Goal: Transaction & Acquisition: Book appointment/travel/reservation

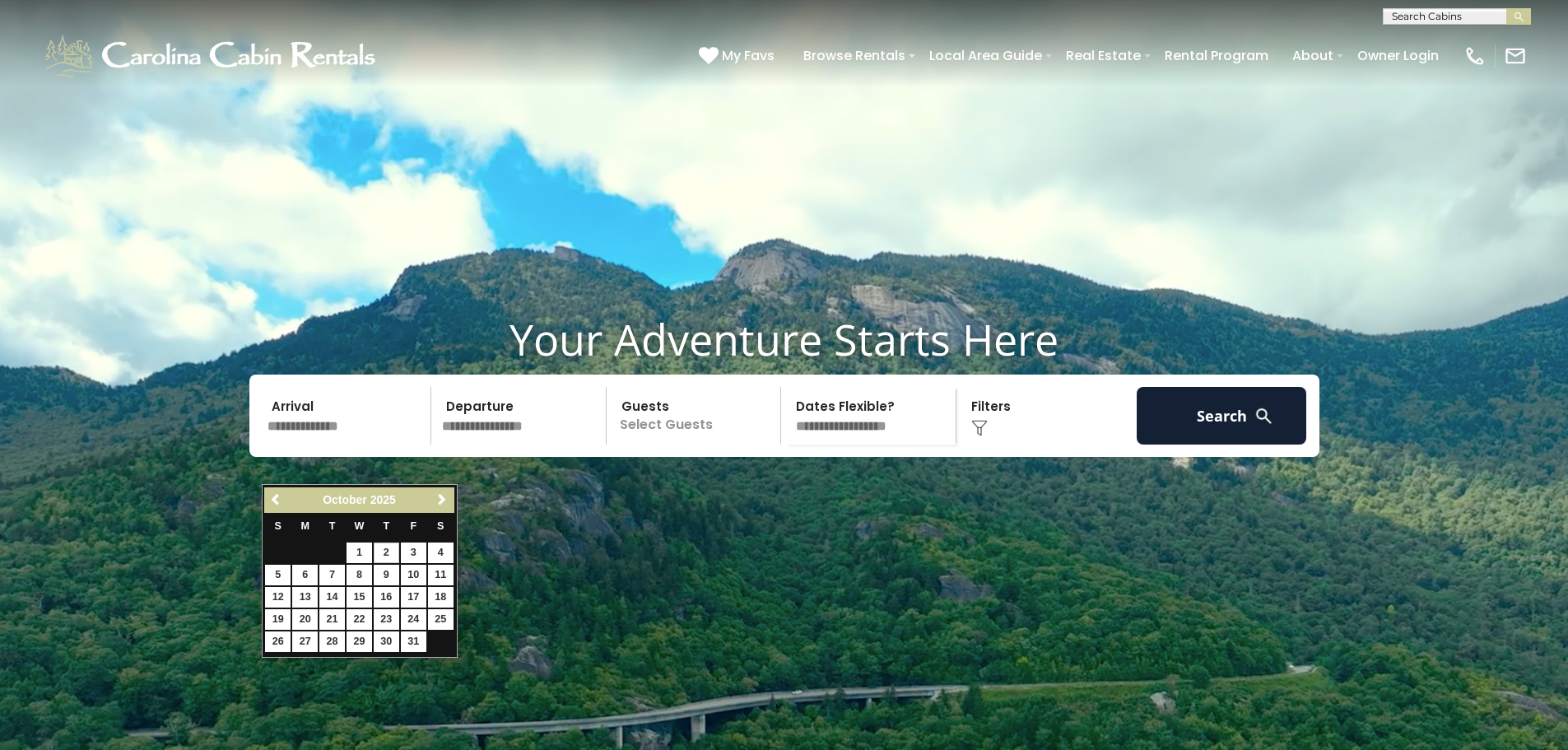
click at [391, 557] on link "2" at bounding box center [386, 553] width 25 height 21
type input "*******"
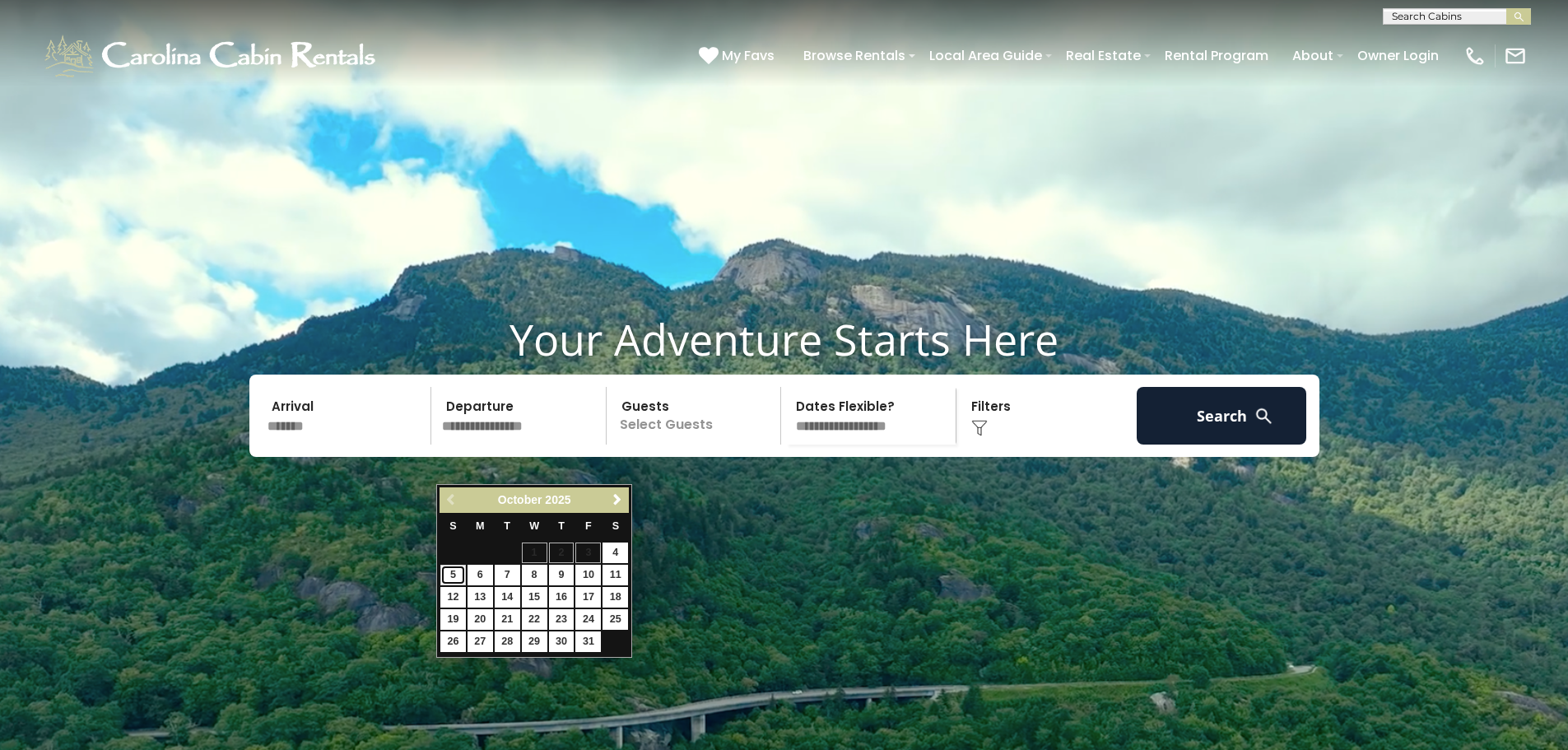
click at [455, 575] on link "5" at bounding box center [453, 575] width 25 height 21
type input "*******"
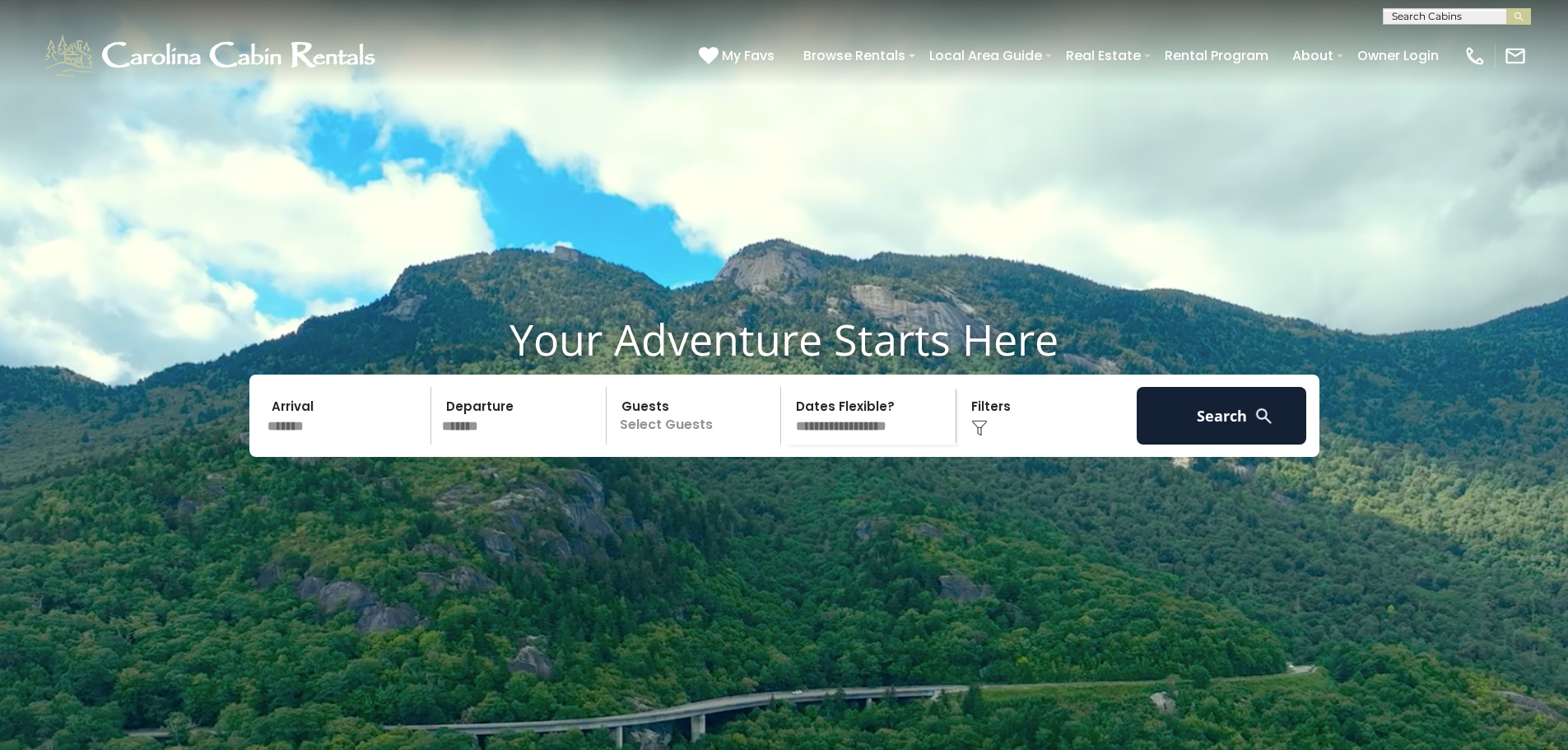
click at [689, 444] on p "Select Guests" at bounding box center [696, 416] width 170 height 58
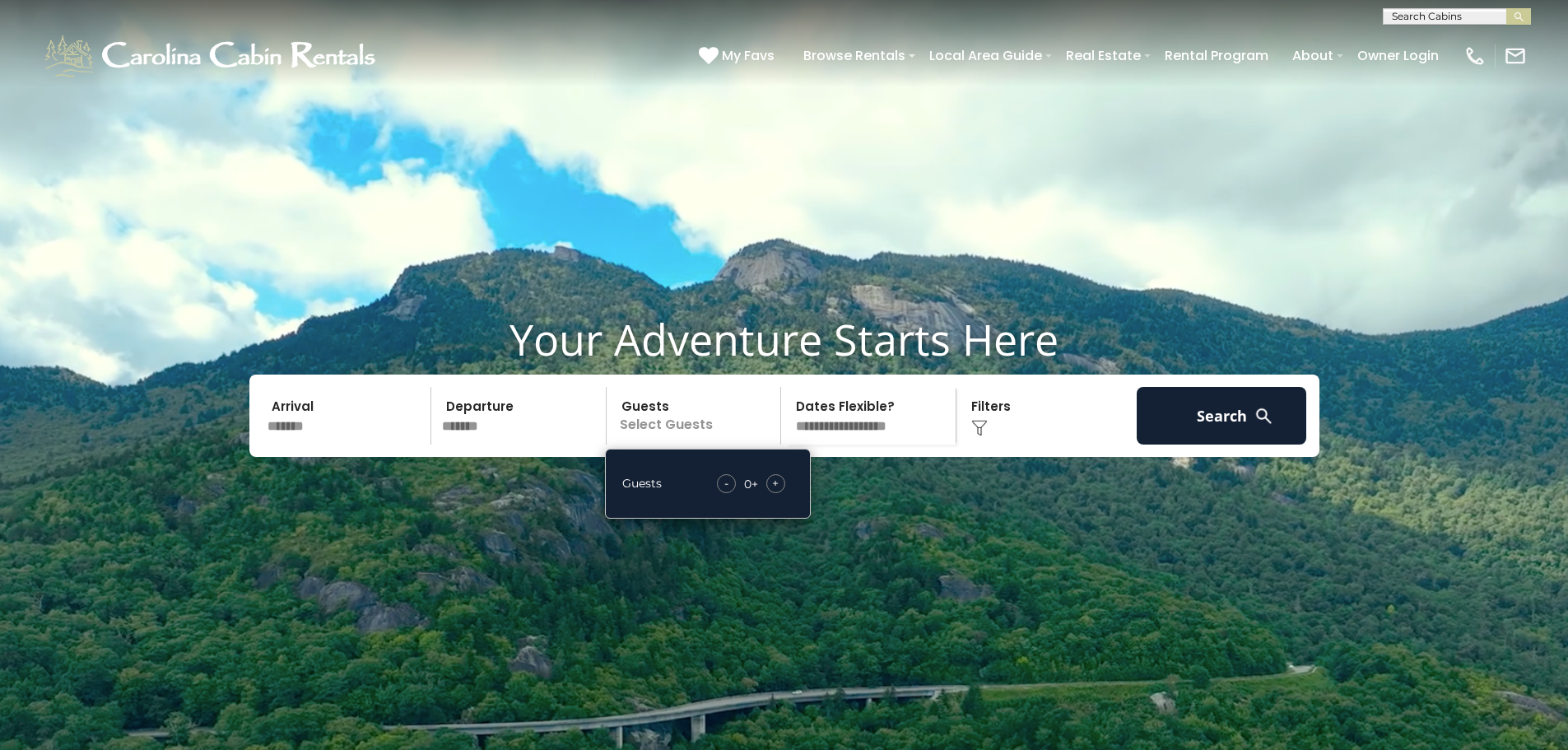
click at [784, 493] on div "- 0 + +" at bounding box center [751, 484] width 85 height 19
click at [780, 493] on div "+" at bounding box center [776, 484] width 19 height 19
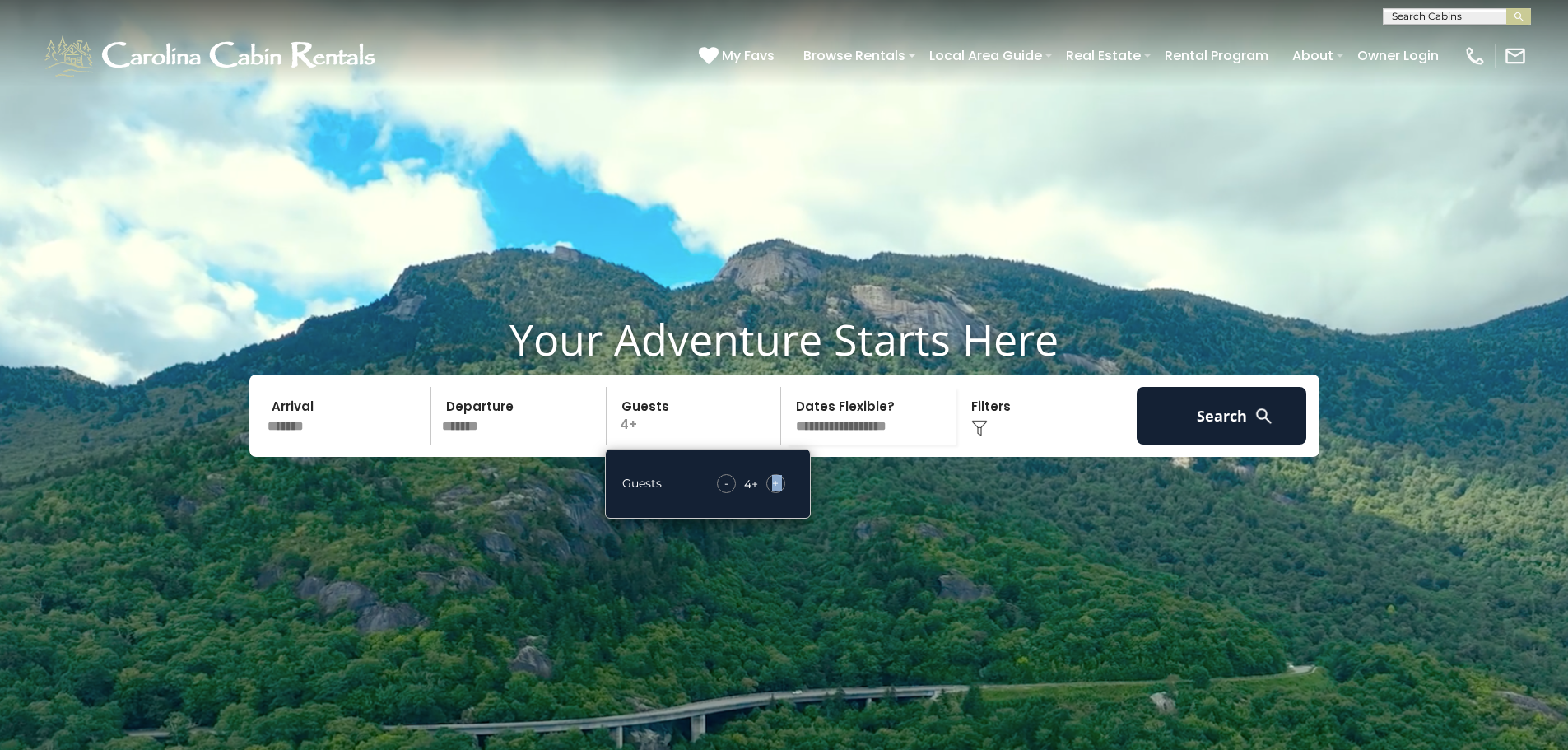
click at [780, 493] on div "+" at bounding box center [776, 484] width 19 height 19
click at [1022, 444] on div "Click to Choose" at bounding box center [1046, 416] width 171 height 58
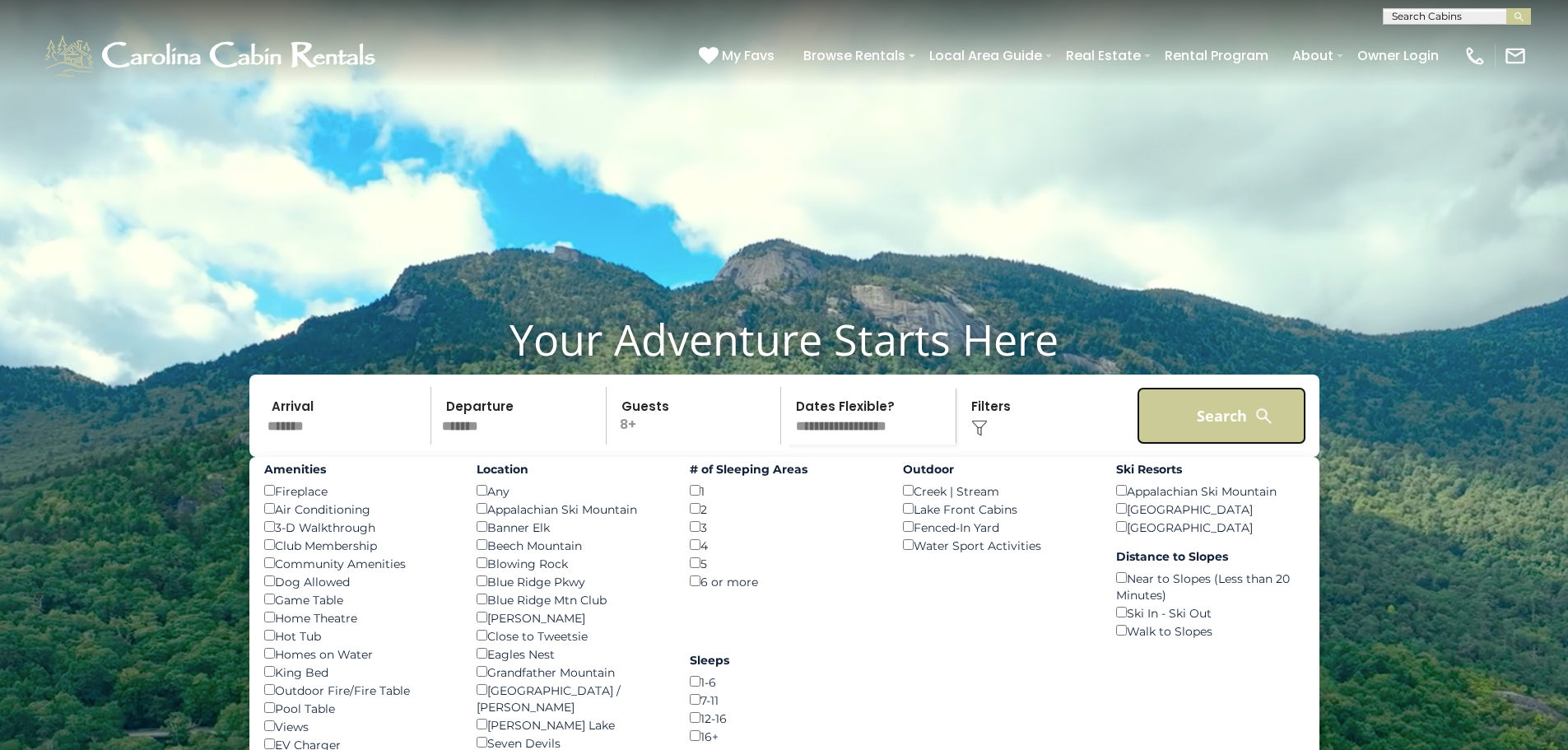
click at [1195, 440] on button "Search" at bounding box center [1222, 416] width 171 height 58
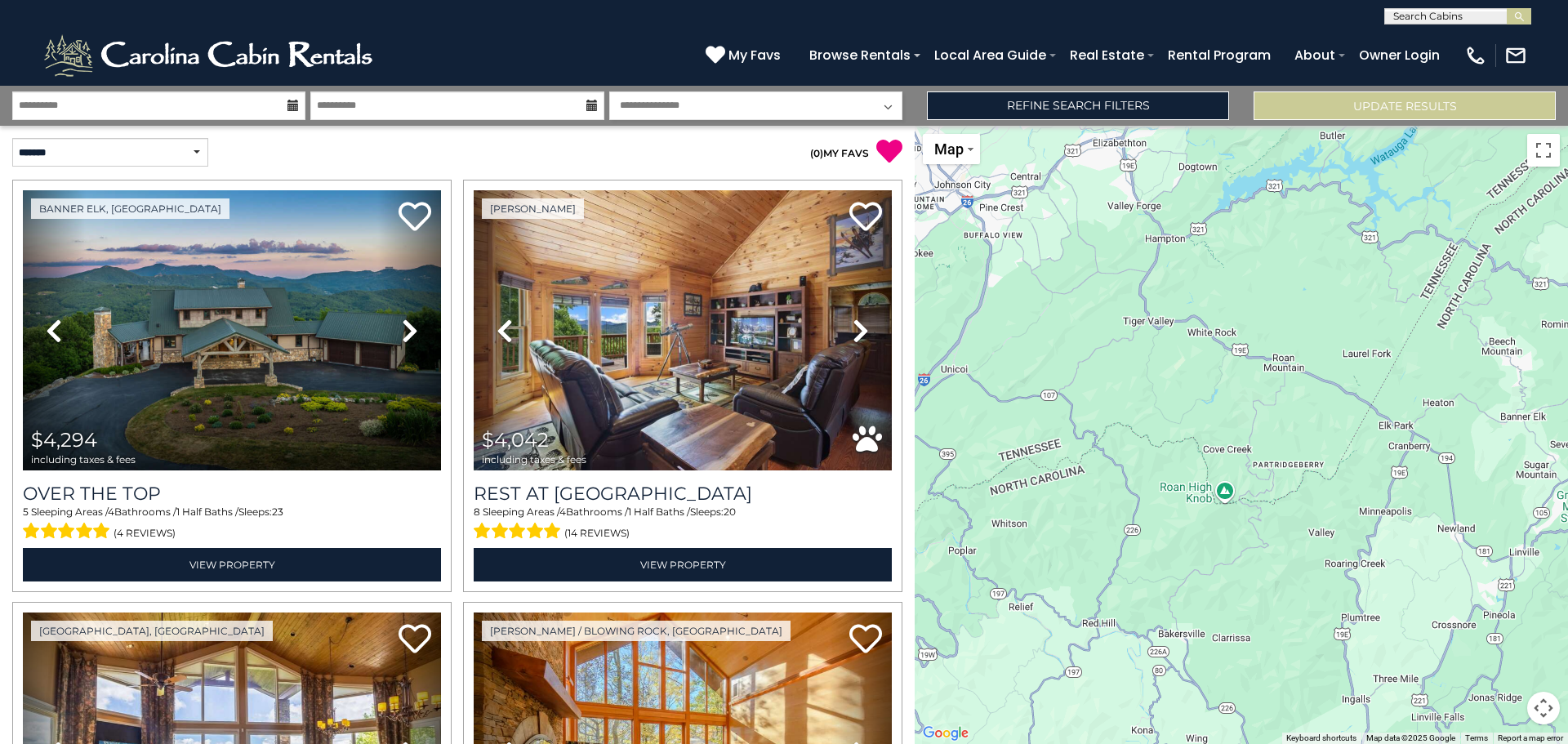
drag, startPoint x: 1140, startPoint y: 360, endPoint x: 1369, endPoint y: 320, distance: 232.5
click at [1369, 320] on div at bounding box center [1242, 435] width 653 height 619
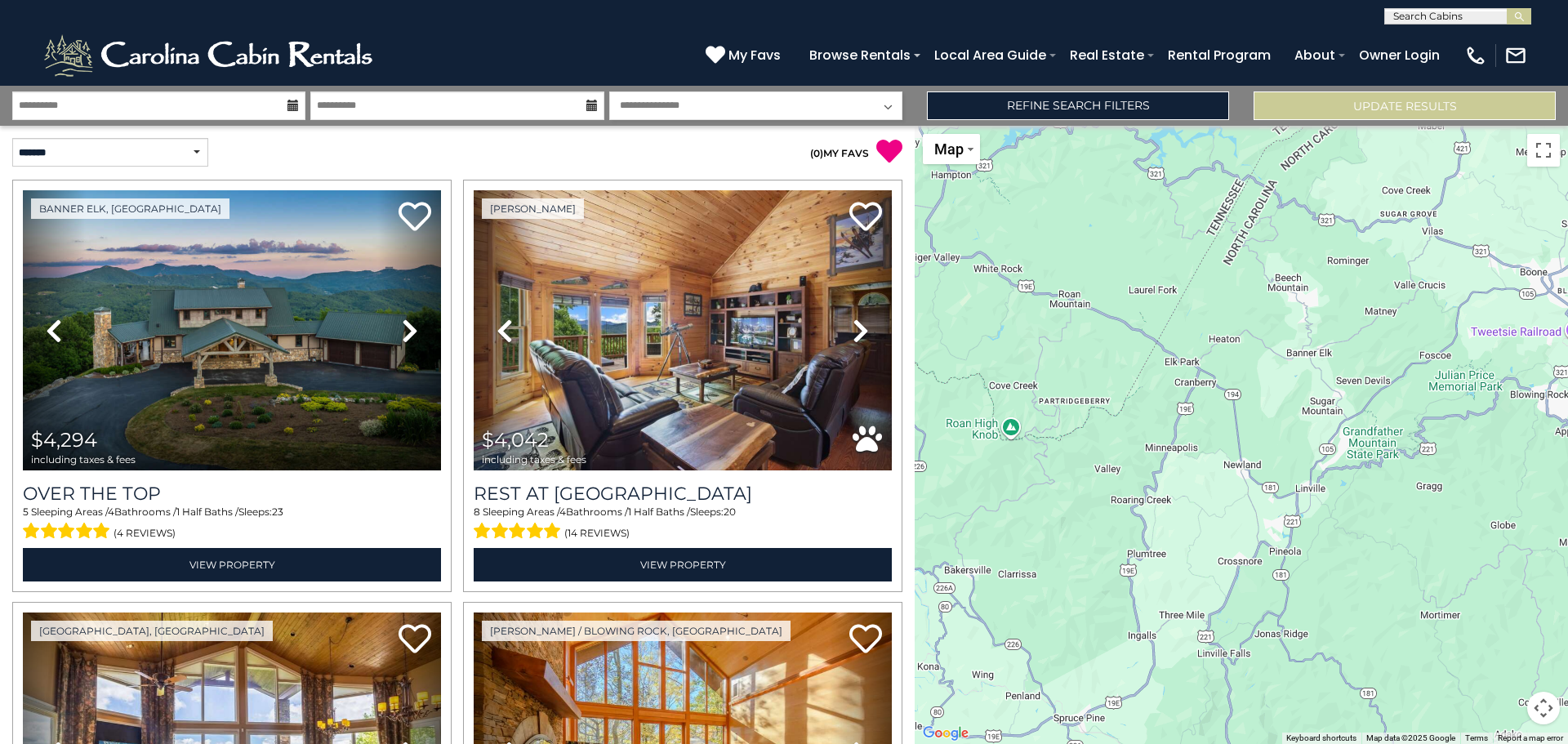
drag, startPoint x: 1374, startPoint y: 439, endPoint x: 1118, endPoint y: 362, distance: 267.3
click at [1118, 362] on div at bounding box center [1242, 435] width 653 height 619
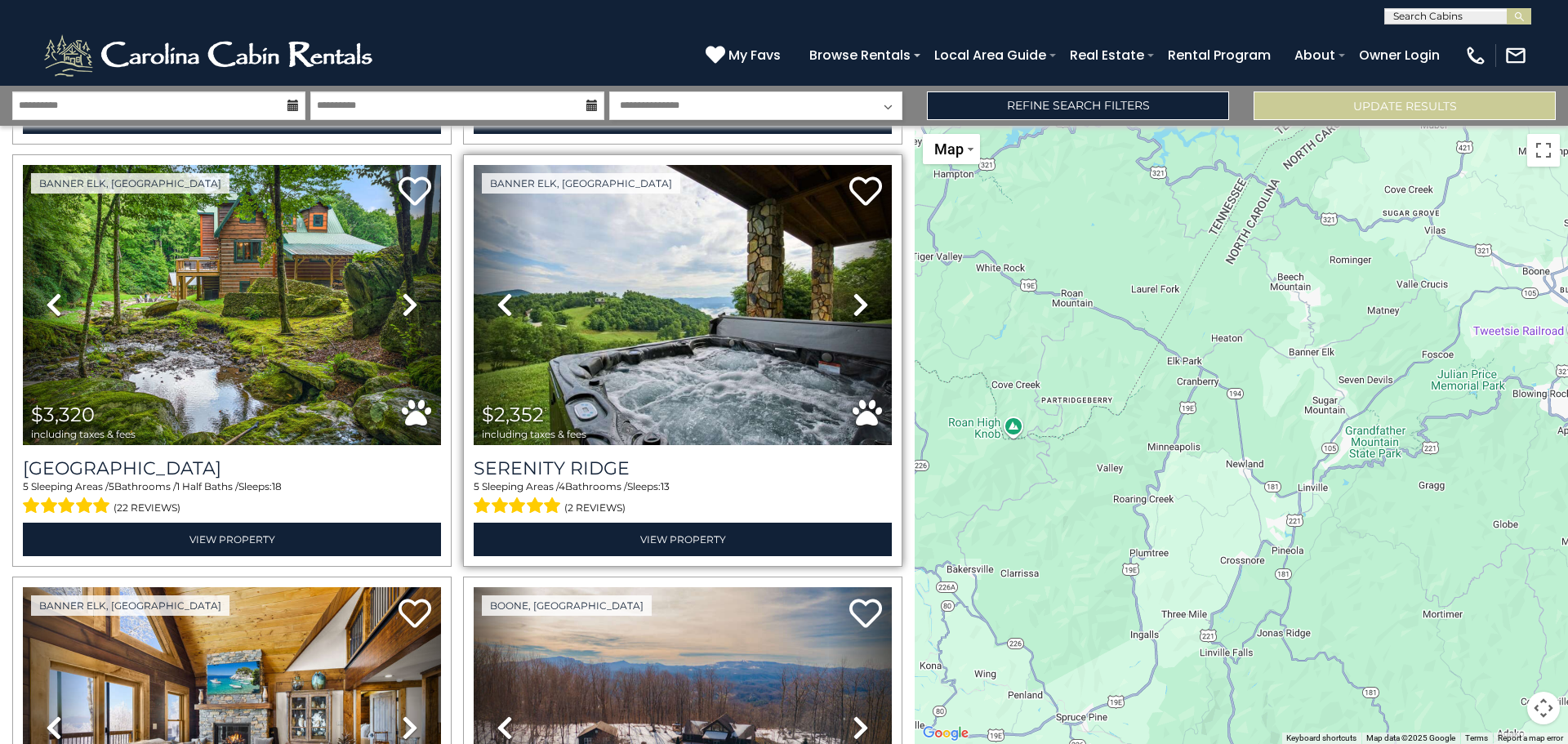
scroll to position [2561, 0]
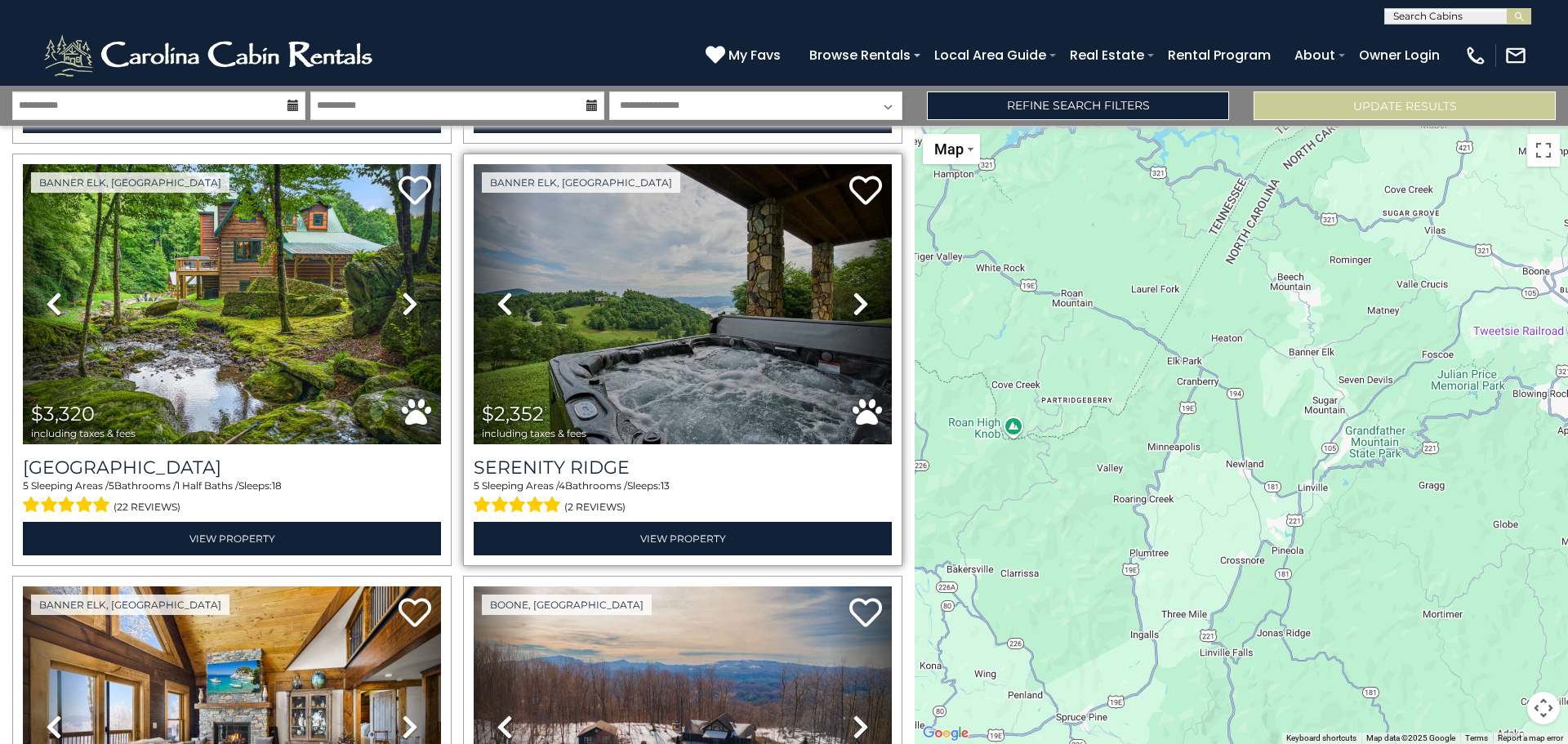
click at [852, 290] on icon at bounding box center [860, 303] width 16 height 26
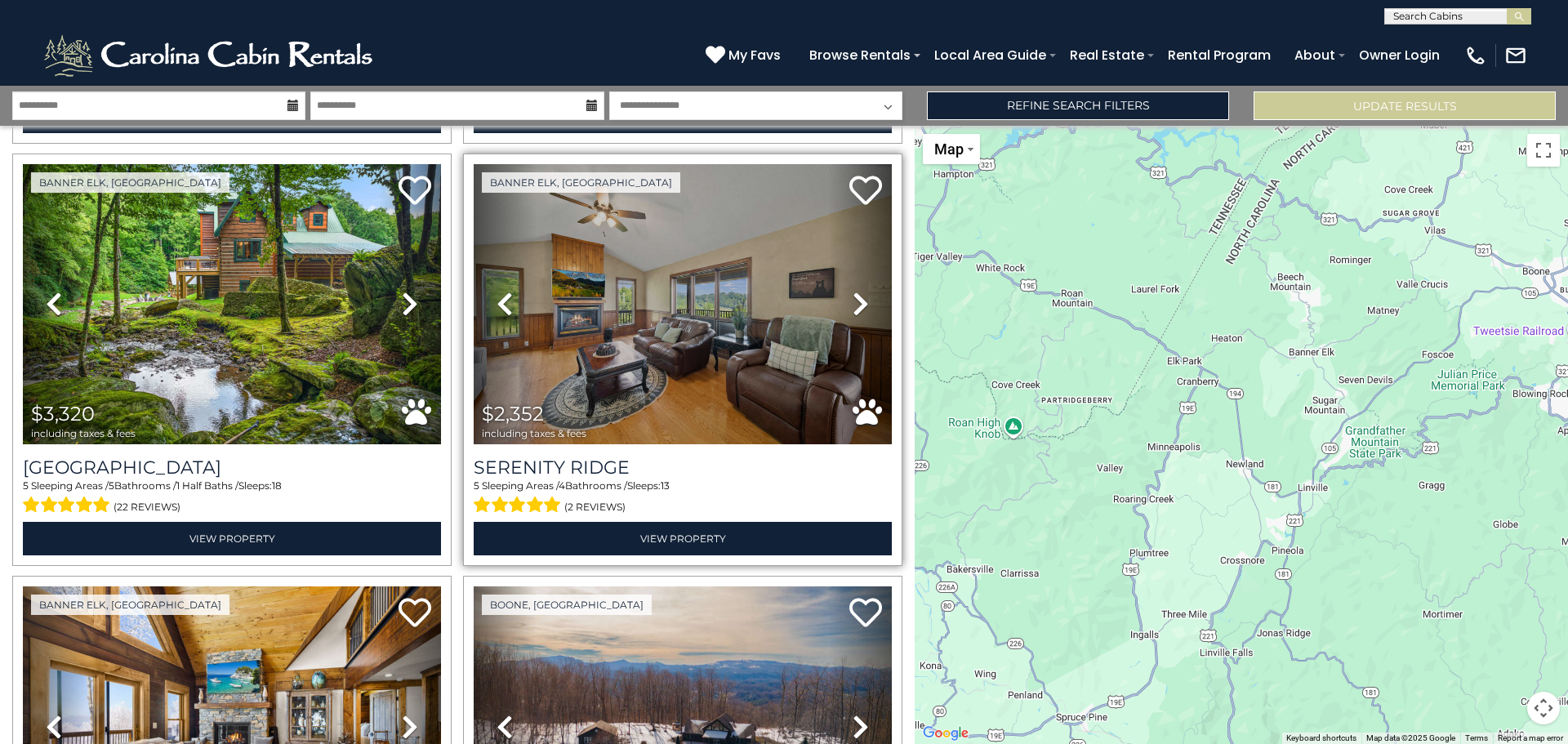
click at [852, 290] on icon at bounding box center [860, 303] width 16 height 26
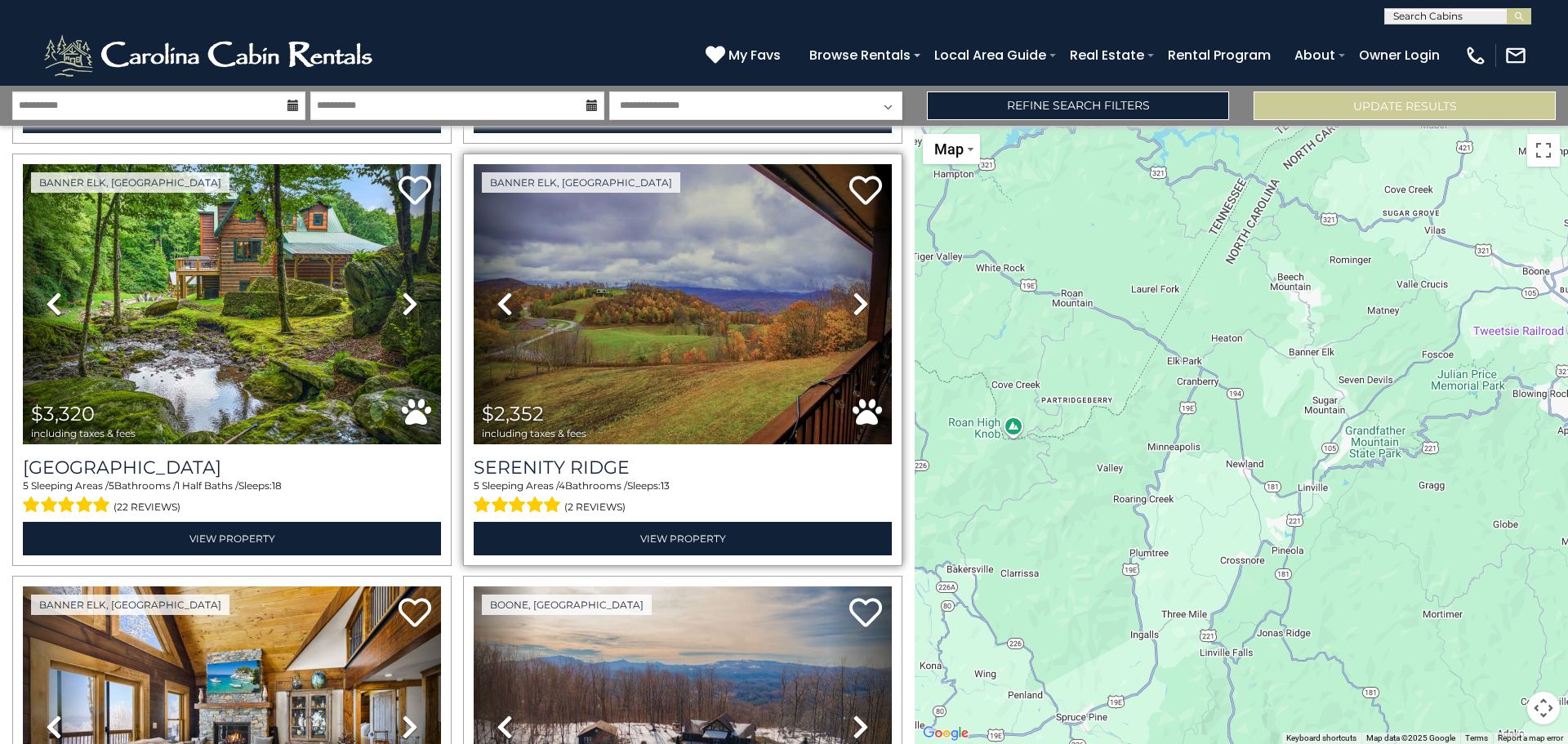
click at [852, 290] on icon at bounding box center [860, 303] width 16 height 26
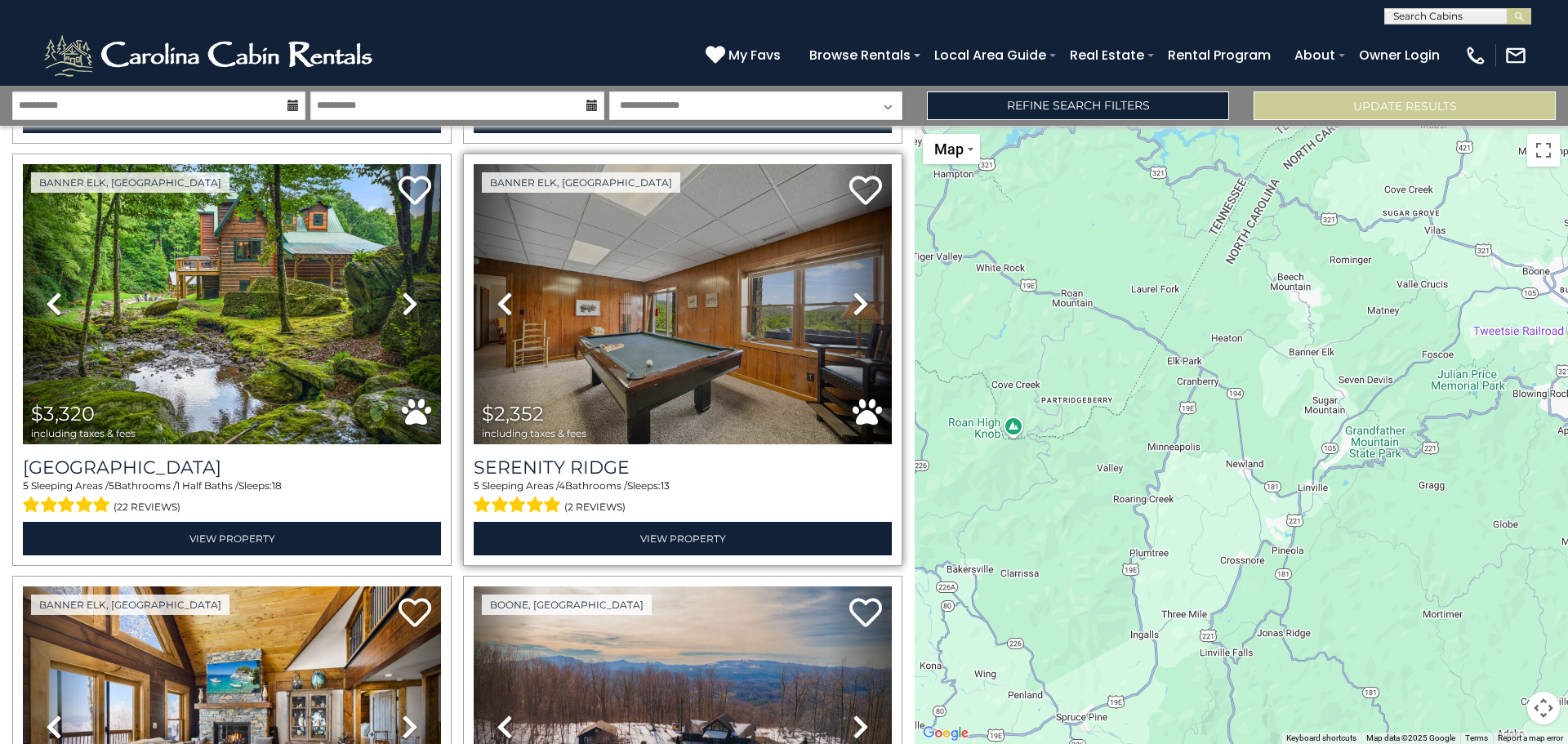
click at [852, 290] on icon at bounding box center [860, 303] width 16 height 26
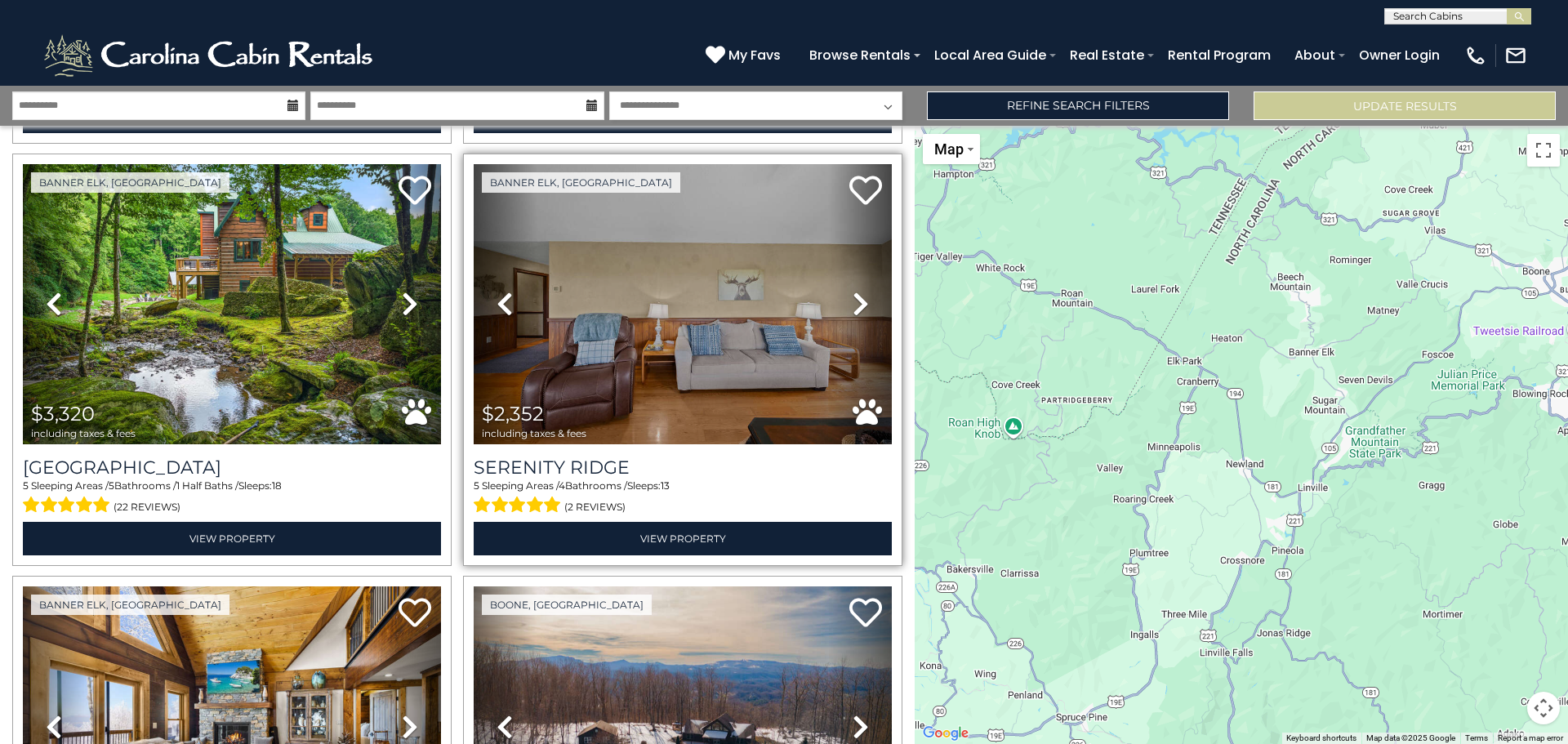
click at [852, 290] on icon at bounding box center [860, 303] width 16 height 26
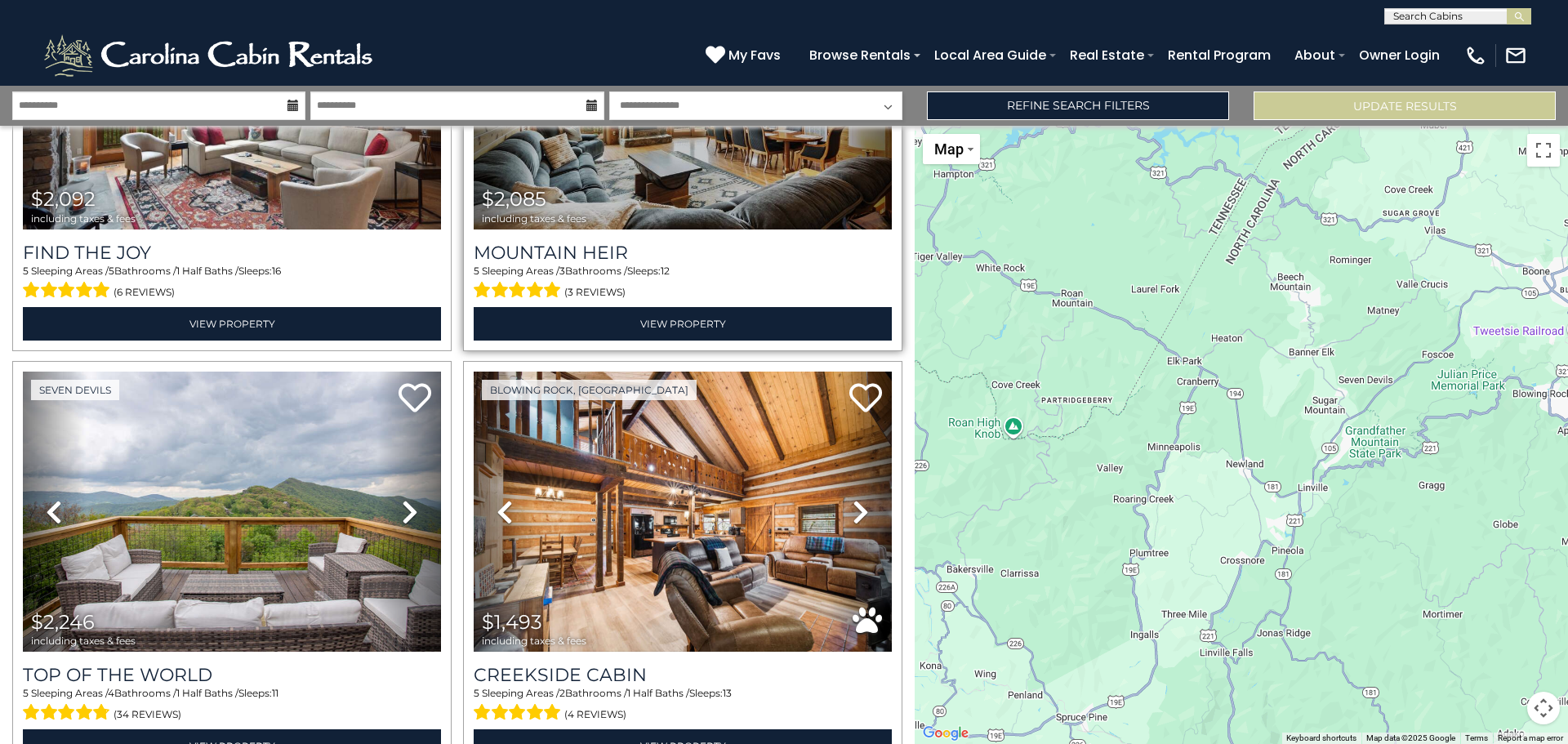
scroll to position [4045, 0]
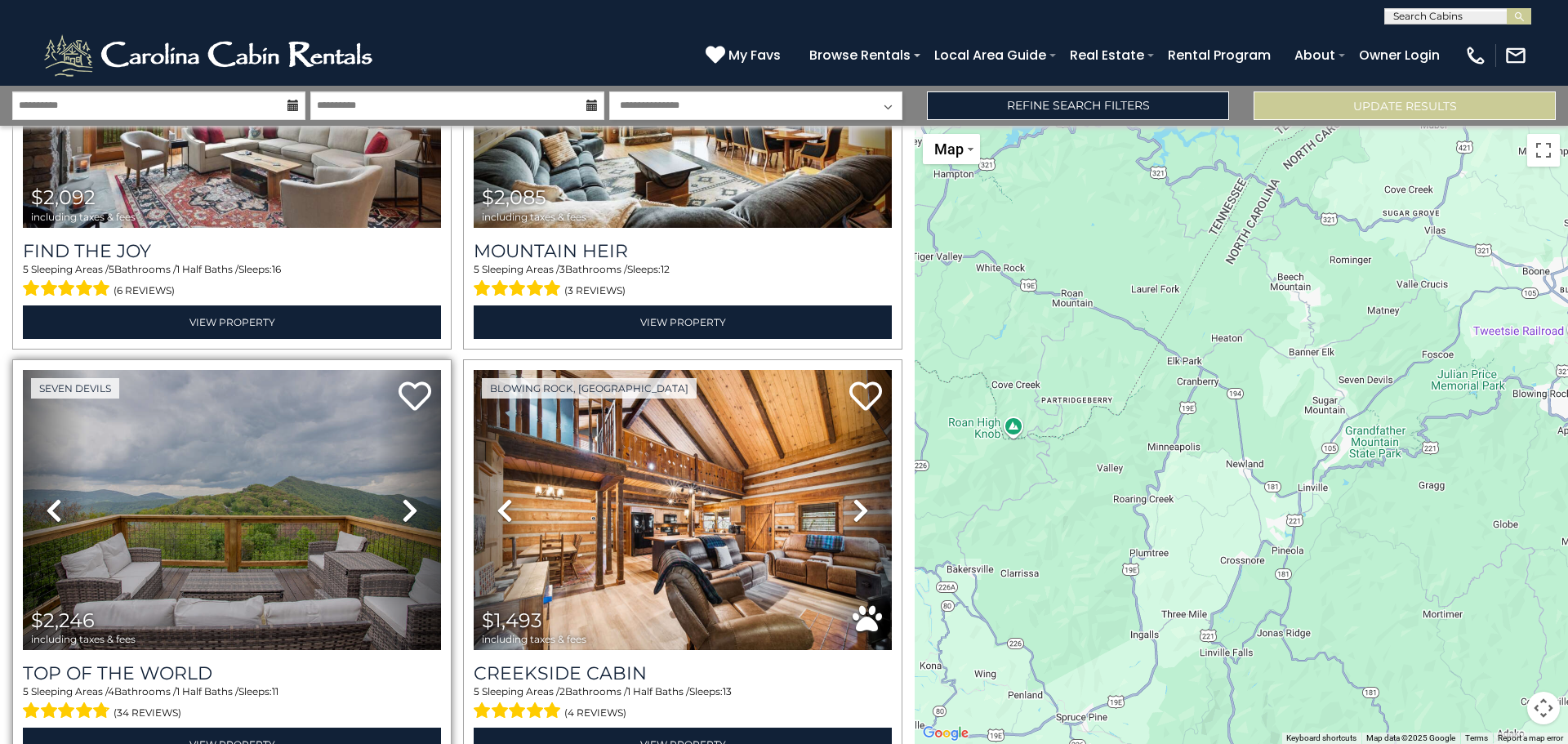
click at [402, 497] on icon at bounding box center [410, 510] width 16 height 26
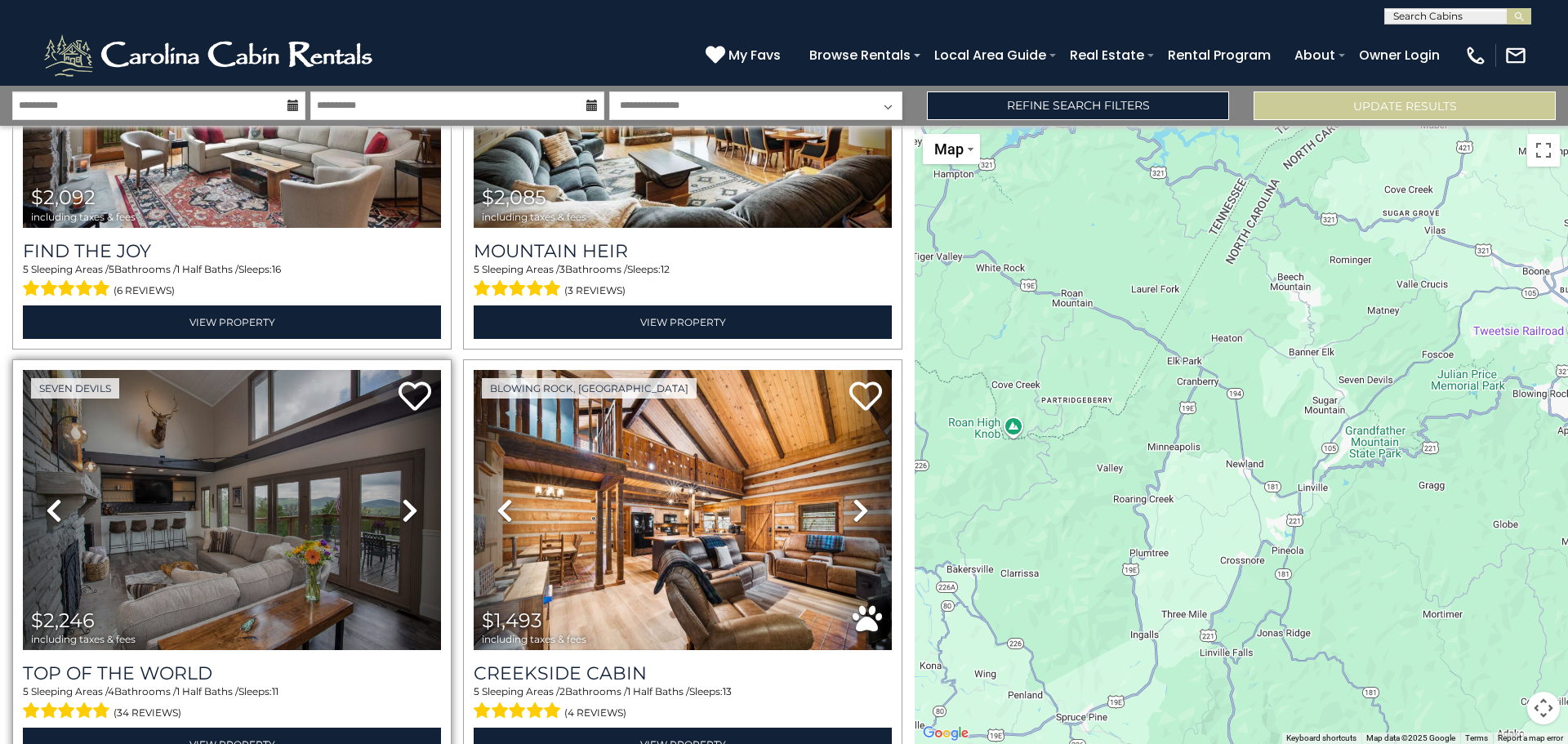
click at [402, 497] on icon at bounding box center [410, 510] width 16 height 26
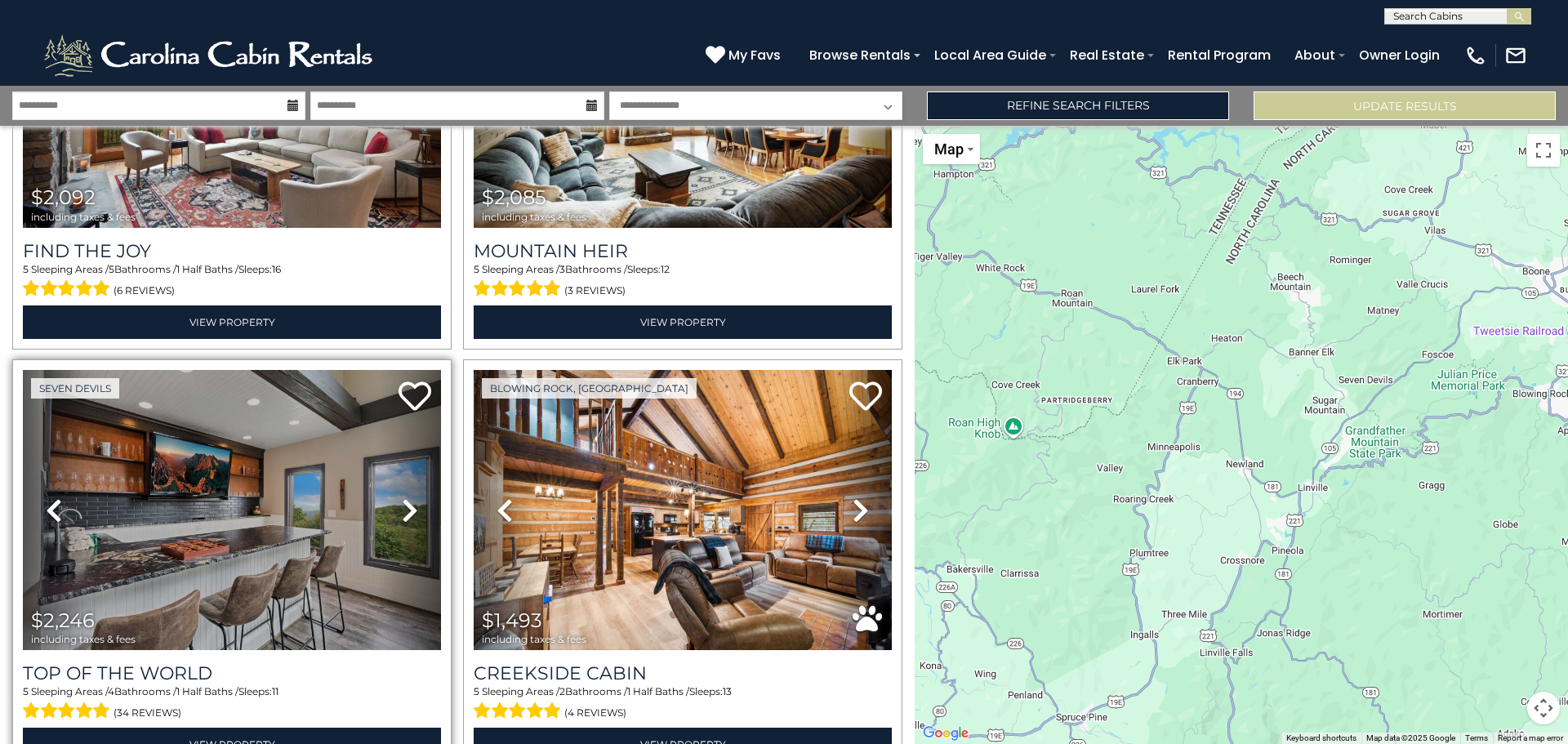
click at [402, 497] on icon at bounding box center [410, 510] width 16 height 26
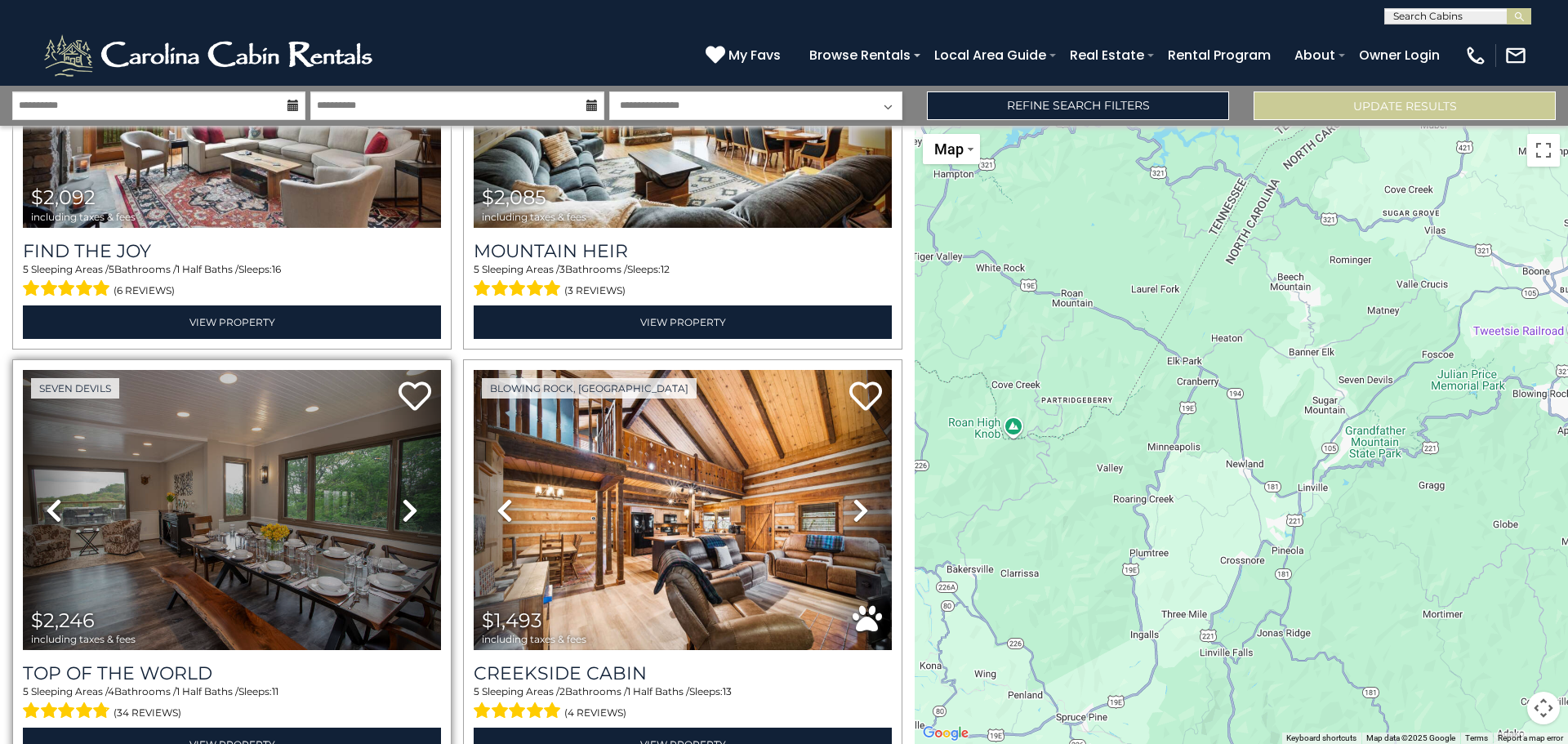
click at [402, 497] on icon at bounding box center [410, 510] width 16 height 26
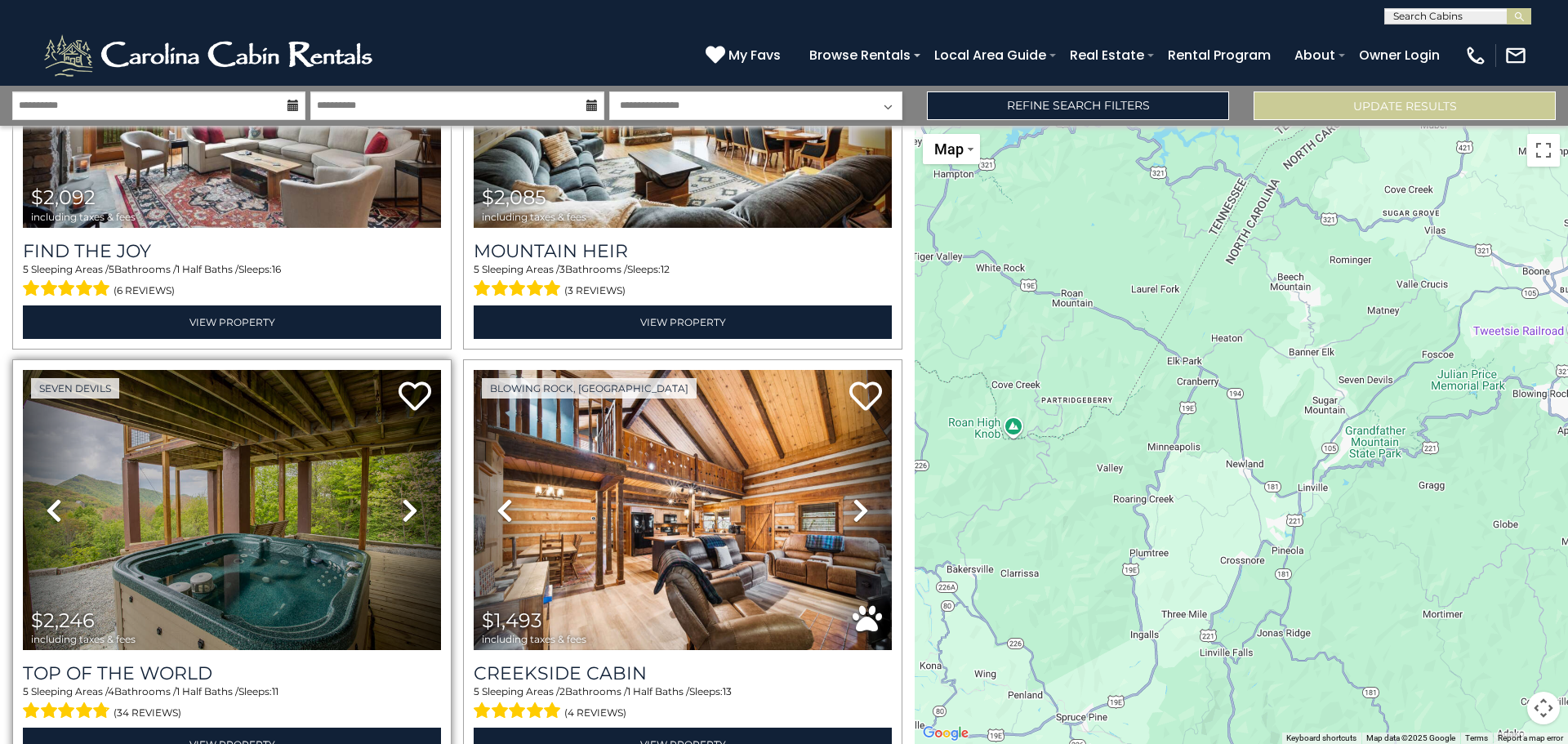
click at [402, 497] on icon at bounding box center [410, 510] width 16 height 26
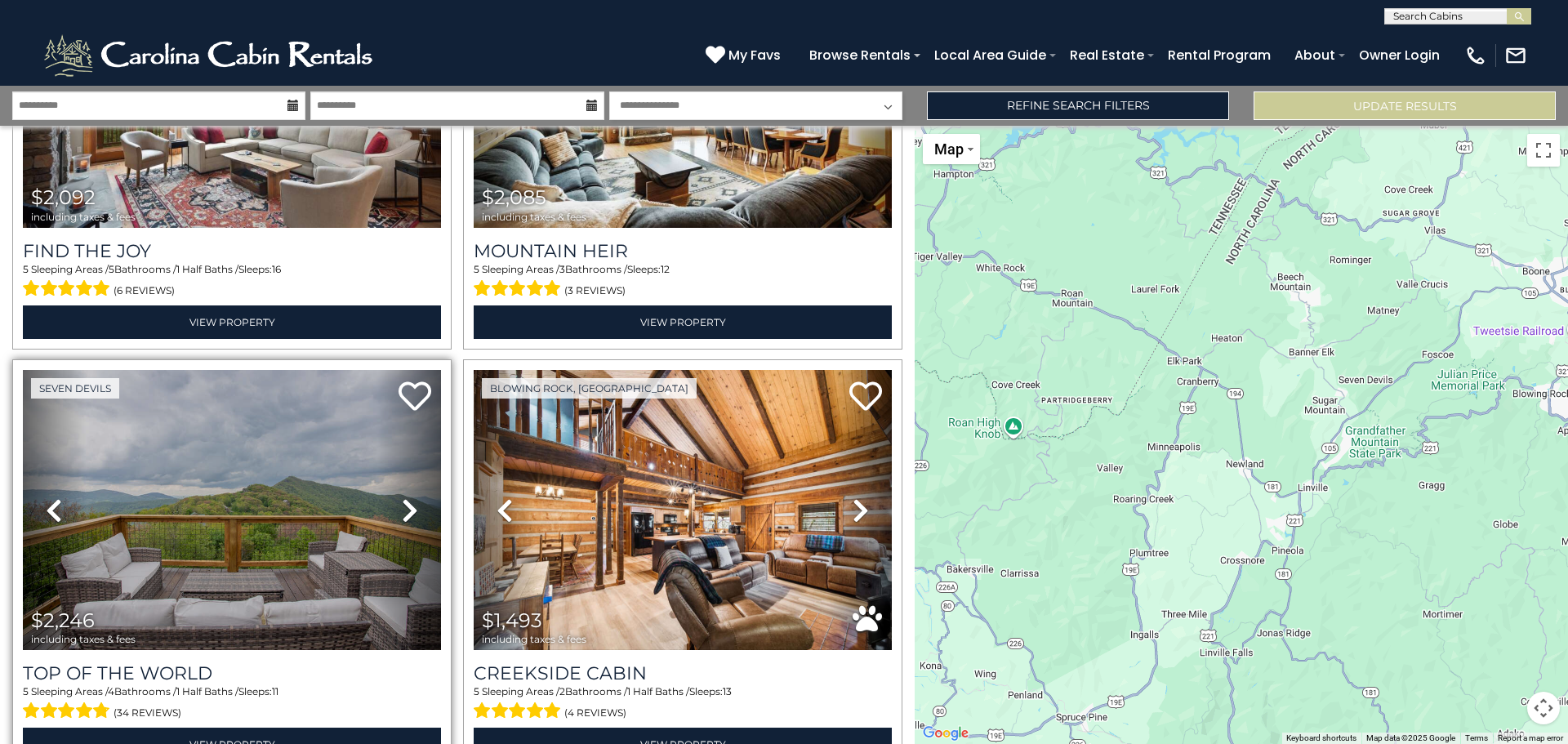
click at [402, 497] on icon at bounding box center [410, 510] width 16 height 26
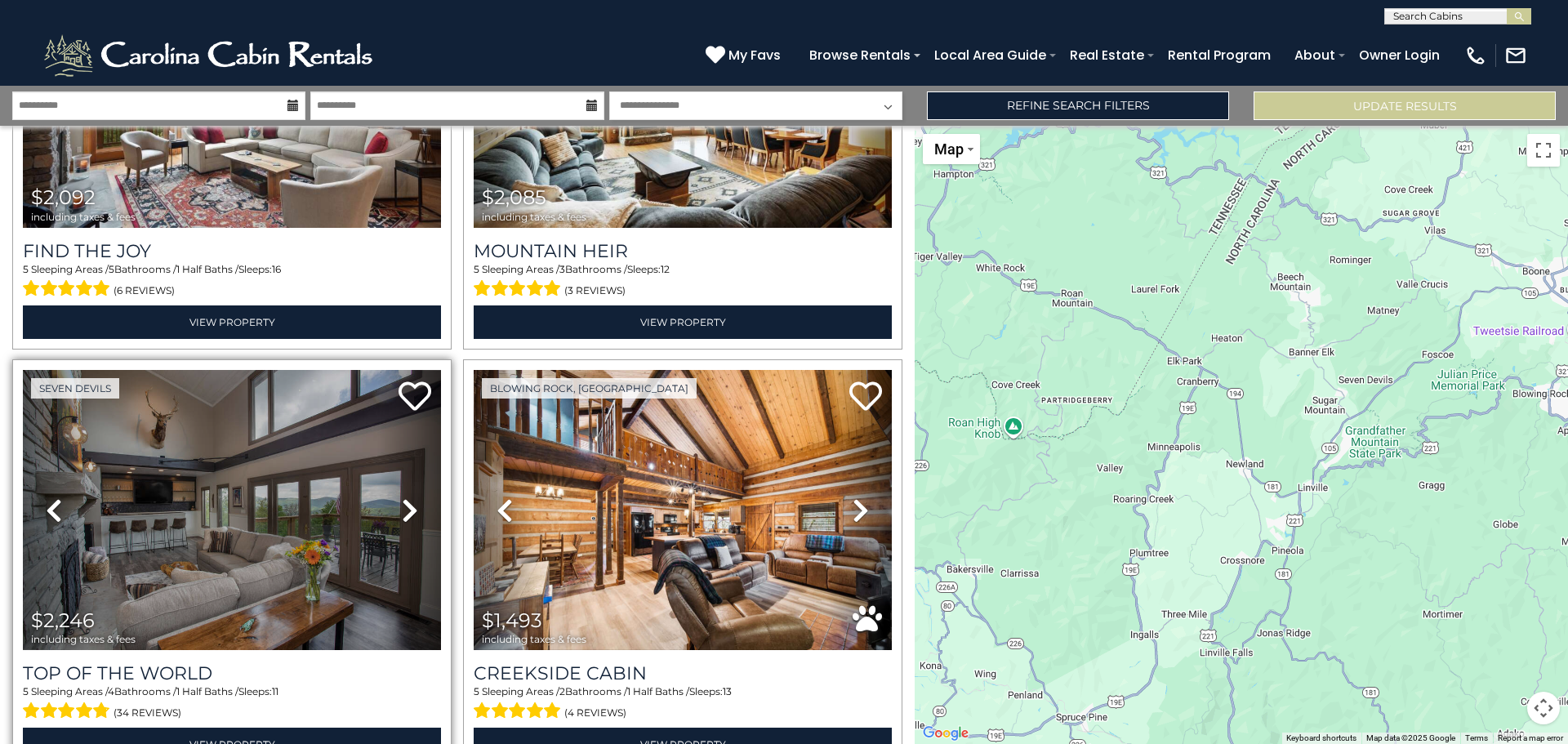
click at [402, 497] on icon at bounding box center [410, 510] width 16 height 26
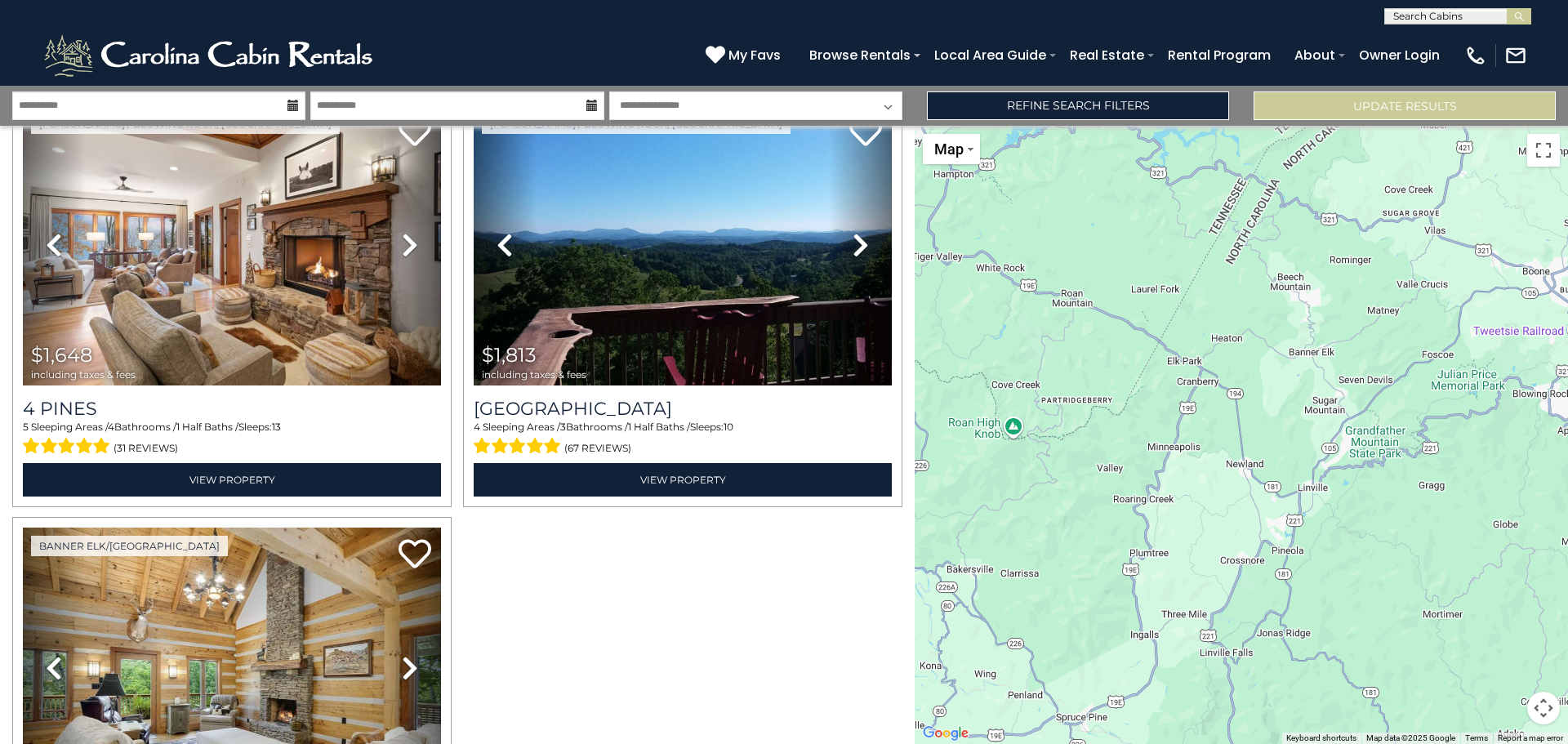
scroll to position [5370, 0]
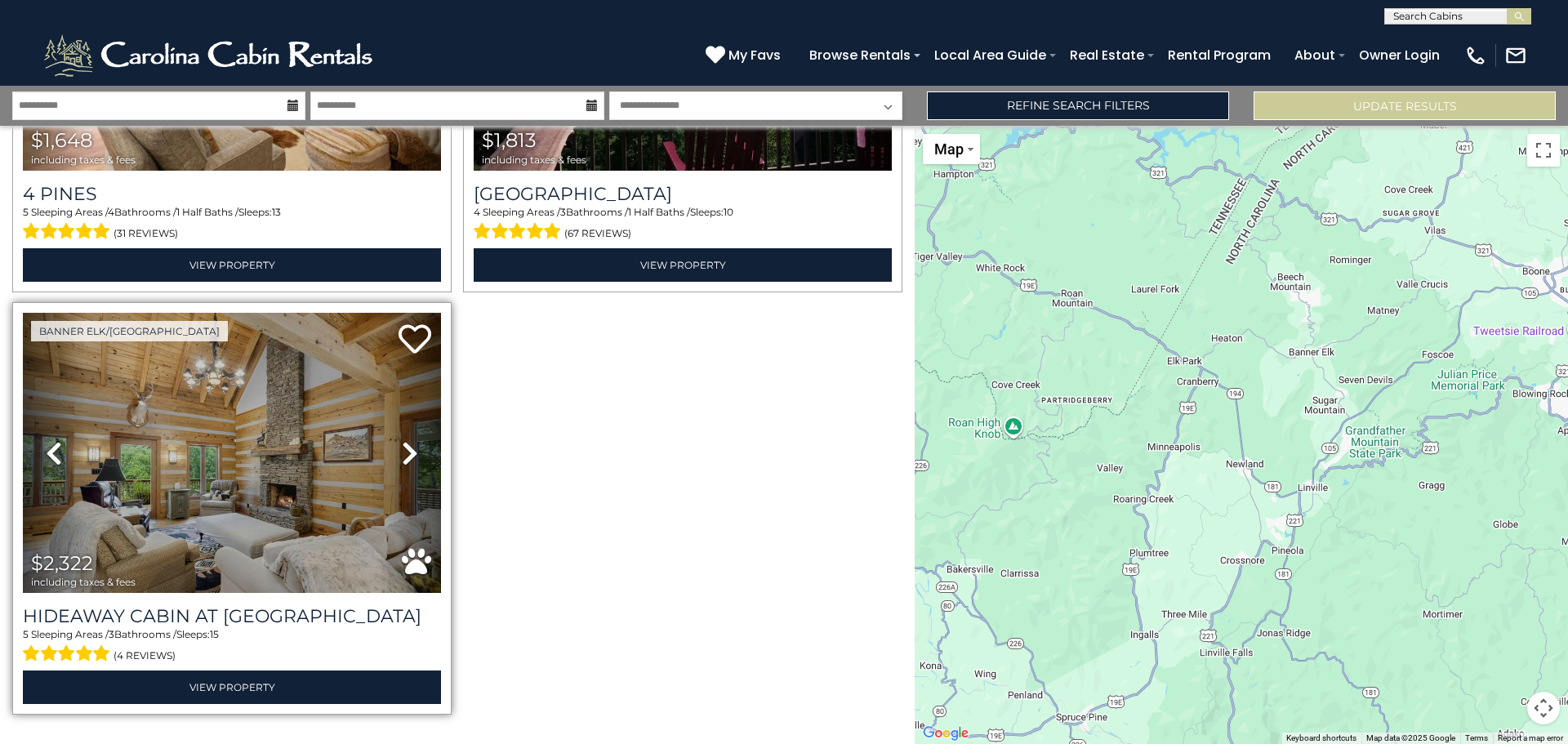
click at [409, 440] on icon at bounding box center [410, 453] width 16 height 26
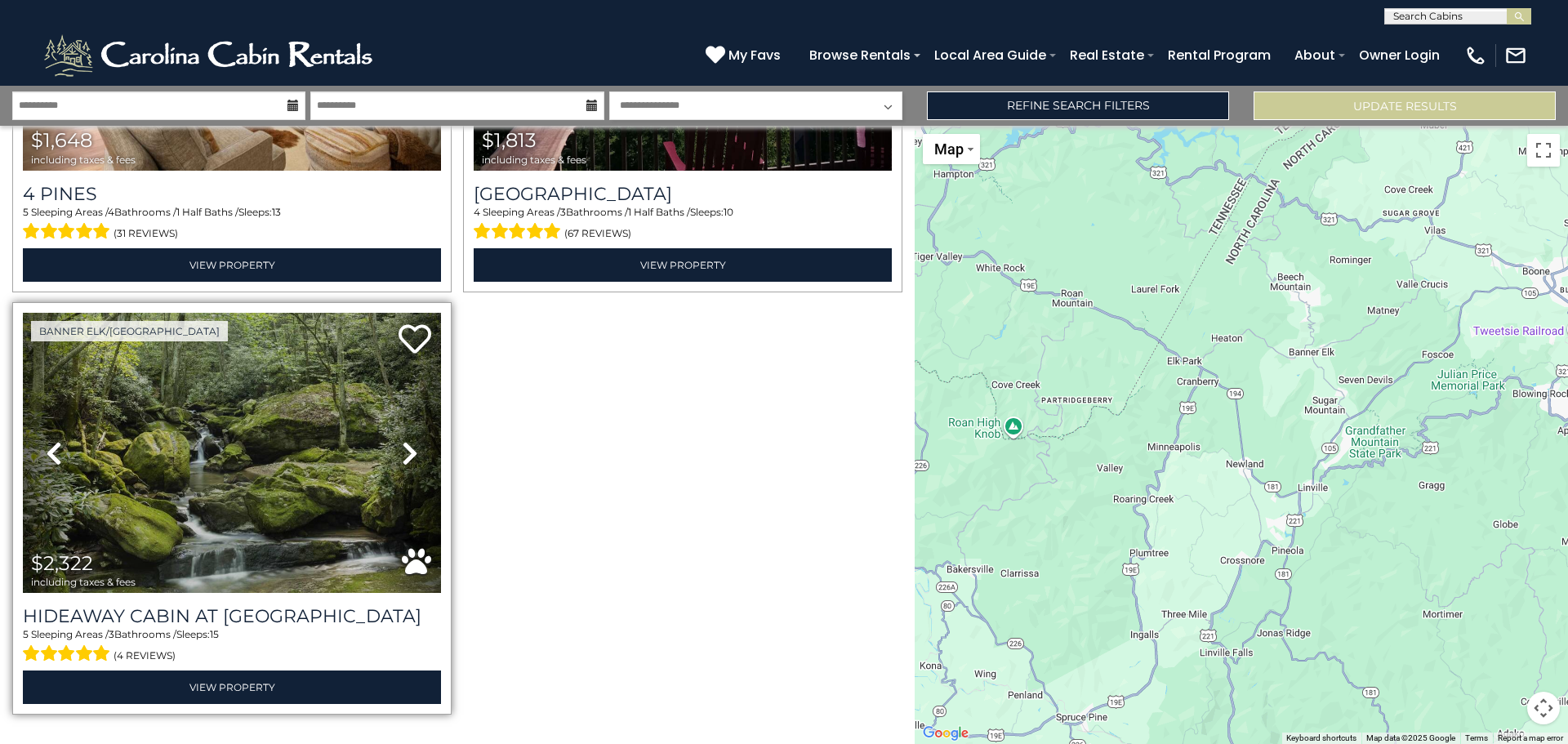
click at [409, 440] on icon at bounding box center [410, 453] width 16 height 26
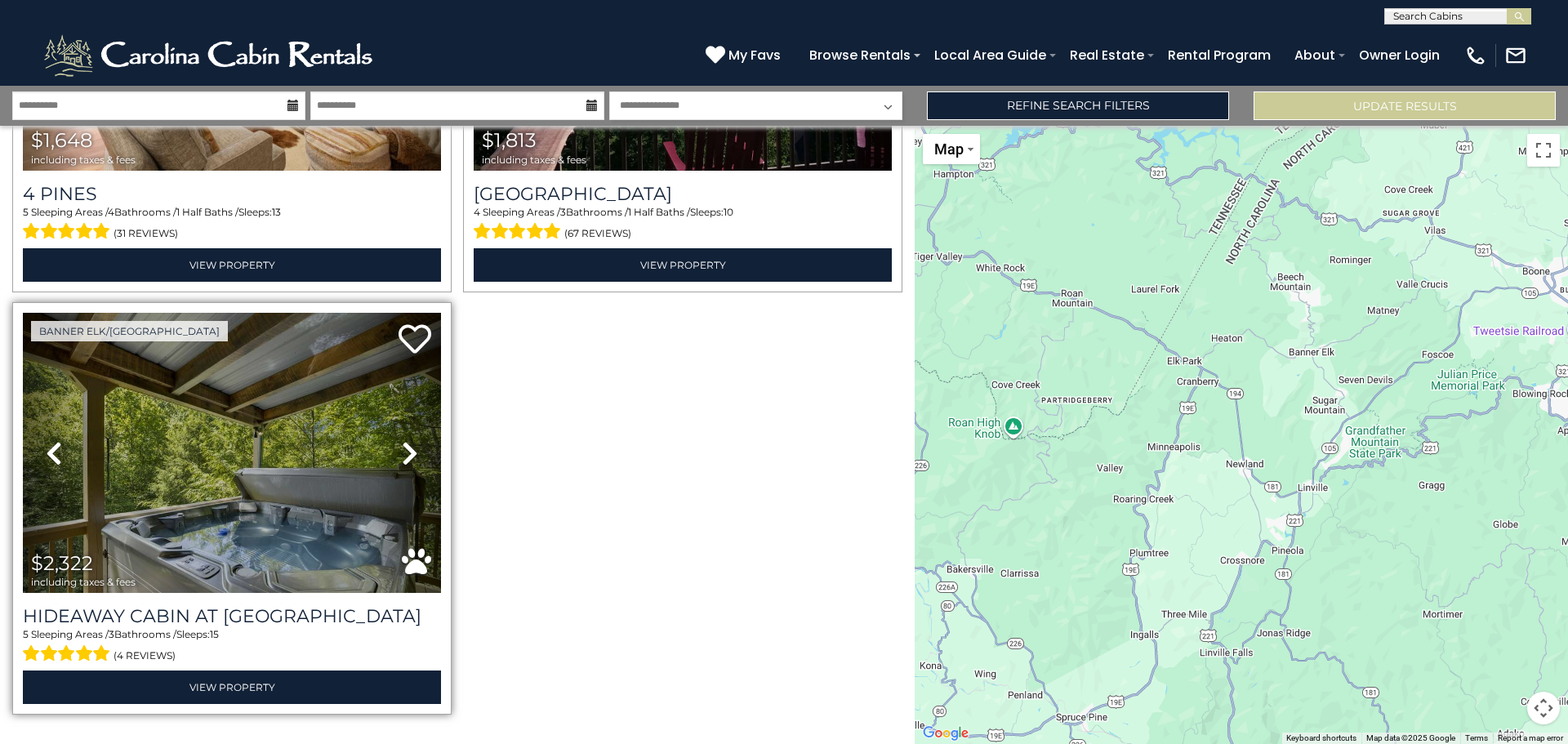
click at [409, 440] on icon at bounding box center [410, 453] width 16 height 26
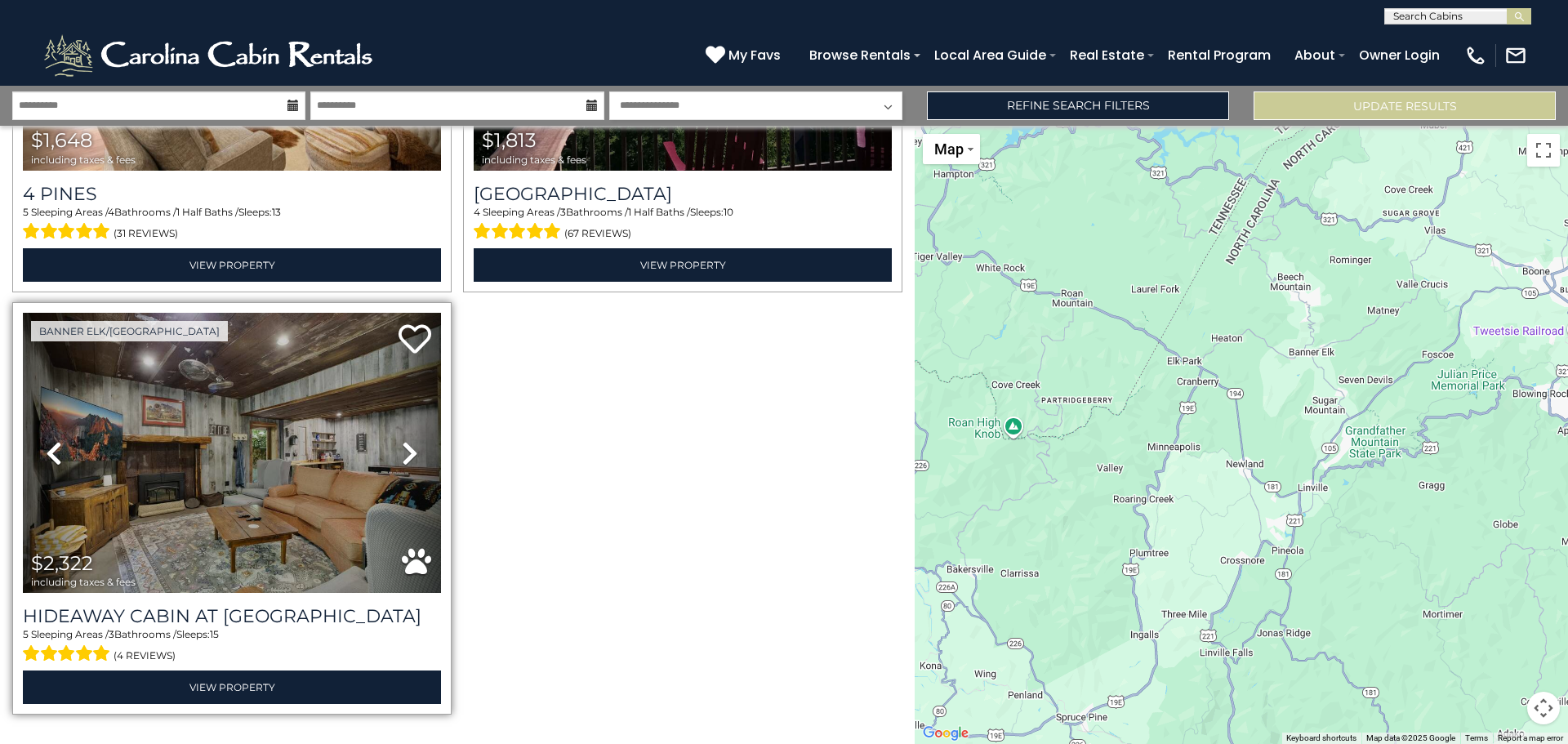
click at [409, 440] on icon at bounding box center [410, 453] width 16 height 26
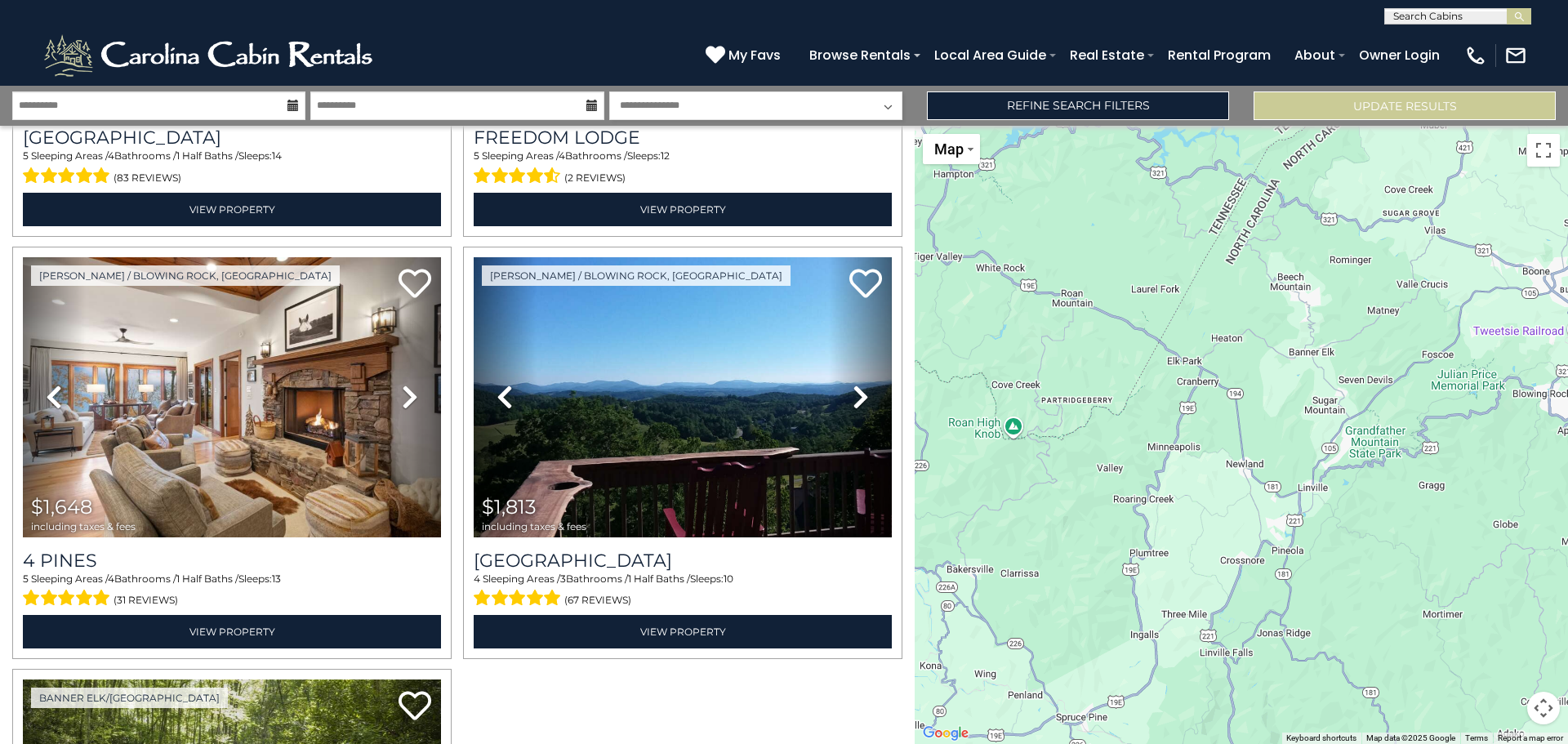
scroll to position [4991, 0]
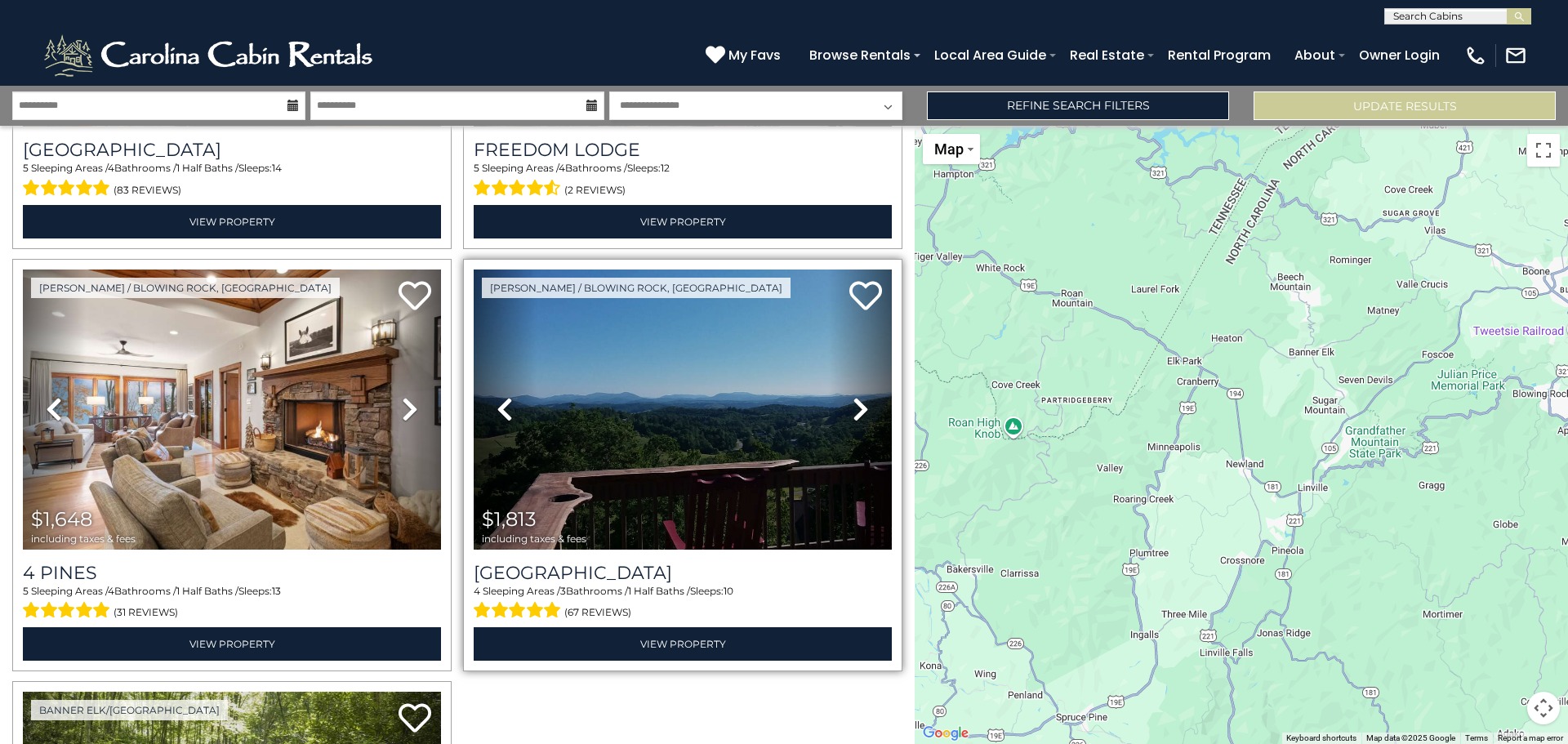
click at [852, 396] on icon at bounding box center [860, 409] width 16 height 26
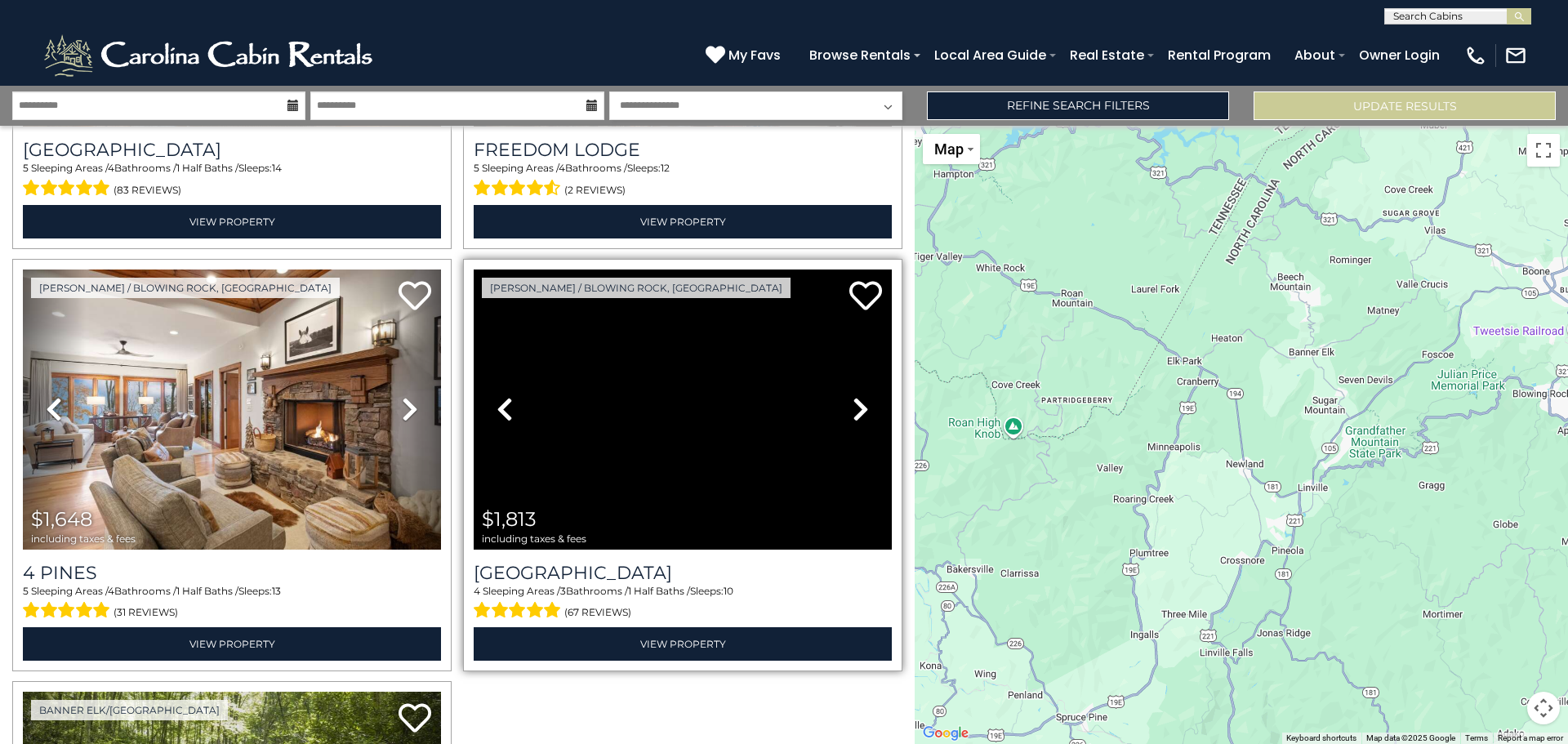
click at [852, 396] on icon at bounding box center [860, 409] width 16 height 26
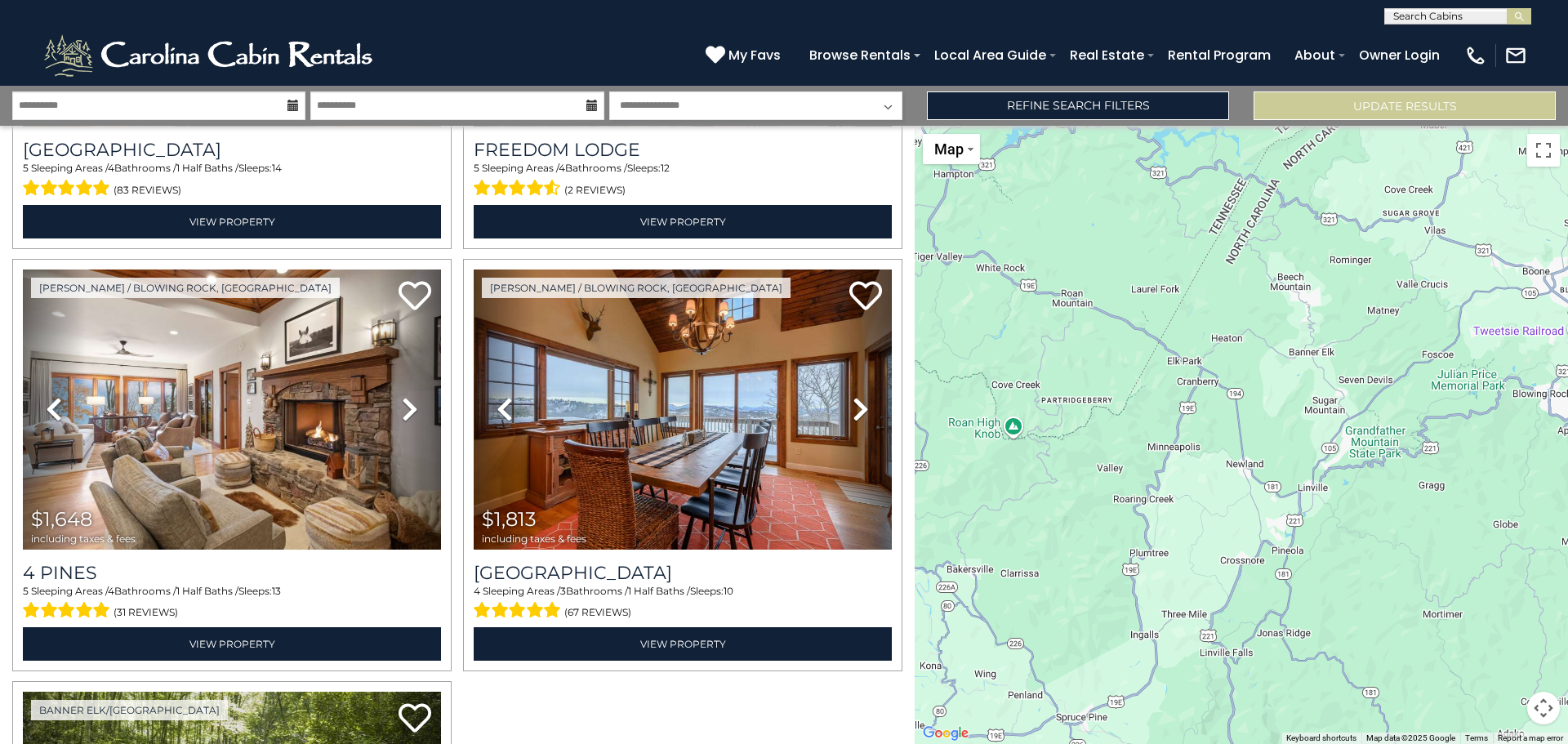
click at [1425, 20] on input "text" at bounding box center [1456, 19] width 143 height 16
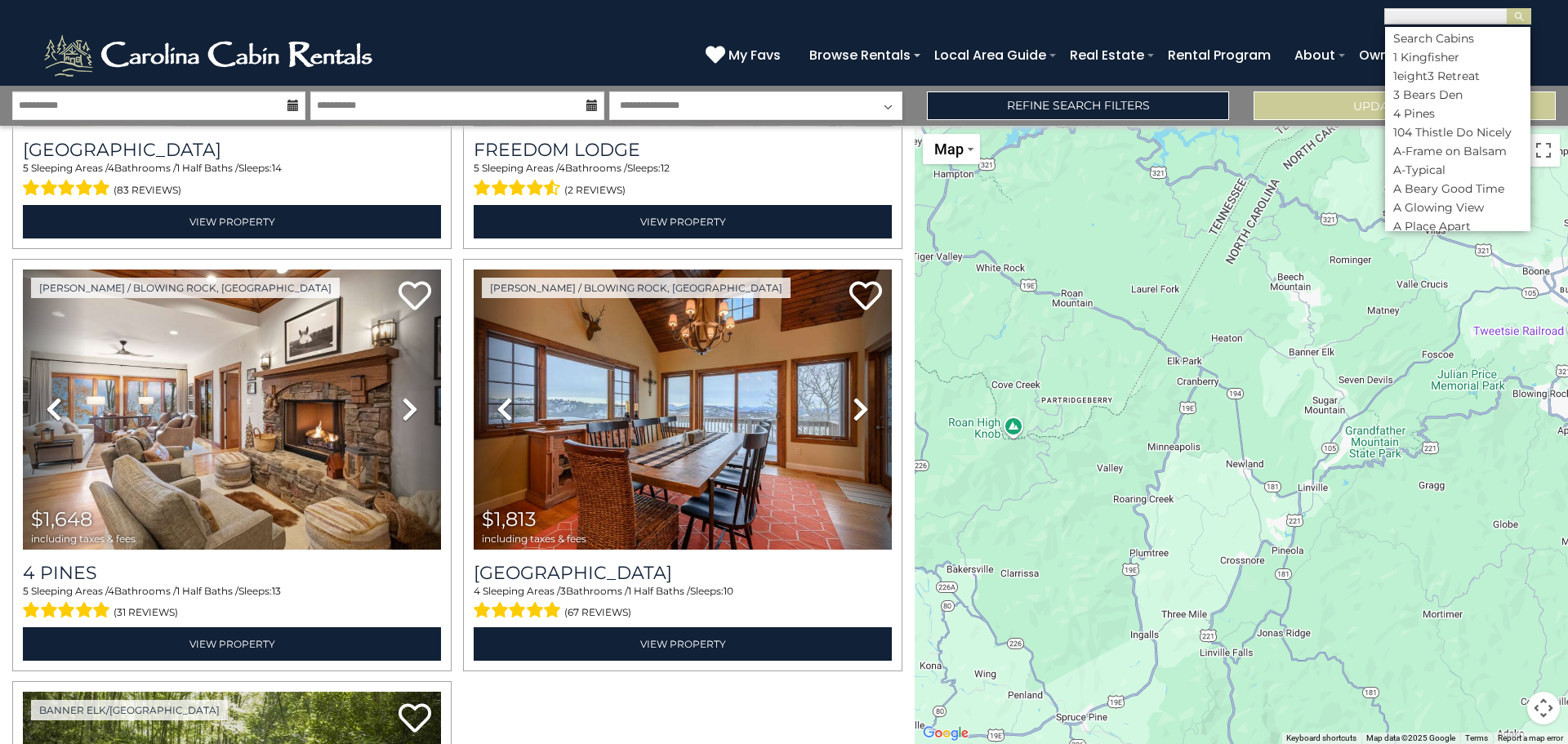
paste input "**********"
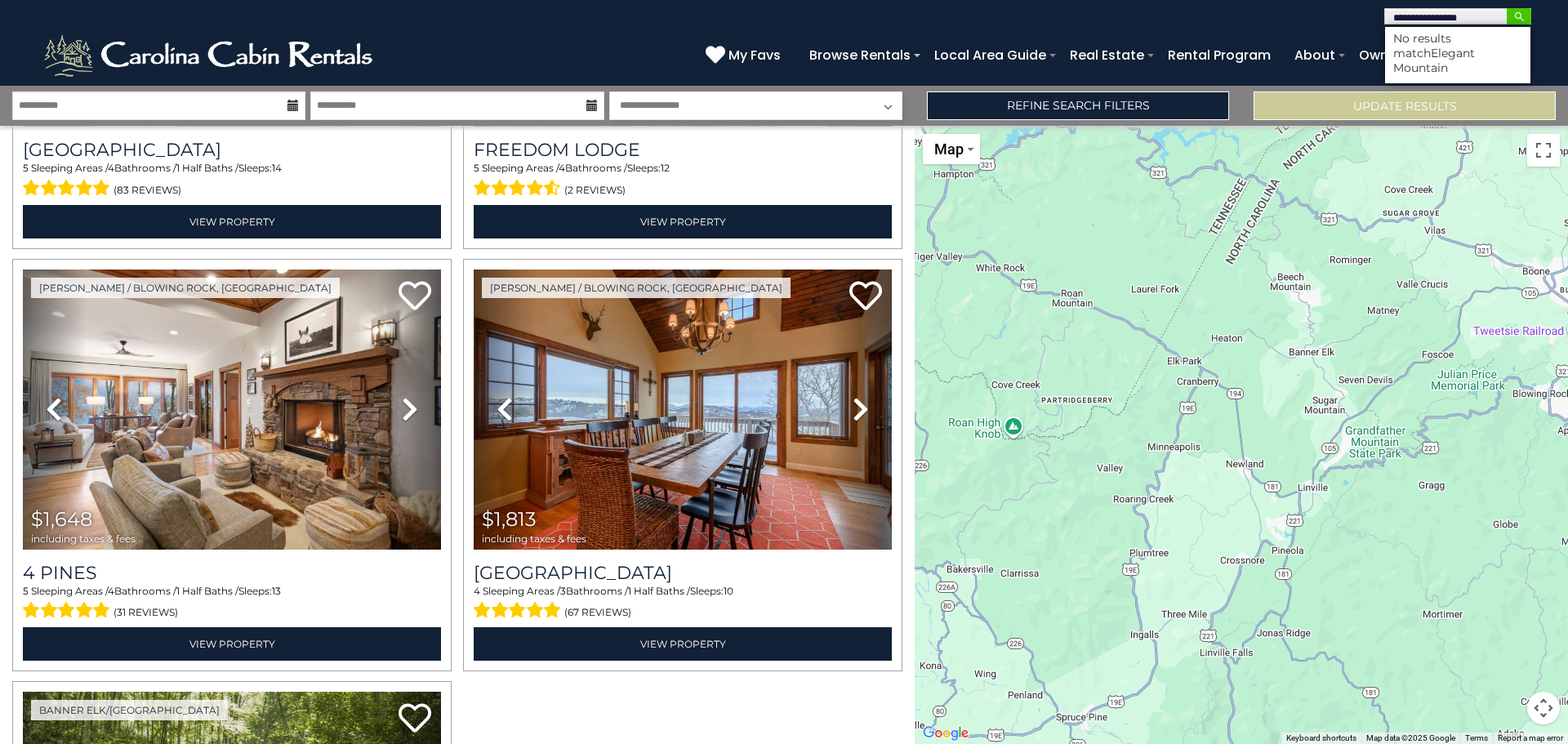
type input "**********"
click at [1527, 17] on button "submit" at bounding box center [1519, 16] width 25 height 16
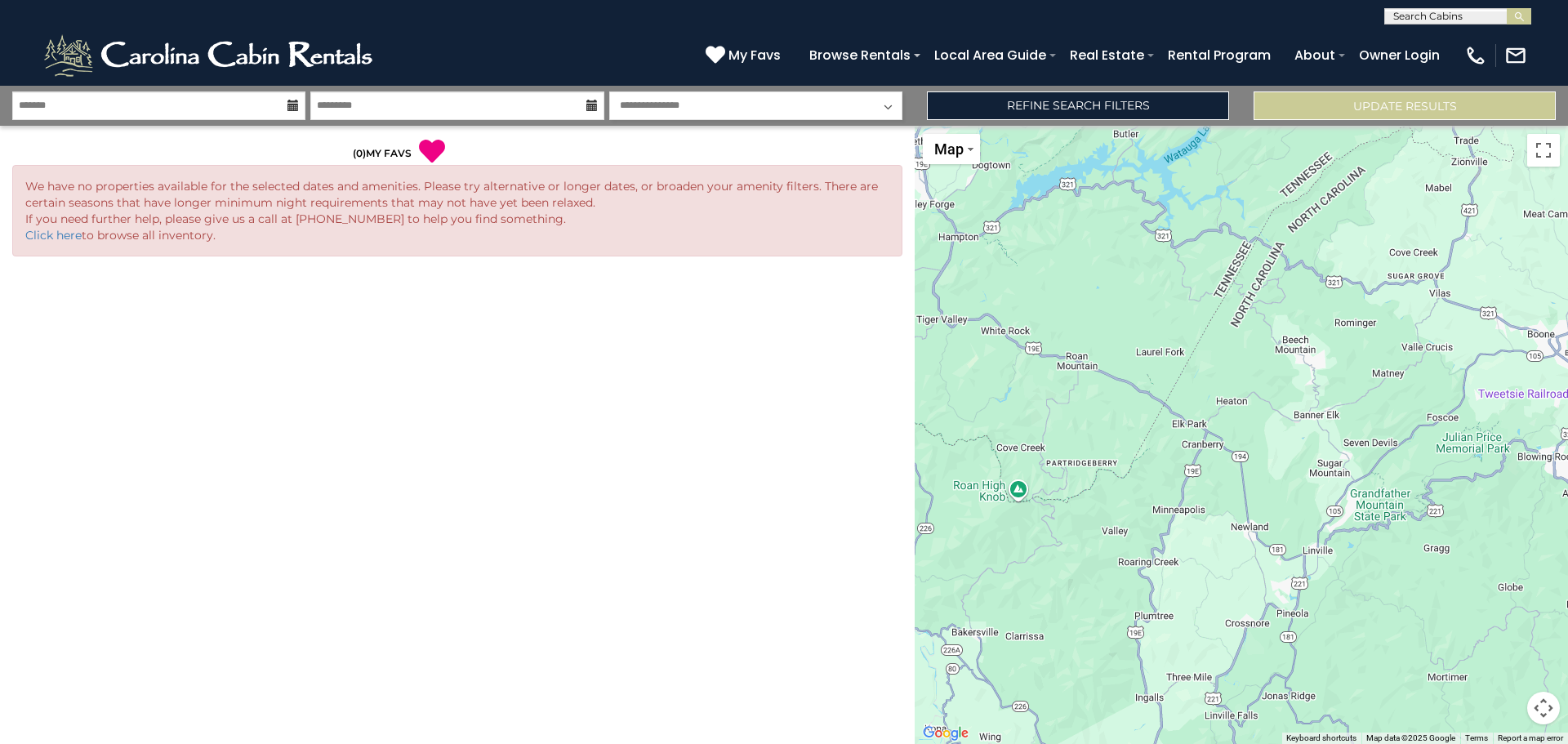
drag, startPoint x: 1171, startPoint y: 491, endPoint x: 1159, endPoint y: 450, distance: 42.7
click at [1159, 450] on div at bounding box center [1242, 435] width 653 height 619
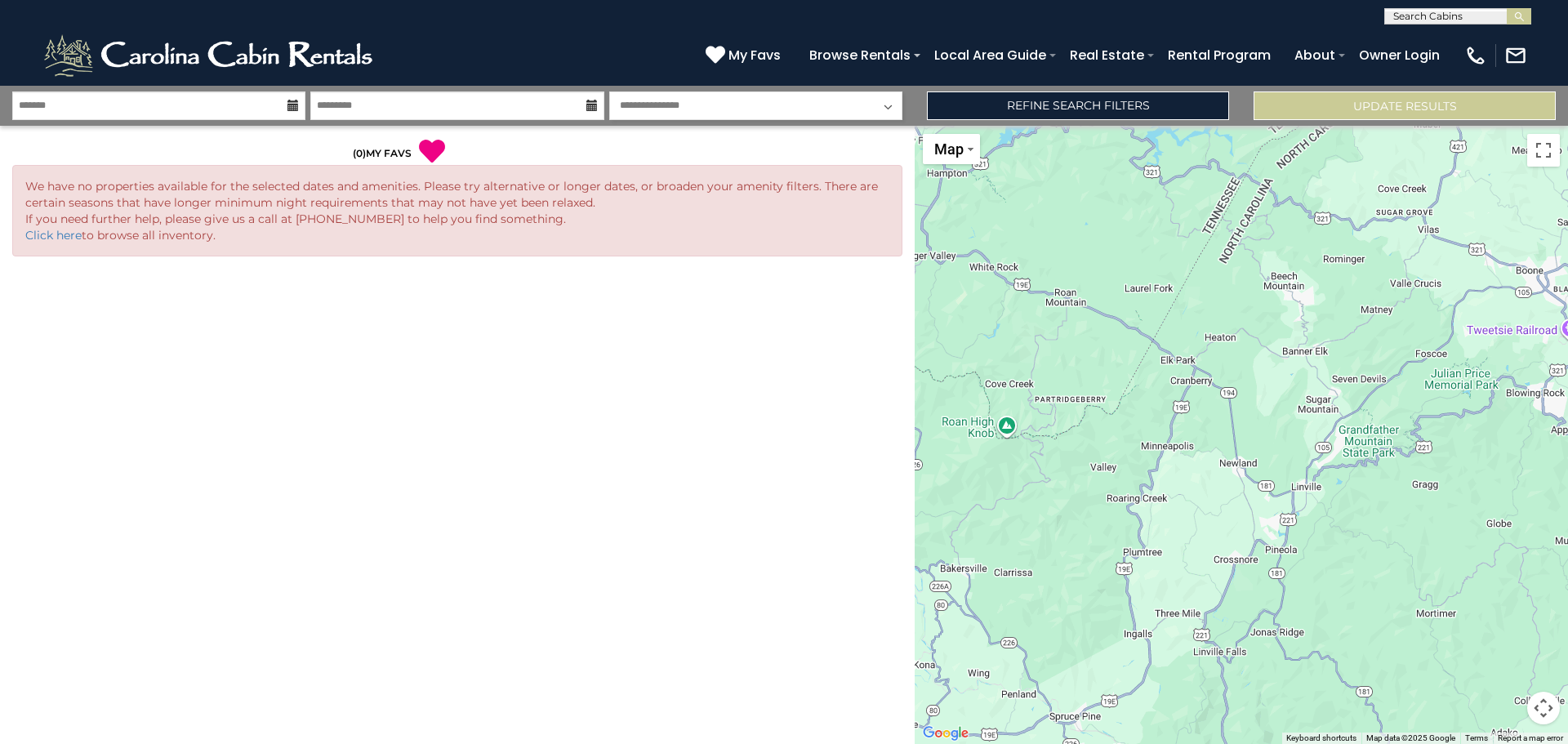
drag, startPoint x: 1249, startPoint y: 370, endPoint x: 1240, endPoint y: 307, distance: 63.6
click at [1240, 307] on div at bounding box center [1242, 435] width 653 height 619
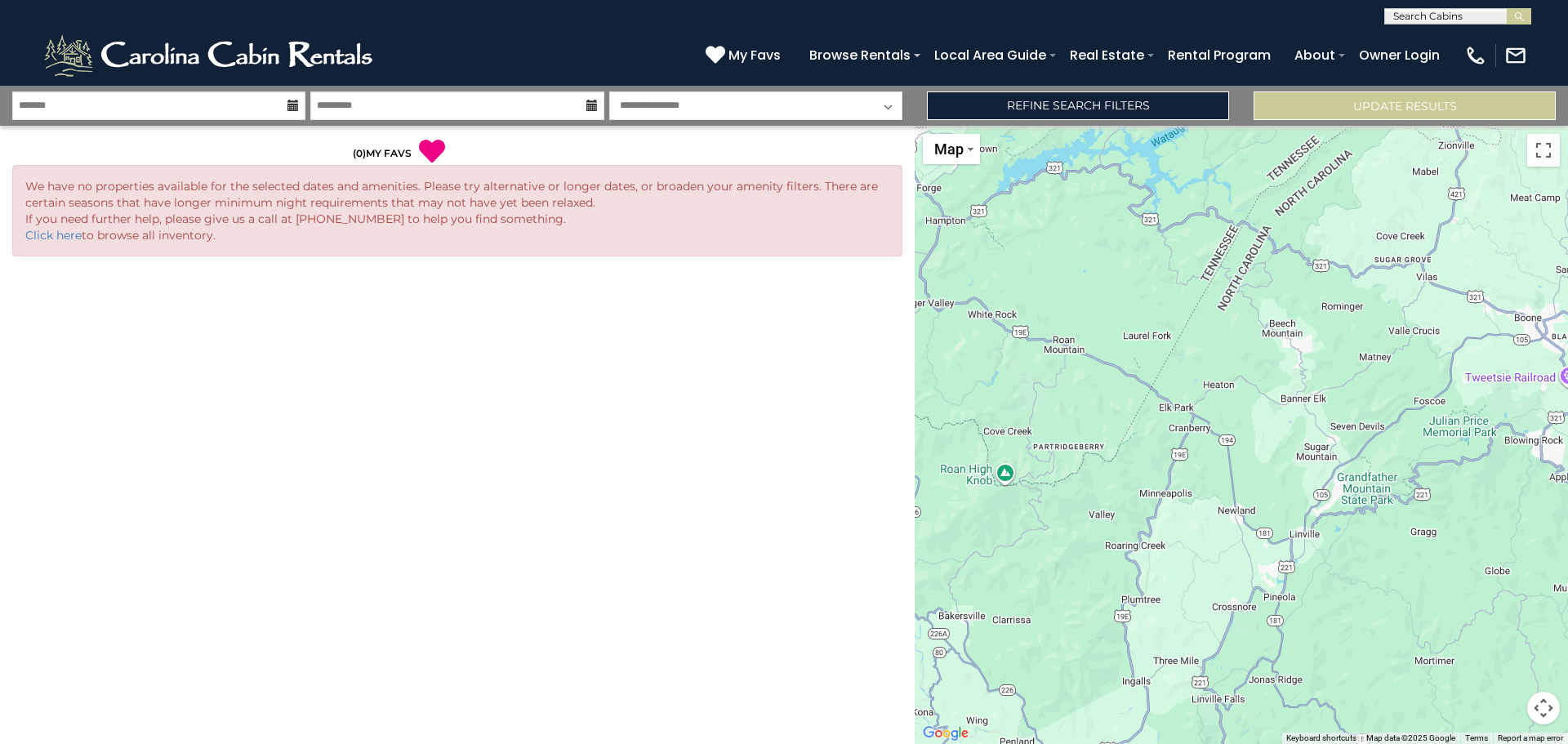
drag, startPoint x: 1322, startPoint y: 318, endPoint x: 1320, endPoint y: 367, distance: 49.0
click at [1320, 367] on div at bounding box center [1242, 435] width 653 height 619
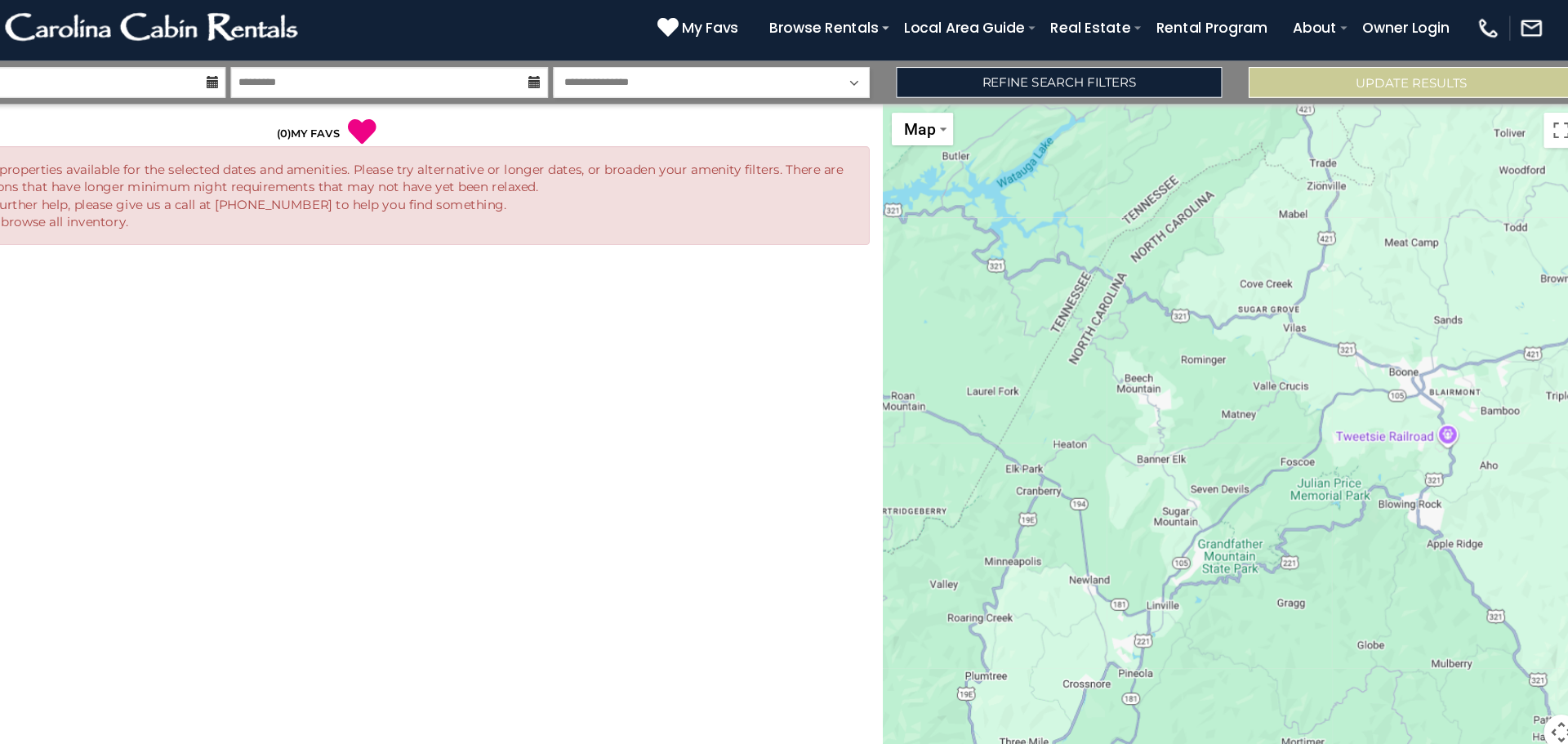
drag, startPoint x: 1290, startPoint y: 353, endPoint x: 1126, endPoint y: 380, distance: 166.2
click at [1126, 380] on div at bounding box center [1242, 435] width 653 height 619
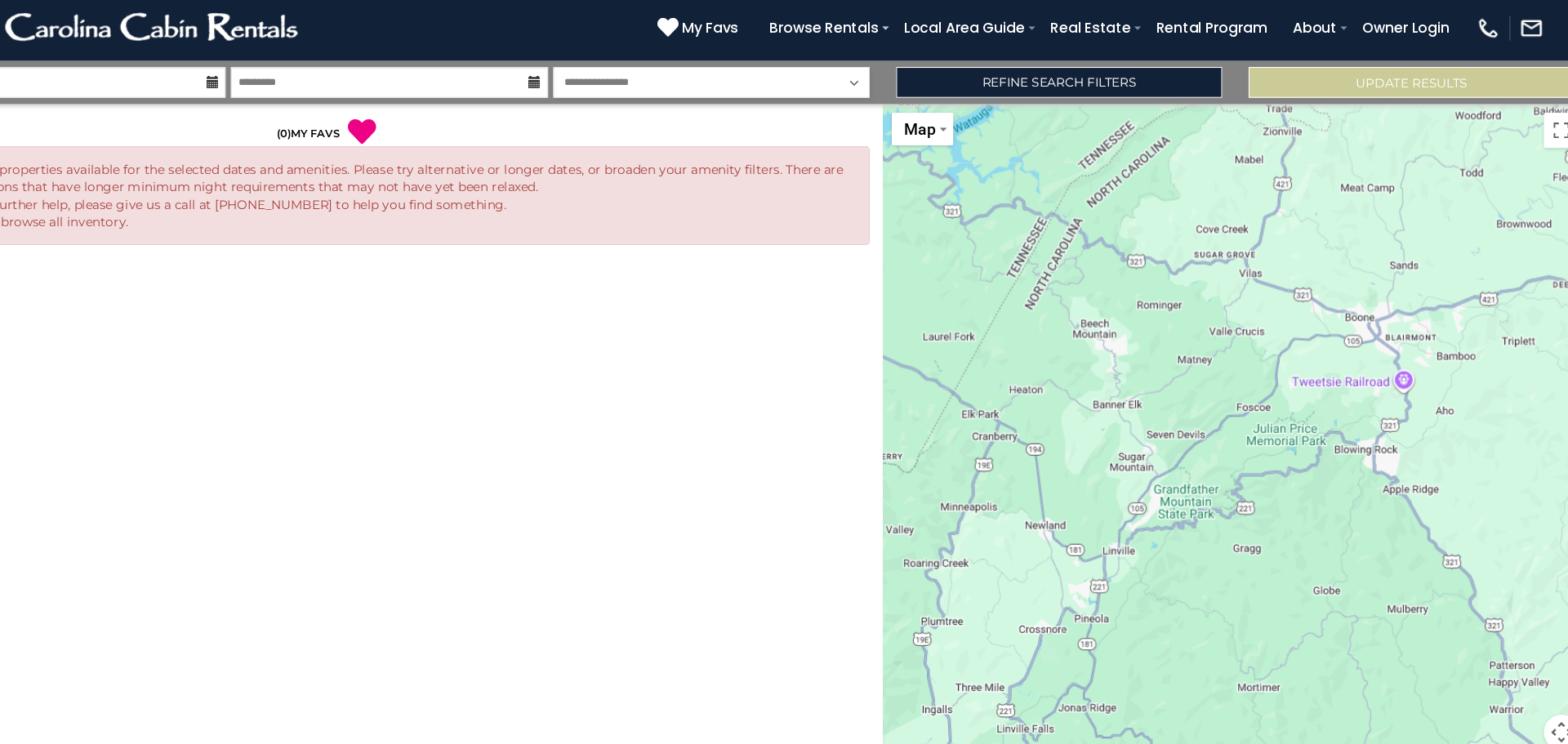
drag, startPoint x: 1315, startPoint y: 372, endPoint x: 1300, endPoint y: 375, distance: 15.3
click at [1300, 375] on div at bounding box center [1242, 435] width 653 height 619
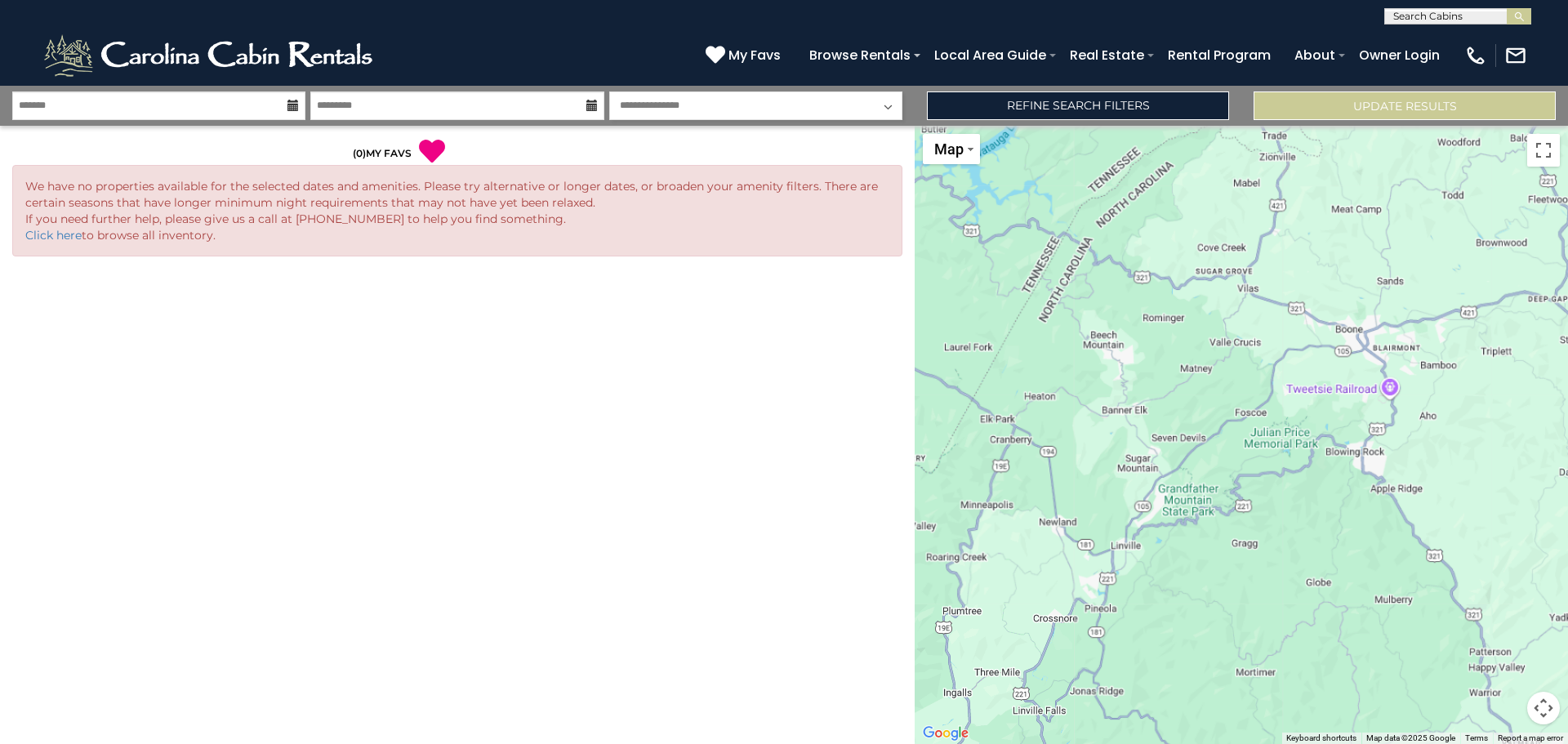
click at [1083, 431] on div at bounding box center [1242, 435] width 653 height 619
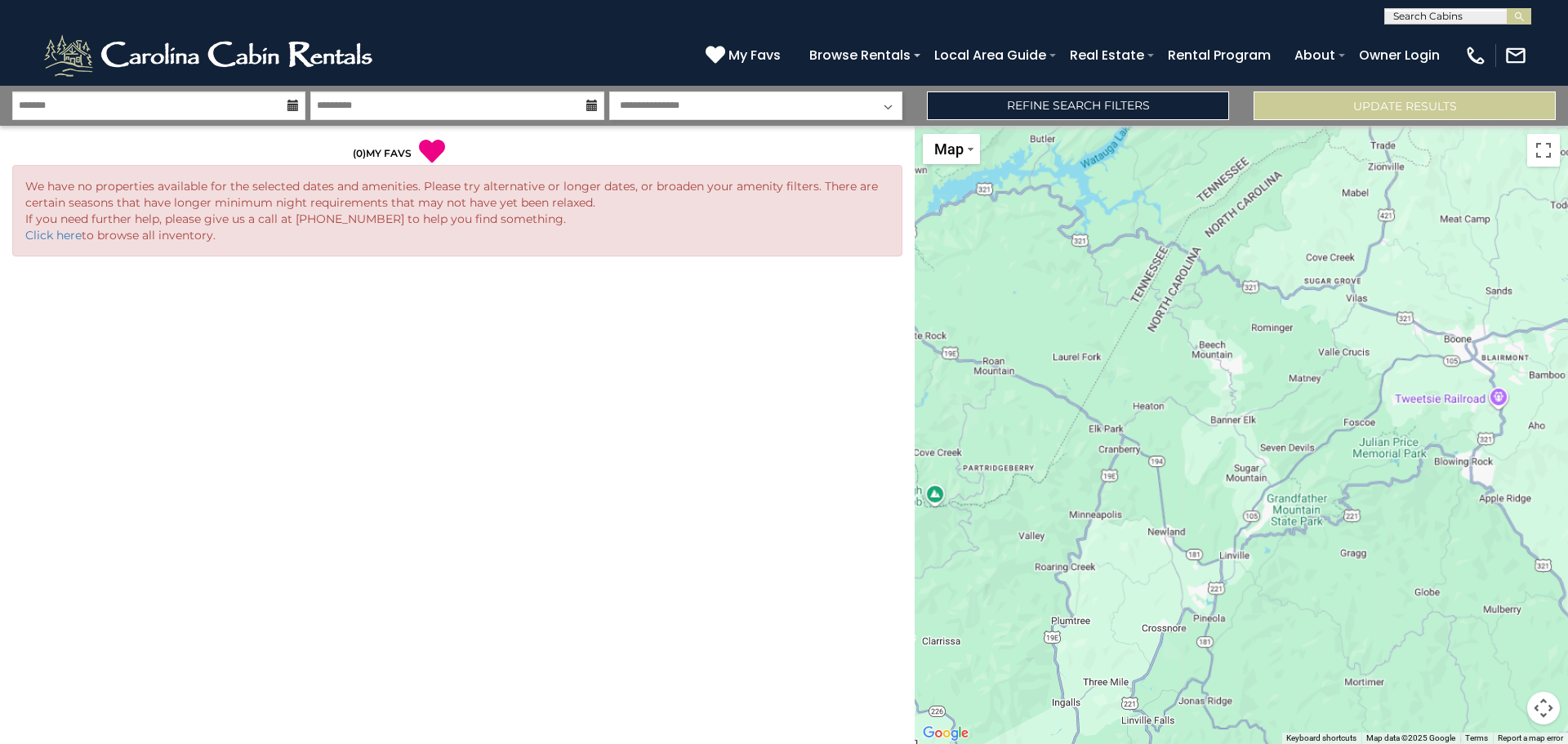
drag, startPoint x: 1122, startPoint y: 370, endPoint x: 1232, endPoint y: 380, distance: 110.5
click at [1232, 380] on div at bounding box center [1242, 435] width 653 height 619
click at [1217, 356] on div at bounding box center [1242, 435] width 653 height 619
click at [195, 113] on input "text" at bounding box center [158, 105] width 293 height 28
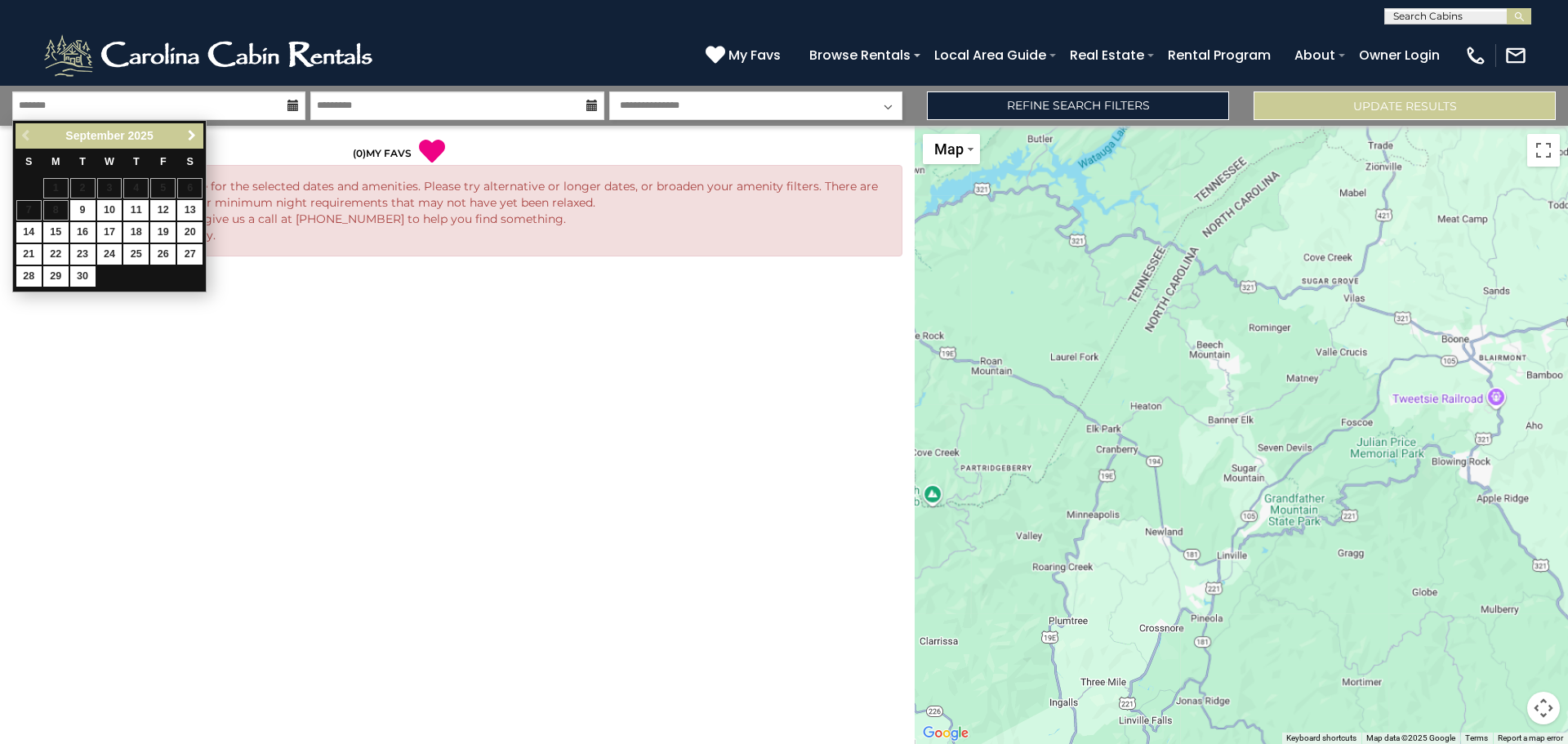
click at [190, 138] on span "Next" at bounding box center [192, 135] width 13 height 13
click at [136, 185] on link "2" at bounding box center [136, 188] width 25 height 21
type input "*******"
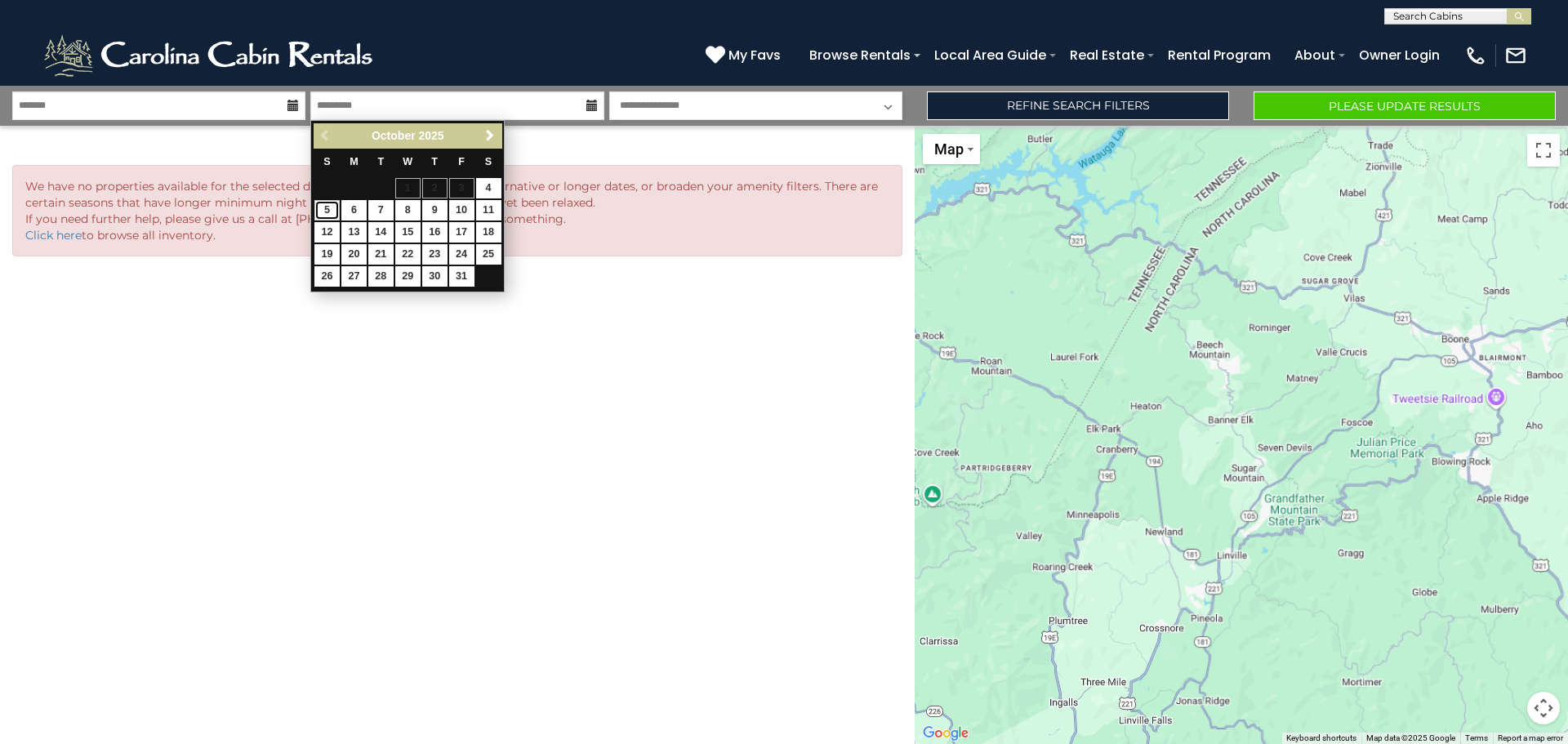
click at [324, 210] on link "5" at bounding box center [326, 210] width 25 height 21
type input "*******"
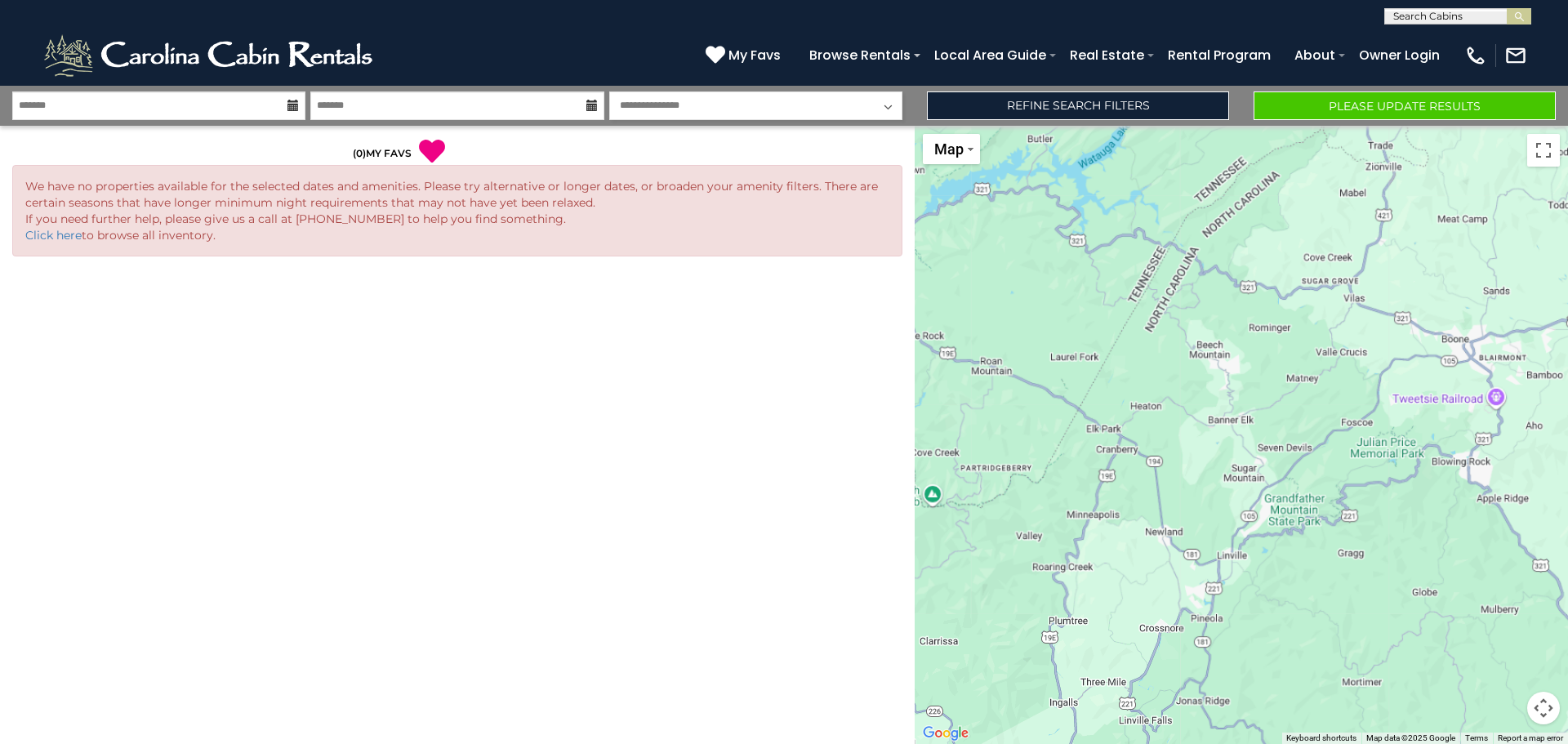
click at [694, 101] on select "**********" at bounding box center [755, 105] width 293 height 28
click at [694, 102] on select "**********" at bounding box center [755, 105] width 293 height 28
click at [1319, 107] on button "Please Update Results" at bounding box center [1405, 105] width 302 height 28
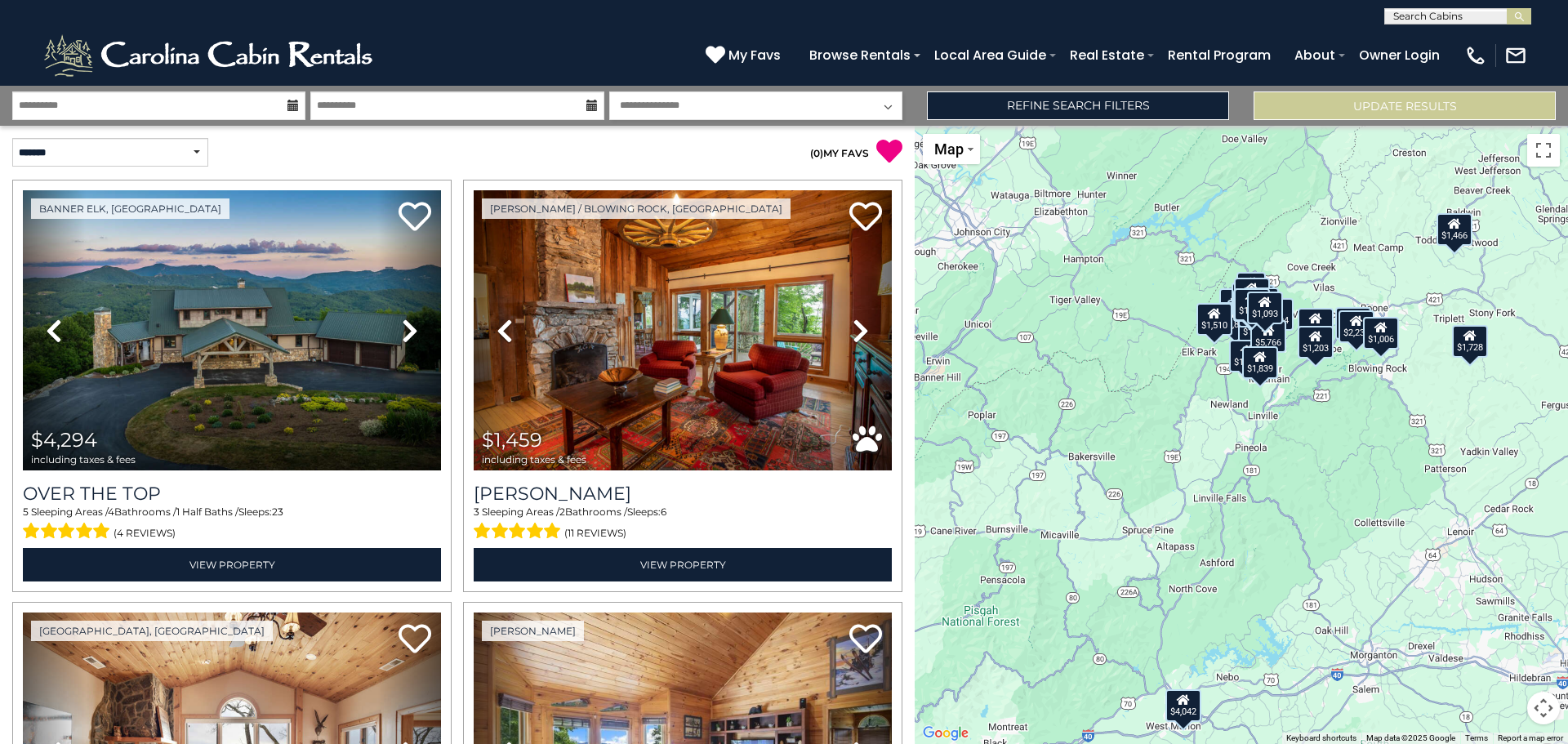
drag, startPoint x: 1254, startPoint y: 336, endPoint x: 1223, endPoint y: 359, distance: 38.6
click at [1229, 359] on div "$1,420" at bounding box center [1248, 356] width 36 height 33
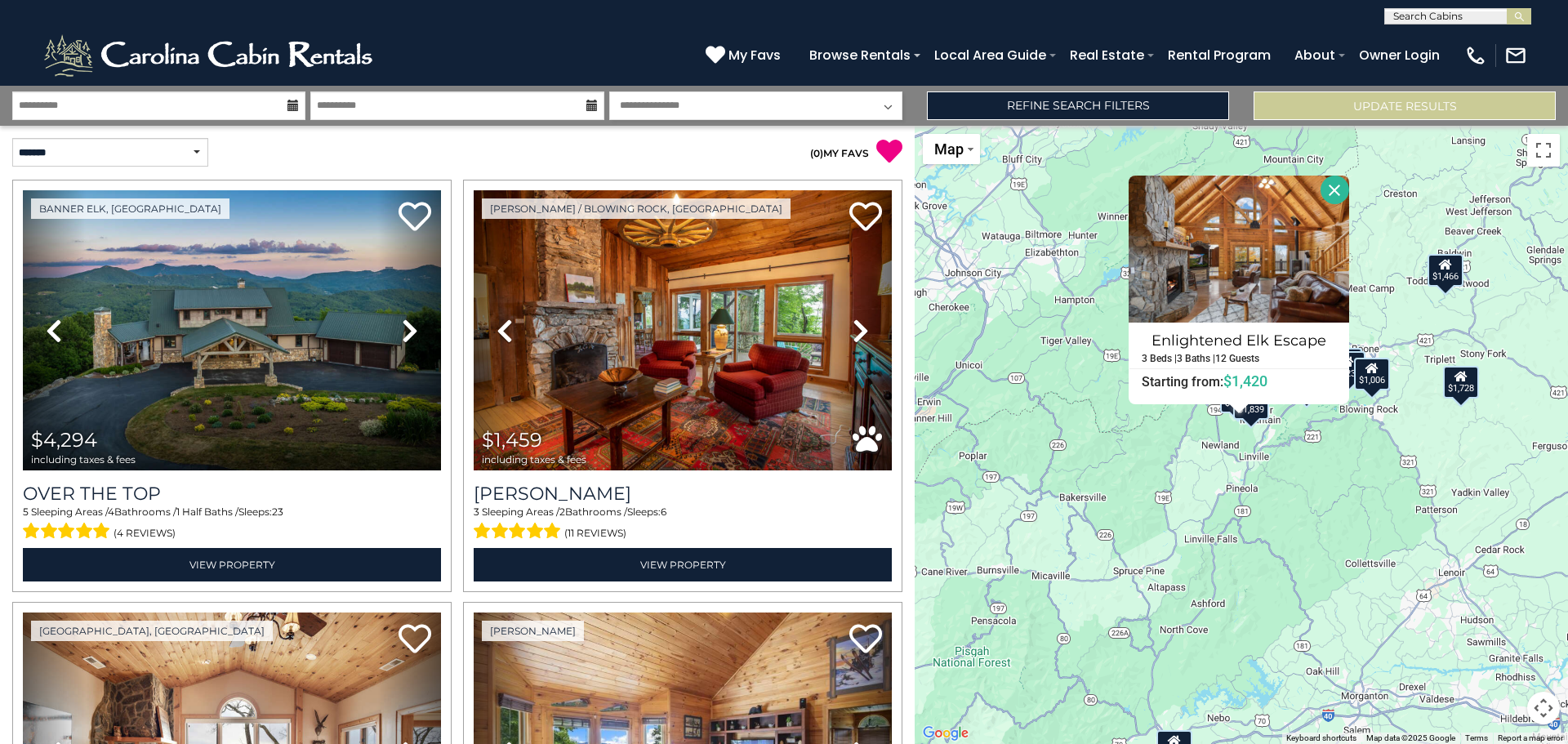
click at [1333, 190] on button "Close" at bounding box center [1334, 189] width 28 height 28
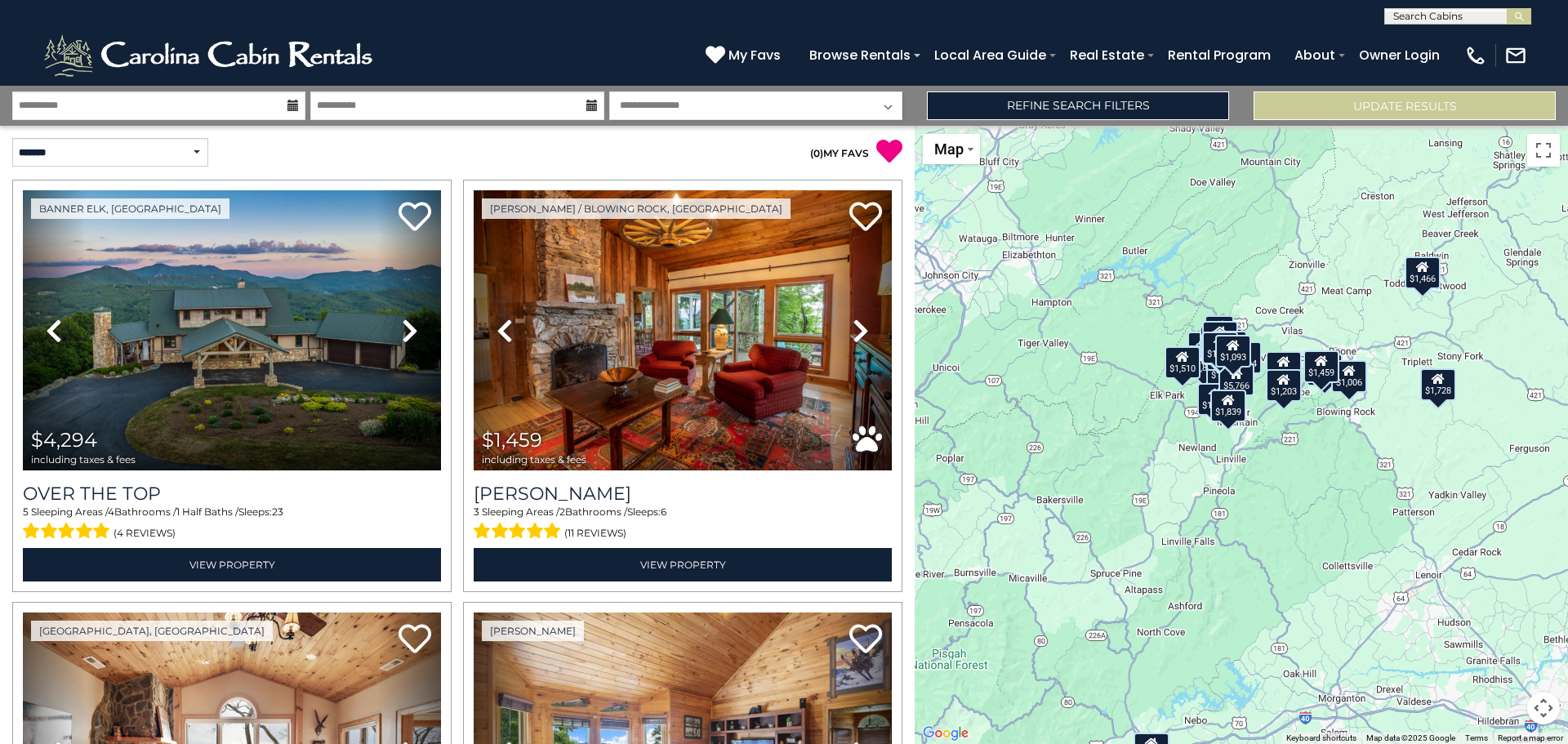
drag, startPoint x: 1165, startPoint y: 373, endPoint x: 1139, endPoint y: 370, distance: 26.2
click at [1139, 370] on div "$4,294 $1,459 $1,811 $4,042 $2,305 $3,077 $1,911 $1,811 $1,293 $1,430 $926 $1,2…" at bounding box center [1242, 435] width 653 height 619
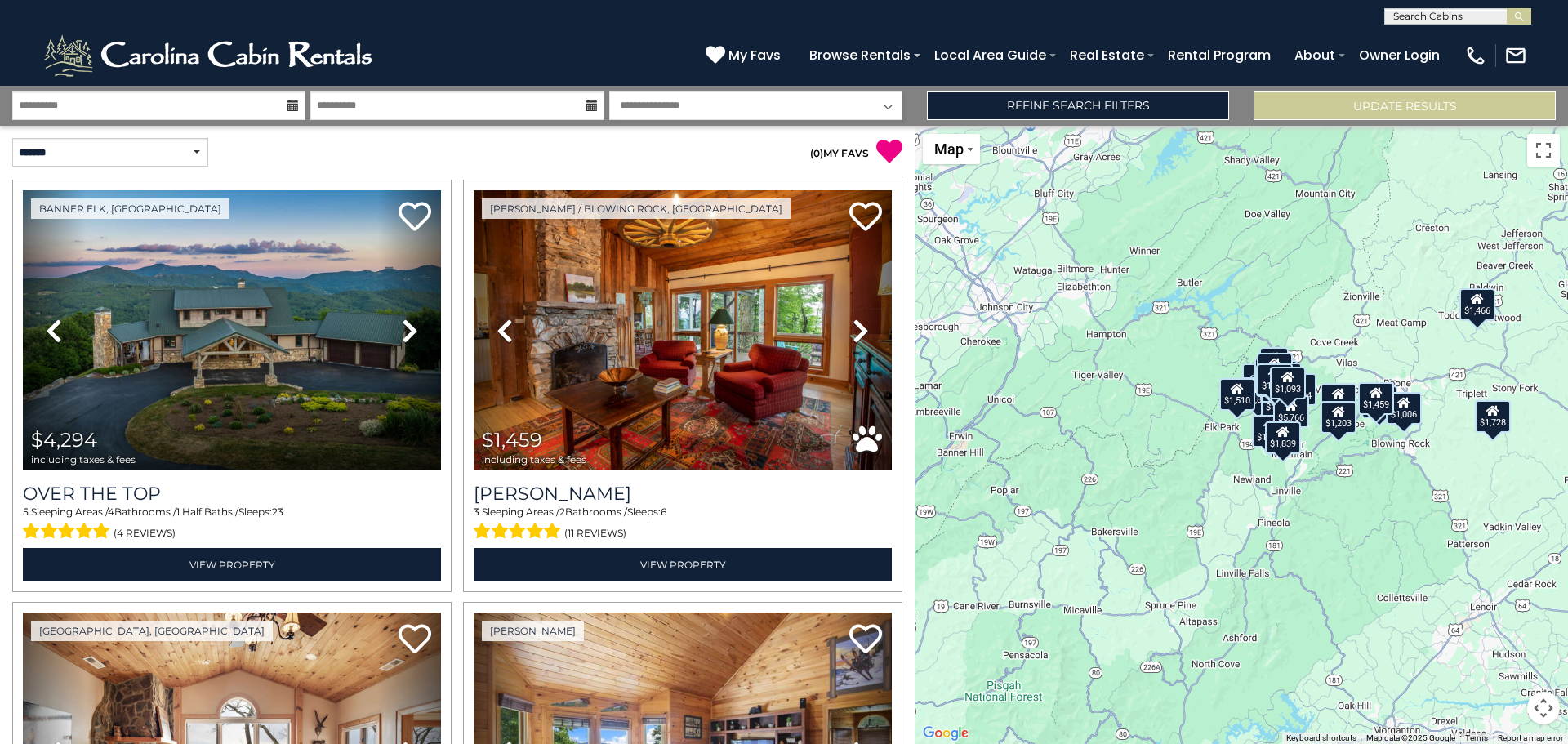
drag, startPoint x: 1202, startPoint y: 377, endPoint x: 1253, endPoint y: 420, distance: 66.7
click at [1253, 420] on div "$1,420" at bounding box center [1270, 430] width 36 height 33
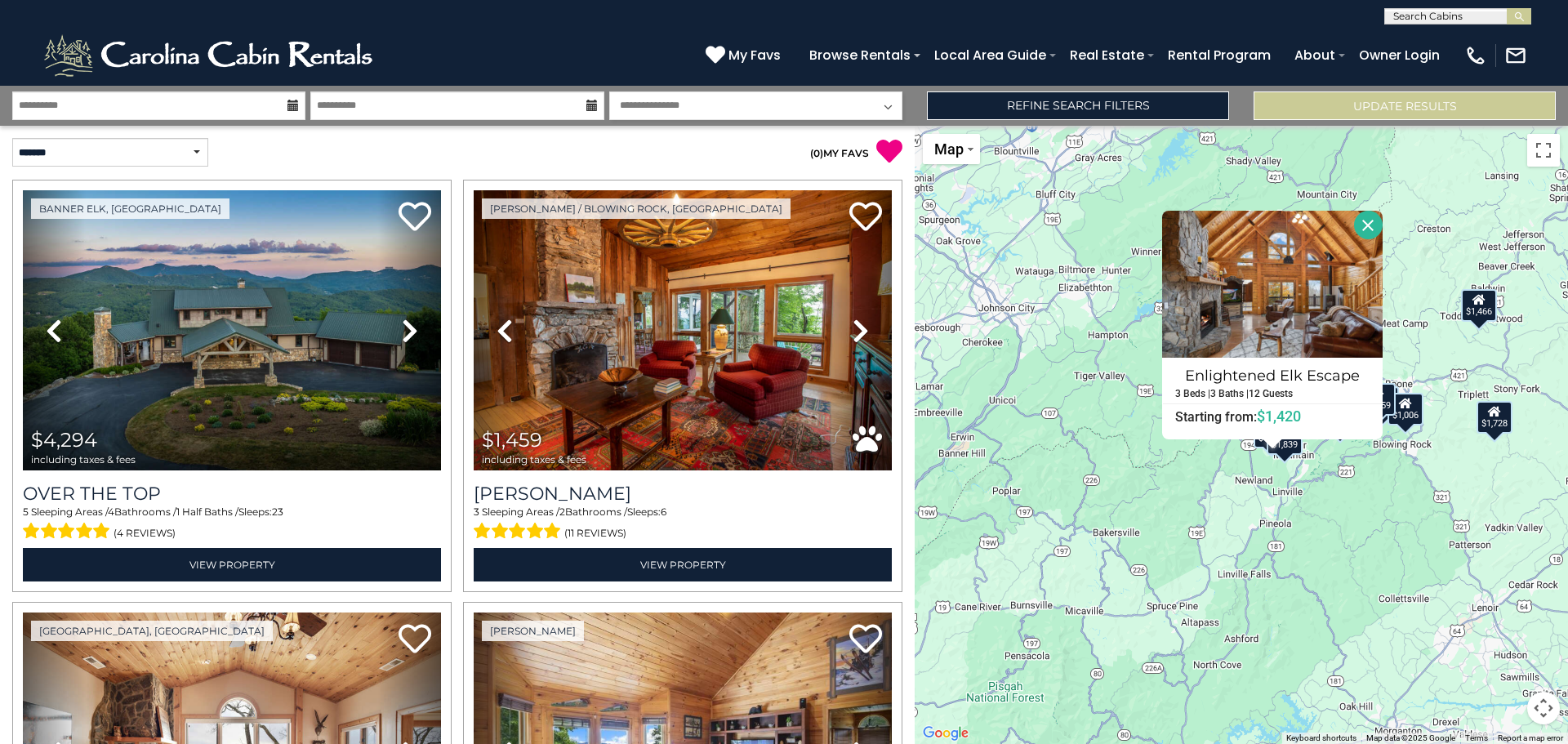
click at [1371, 216] on button "Close" at bounding box center [1368, 224] width 28 height 28
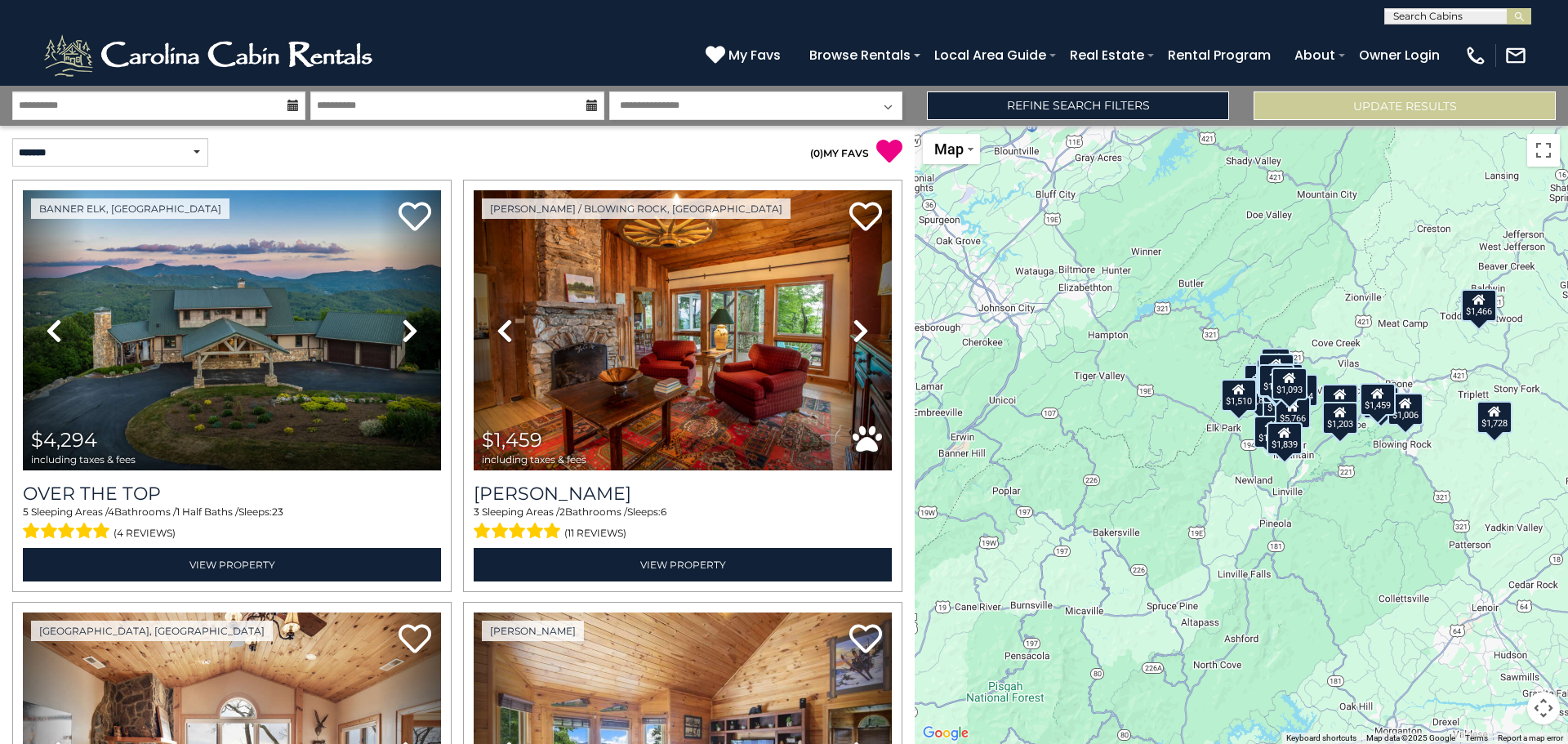
click at [1249, 407] on div "$1,510" at bounding box center [1239, 395] width 36 height 33
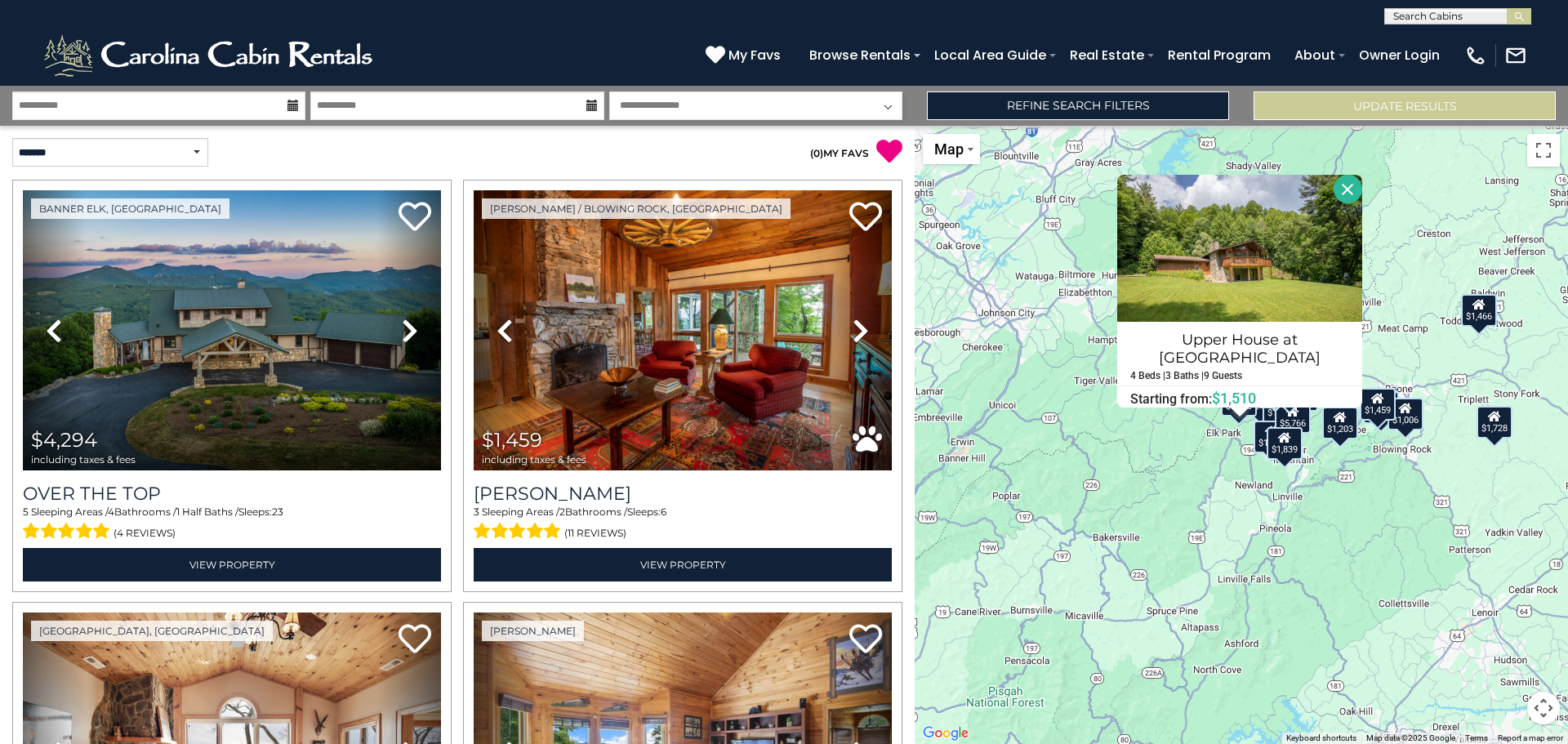
click at [1351, 188] on button "Close" at bounding box center [1347, 188] width 28 height 28
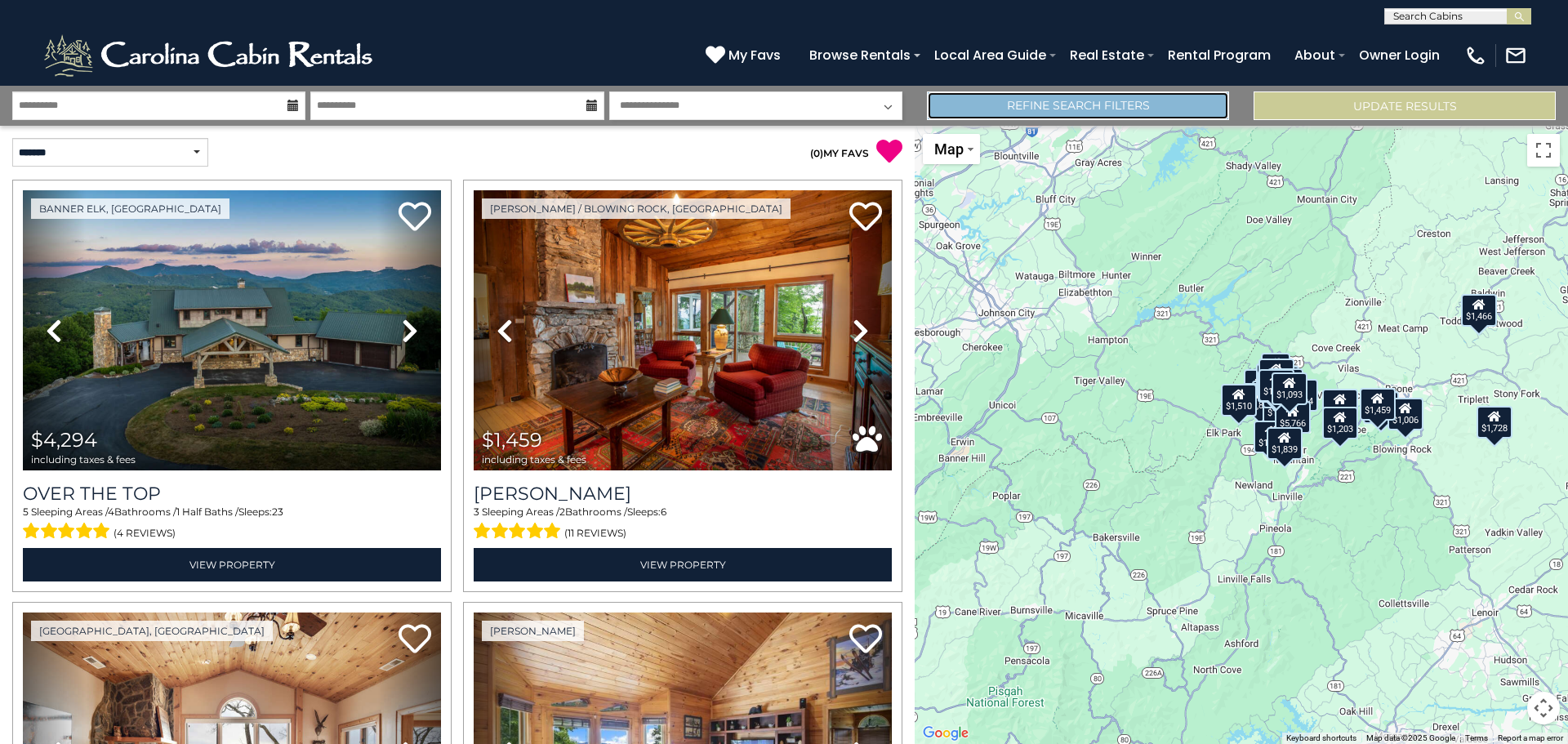
click at [1136, 101] on link "Refine Search Filters" at bounding box center [1078, 105] width 302 height 28
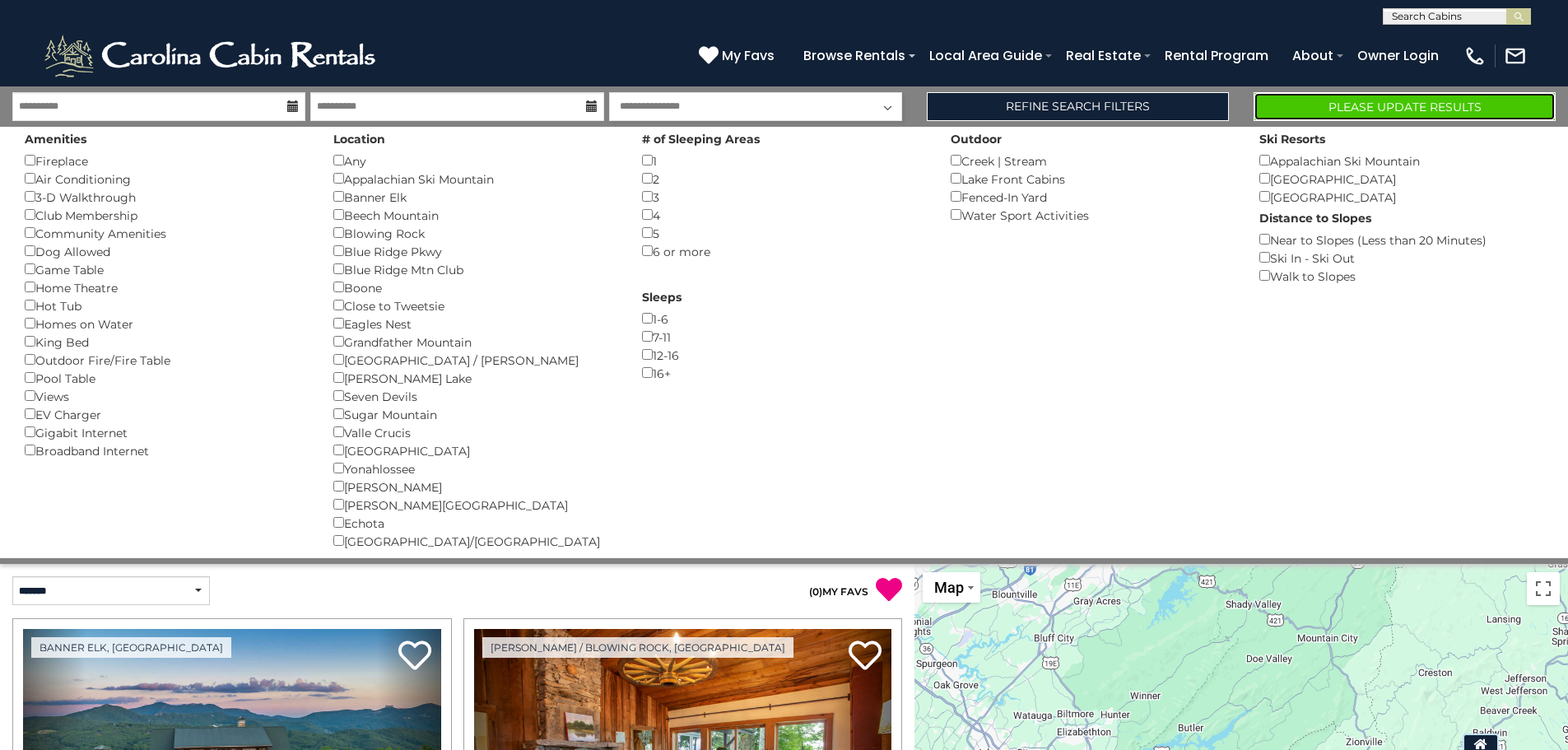
click at [1324, 94] on button "Please Update Results" at bounding box center [1404, 106] width 302 height 29
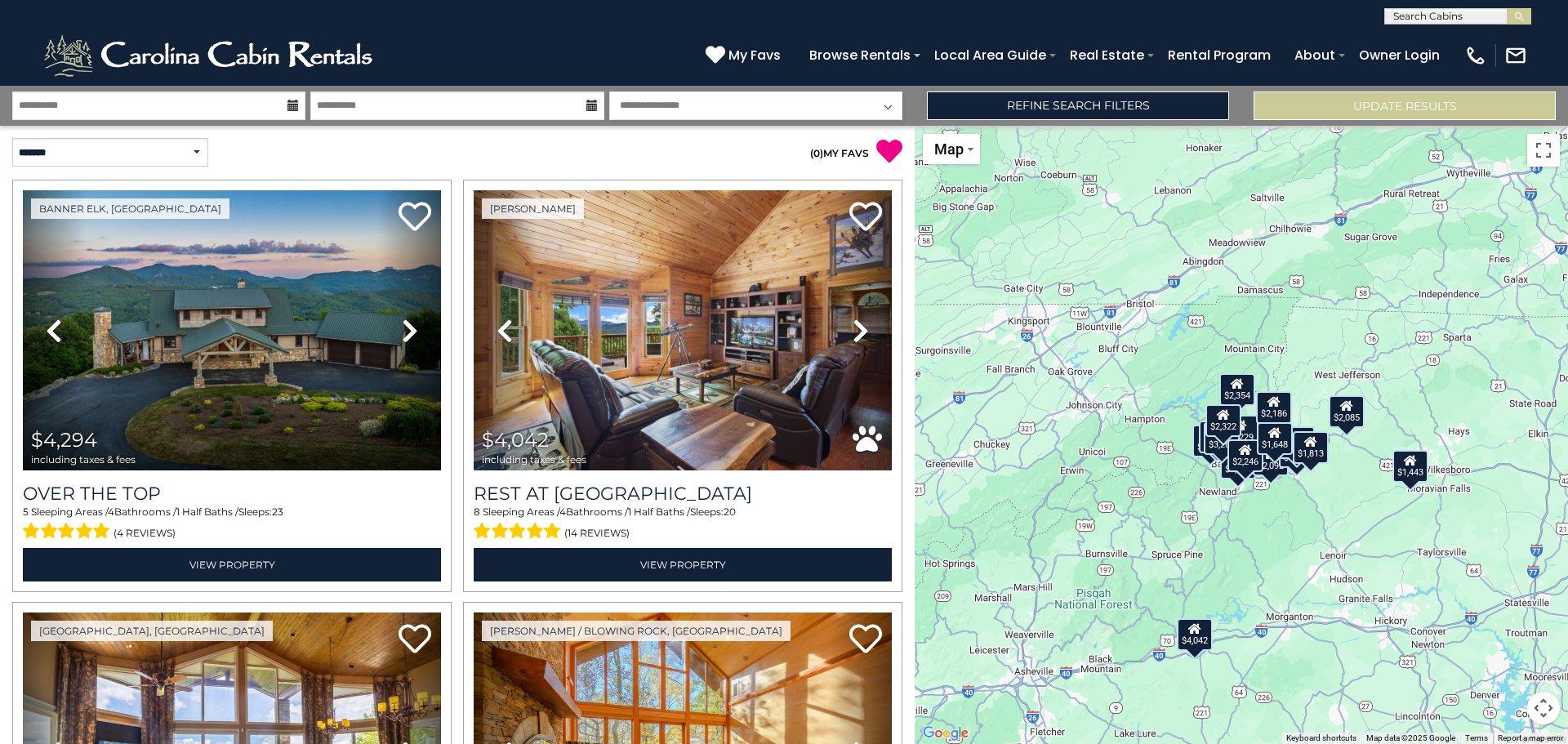
drag, startPoint x: 1246, startPoint y: 361, endPoint x: 1234, endPoint y: 445, distance: 84.9
click at [1234, 445] on div "$2,246" at bounding box center [1246, 454] width 36 height 33
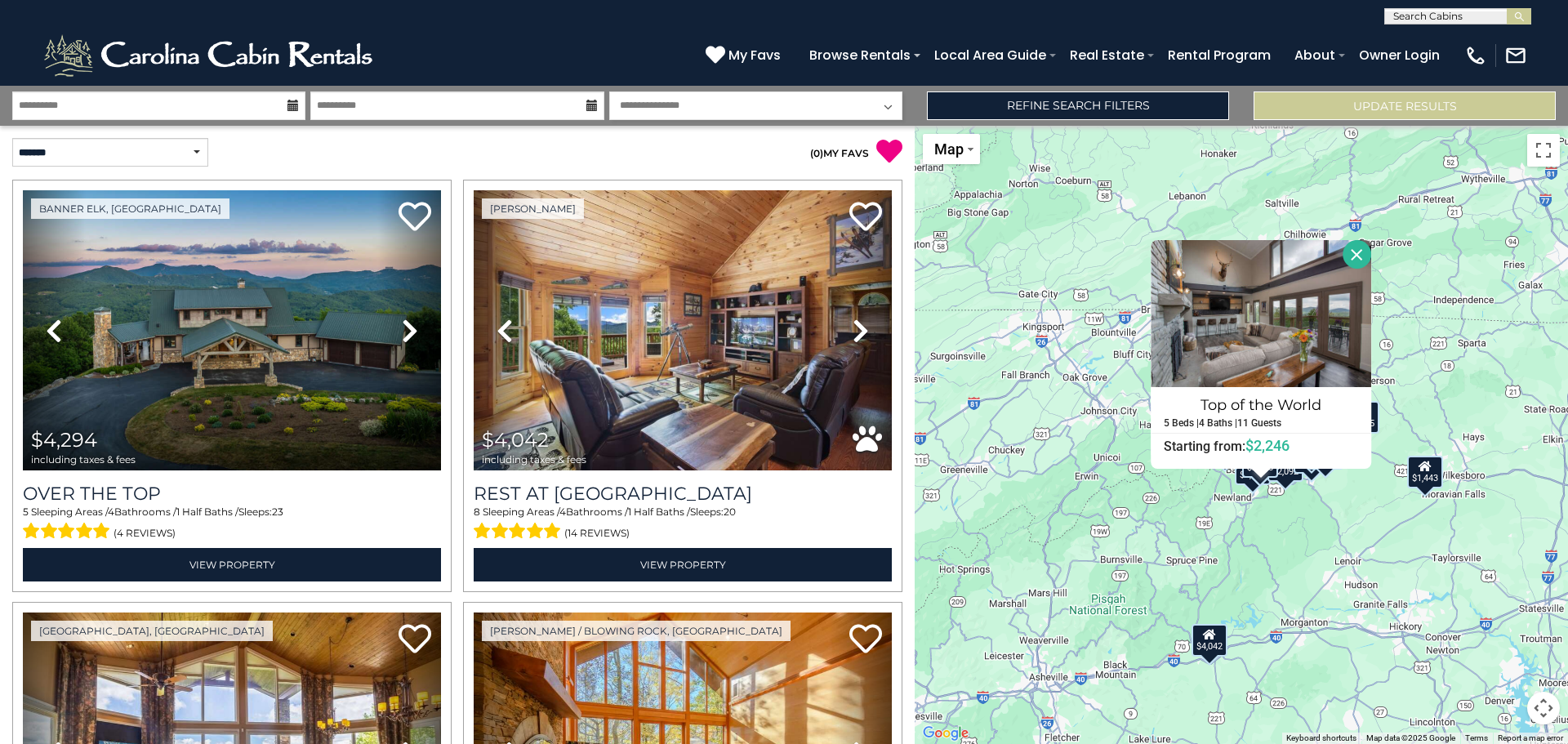
drag, startPoint x: 1248, startPoint y: 563, endPoint x: 1269, endPoint y: 576, distance: 24.7
click at [1269, 578] on div "$4,294 $4,042 $2,174 $2,235 $1,539 $1,876 $1,510 $1,208 $2,099 $1,443 $1,809 $1…" at bounding box center [1242, 435] width 653 height 619
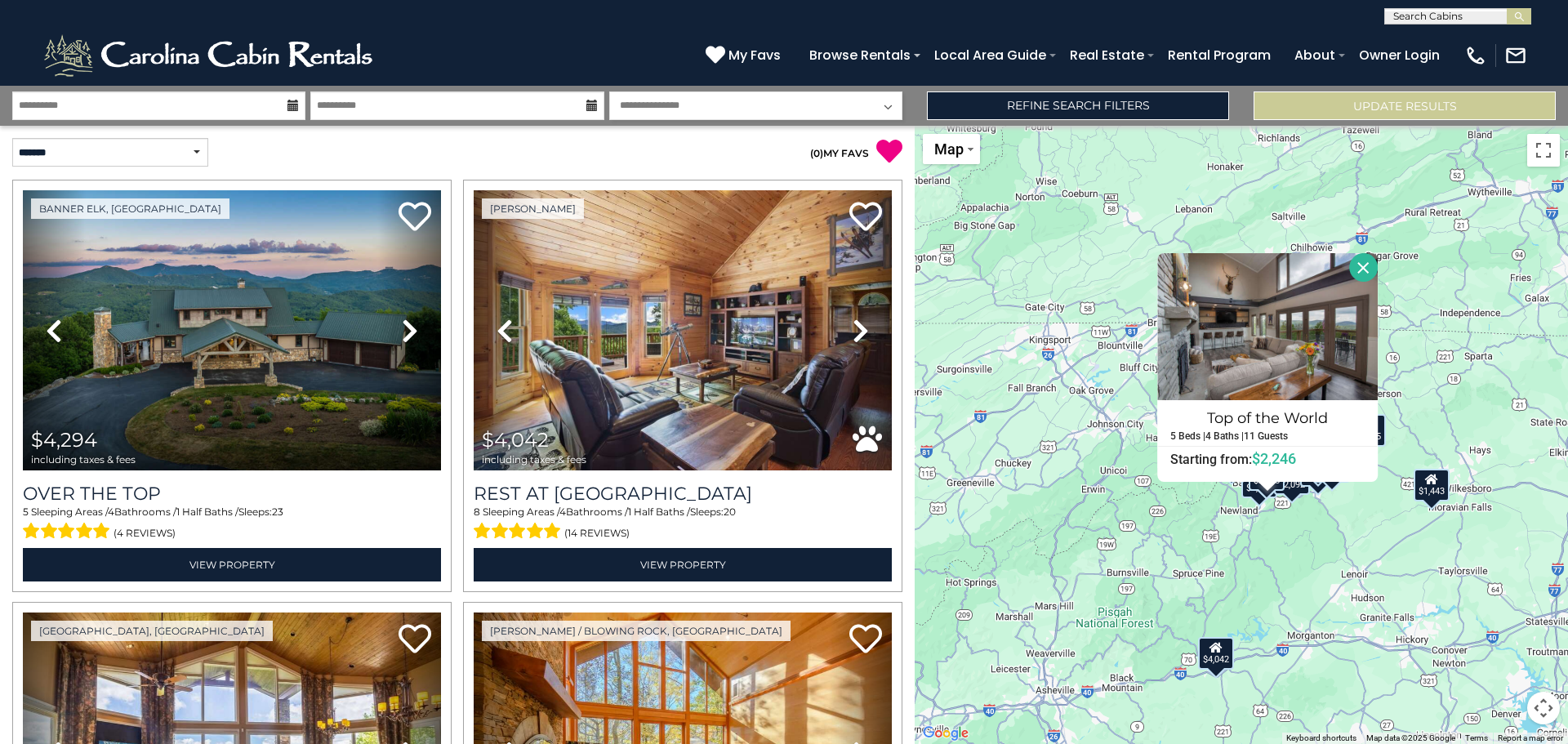
click at [1373, 262] on button "Close" at bounding box center [1363, 267] width 28 height 28
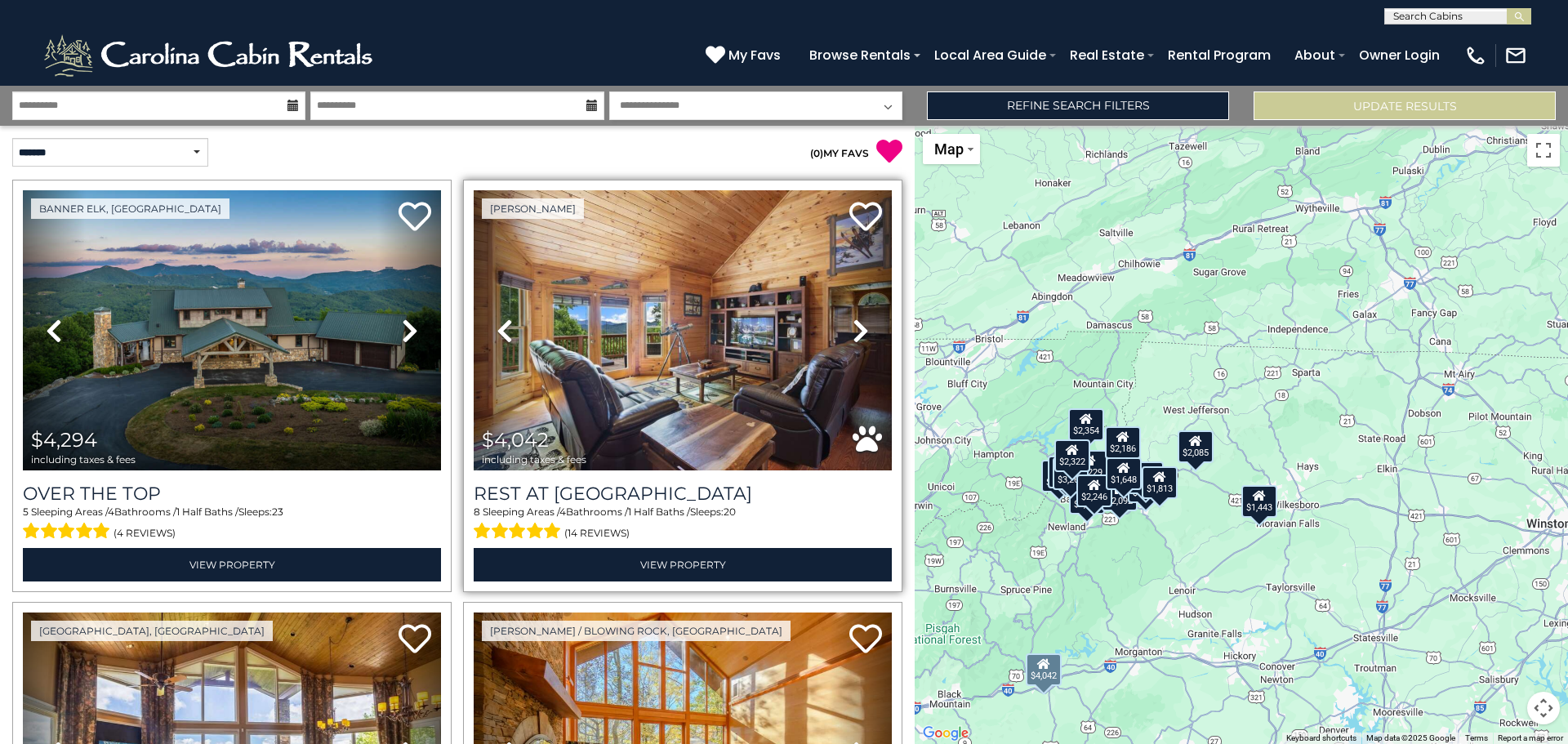
drag, startPoint x: 1001, startPoint y: 352, endPoint x: 884, endPoint y: 406, distance: 128.9
click at [884, 406] on div "**********" at bounding box center [784, 415] width 1568 height 658
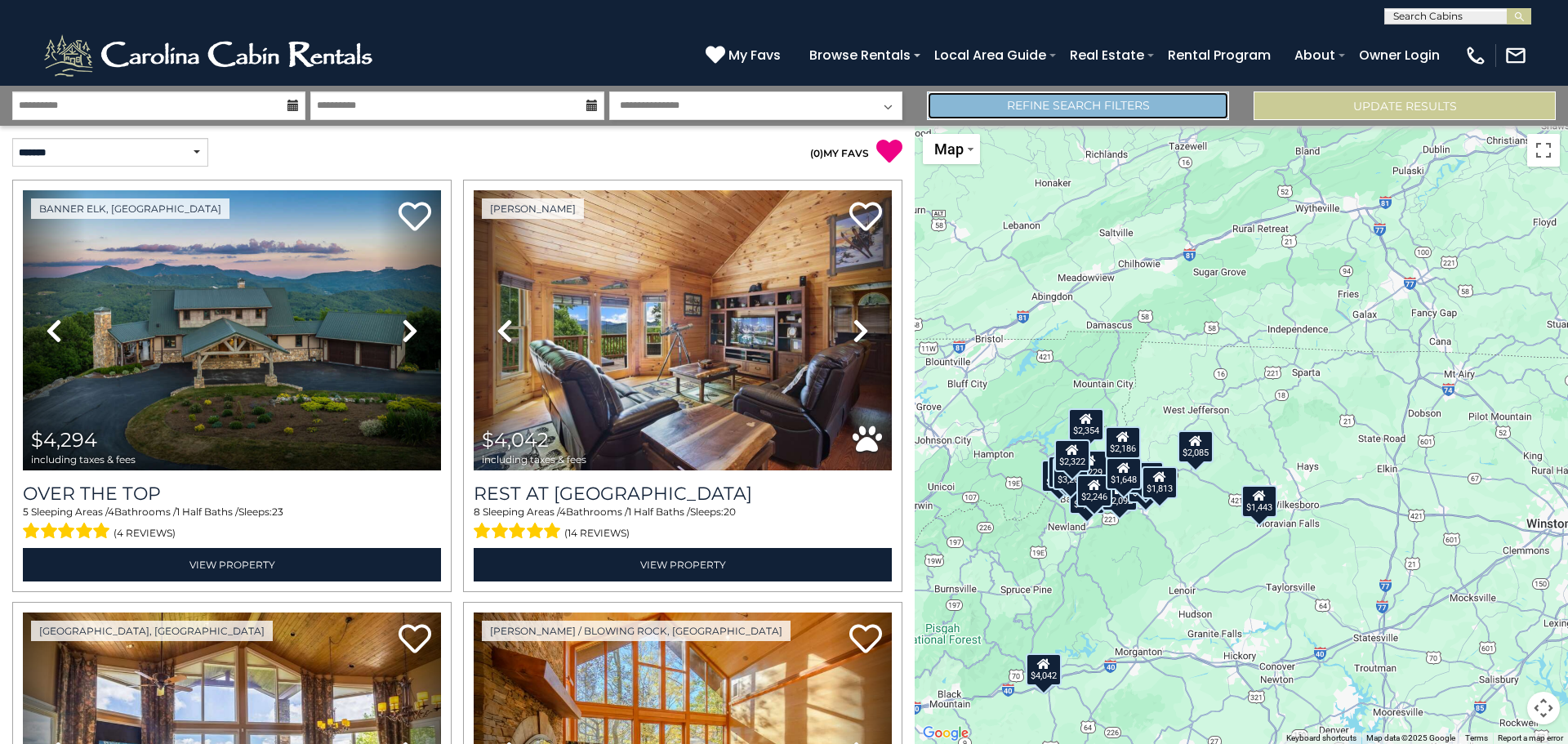
click at [1015, 107] on link "Refine Search Filters" at bounding box center [1078, 105] width 302 height 28
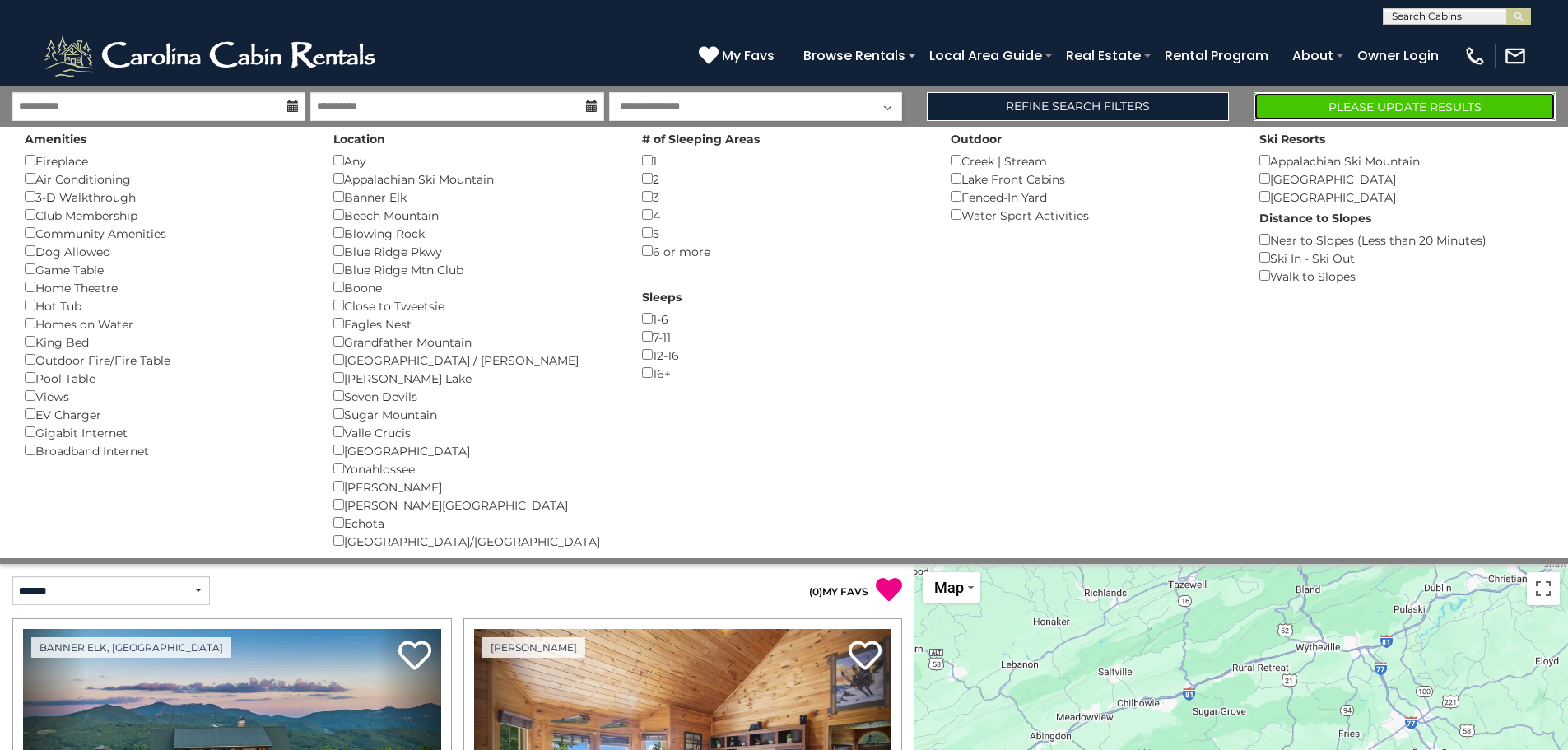
click at [1323, 113] on button "Please Update Results" at bounding box center [1404, 106] width 302 height 29
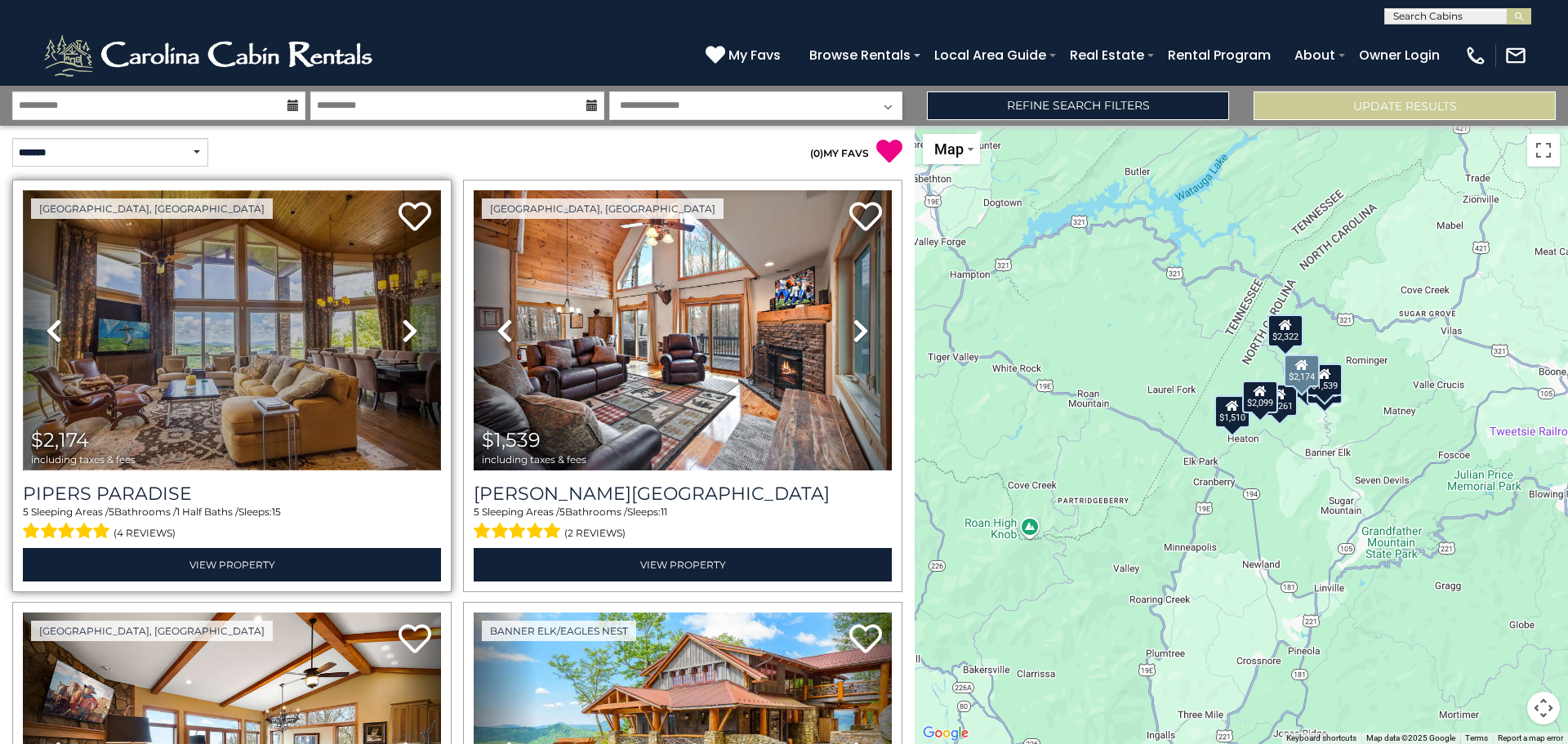
click at [284, 312] on img at bounding box center [232, 330] width 418 height 280
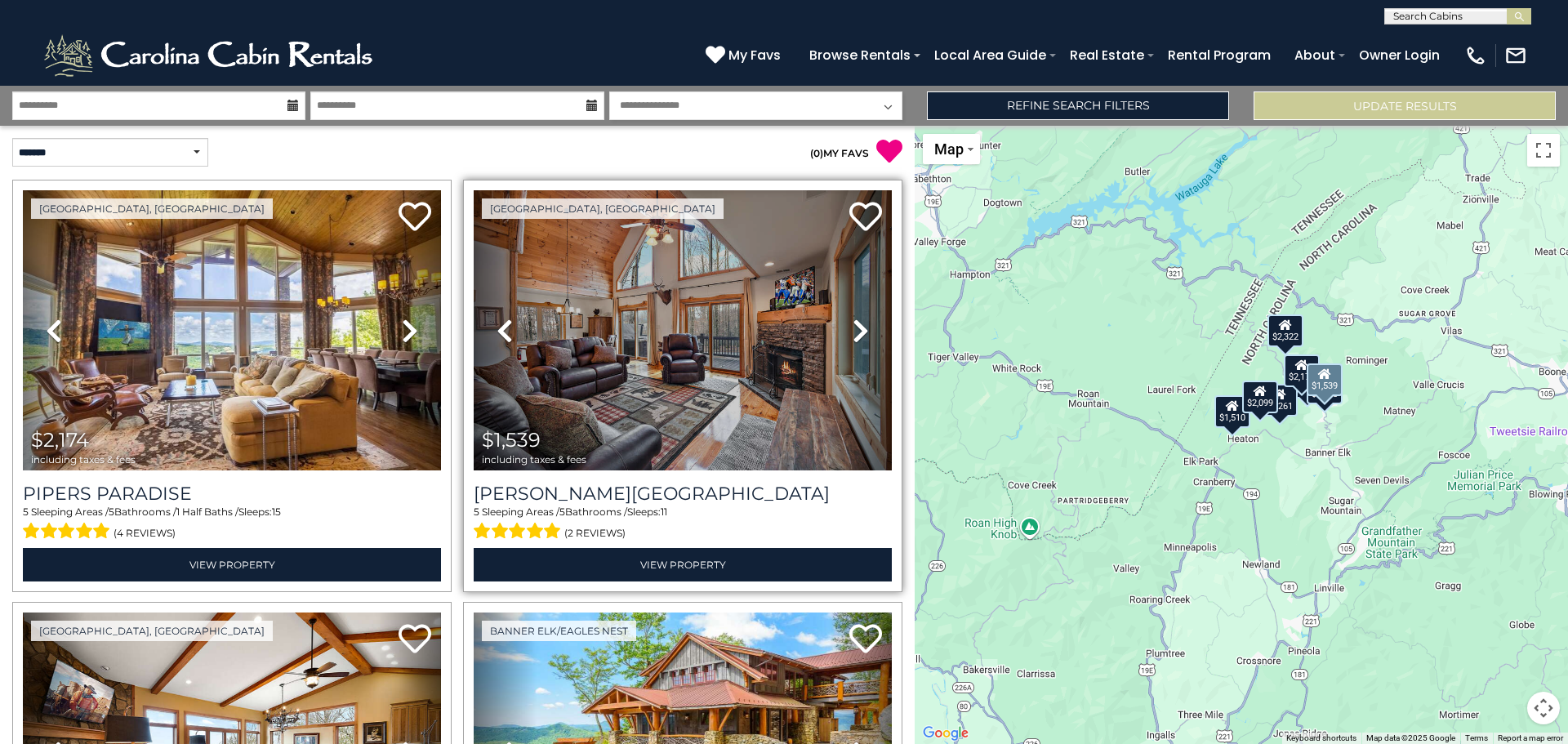
click at [856, 330] on icon at bounding box center [860, 331] width 16 height 26
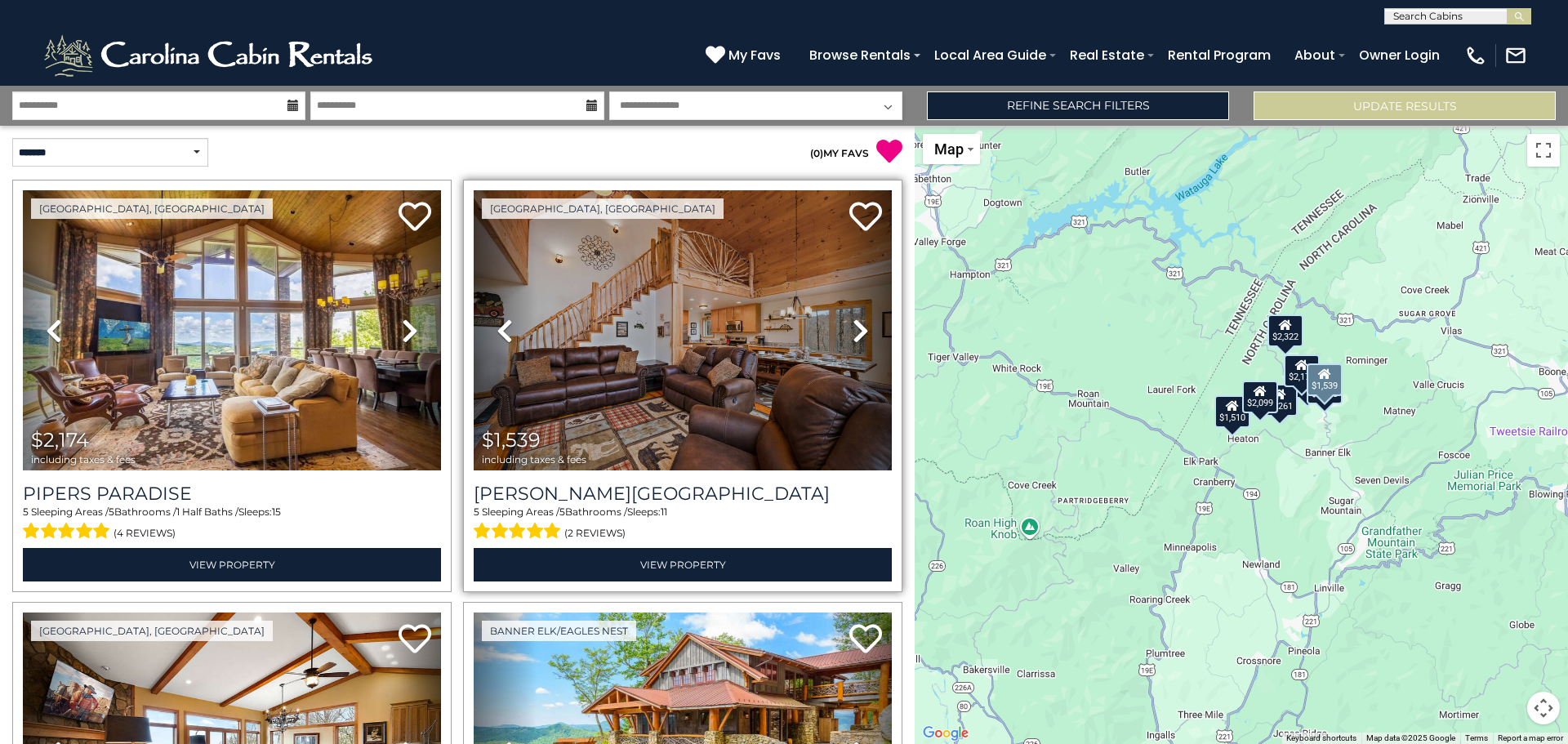
click at [854, 325] on icon at bounding box center [860, 331] width 16 height 26
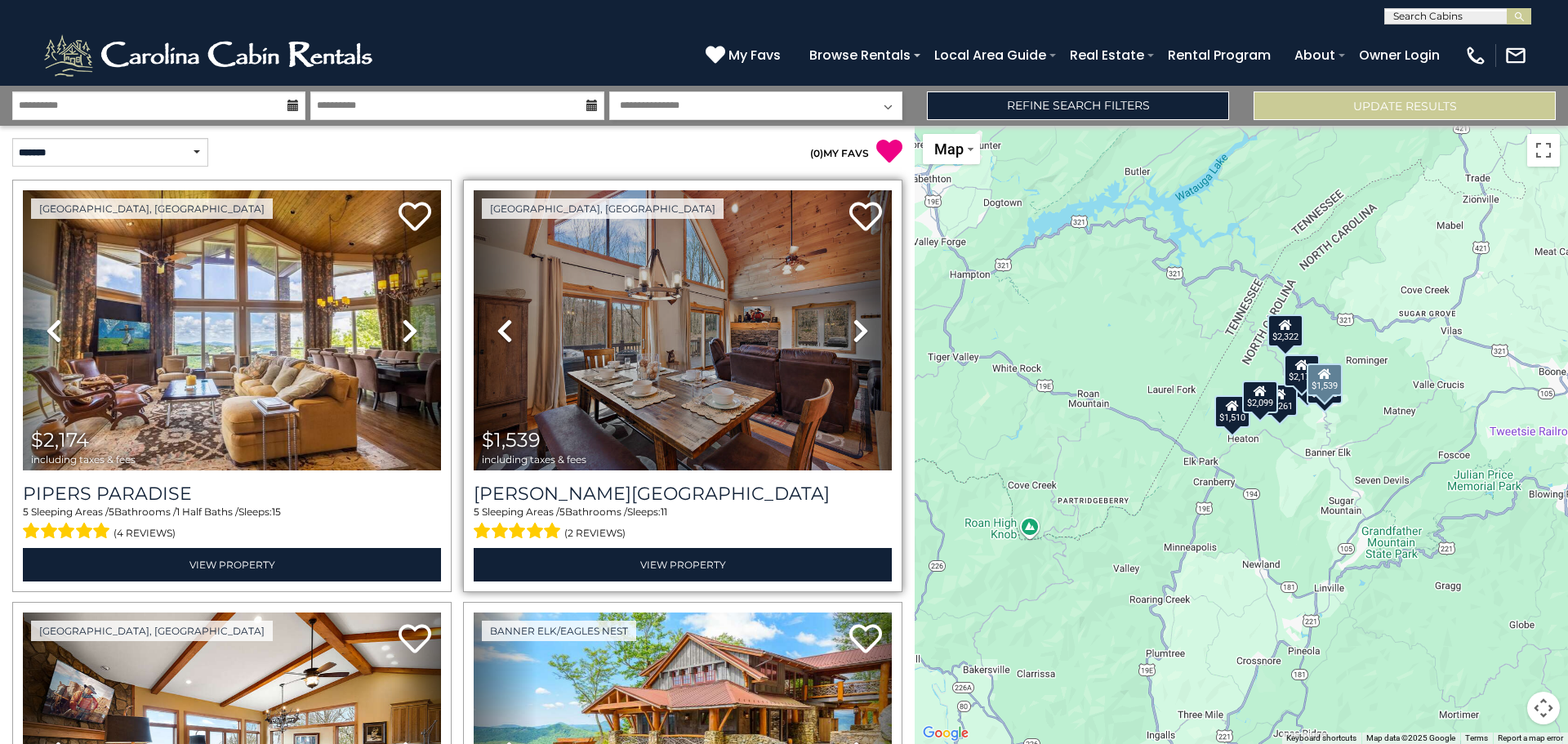
click at [854, 325] on icon at bounding box center [860, 331] width 16 height 26
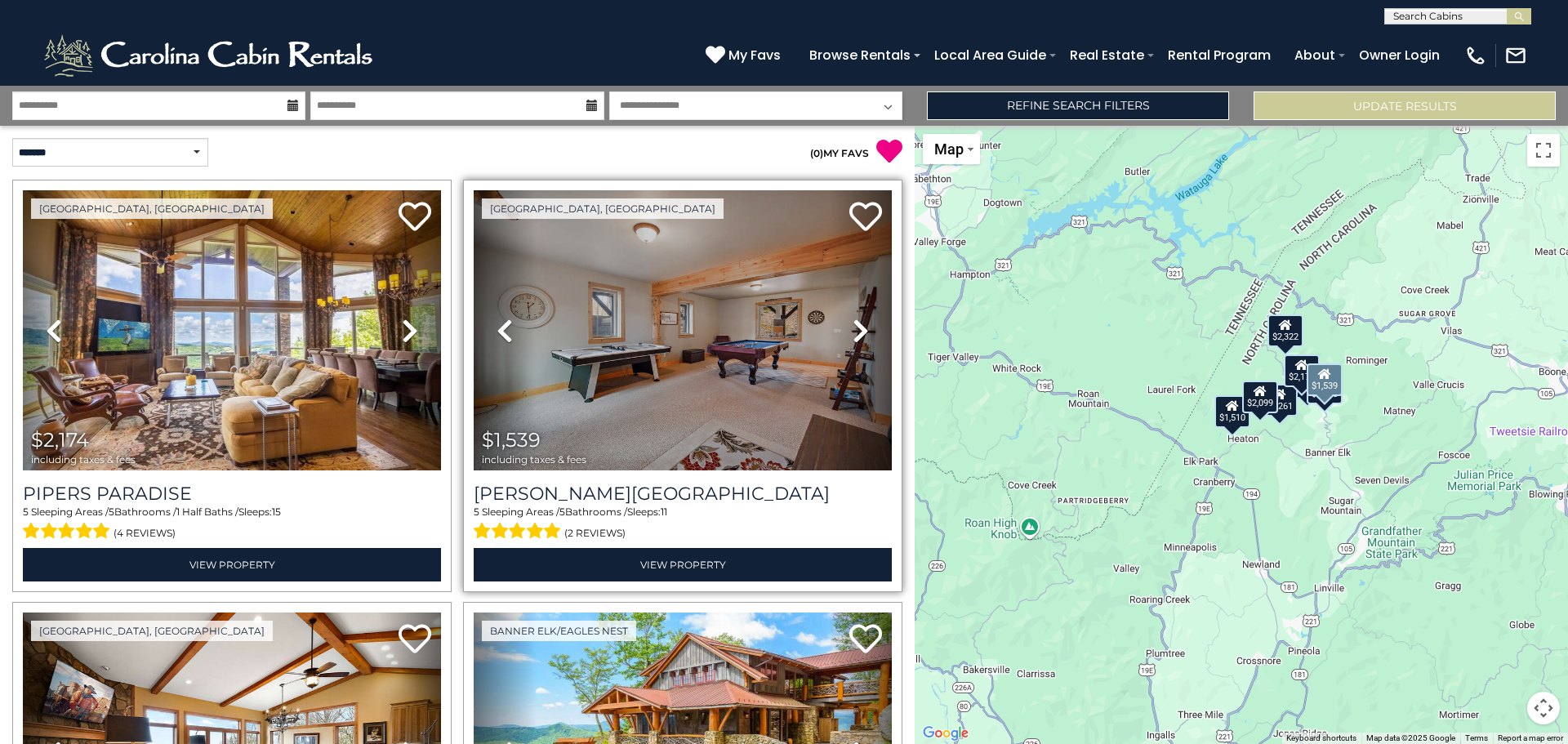
click at [854, 325] on icon at bounding box center [860, 331] width 16 height 26
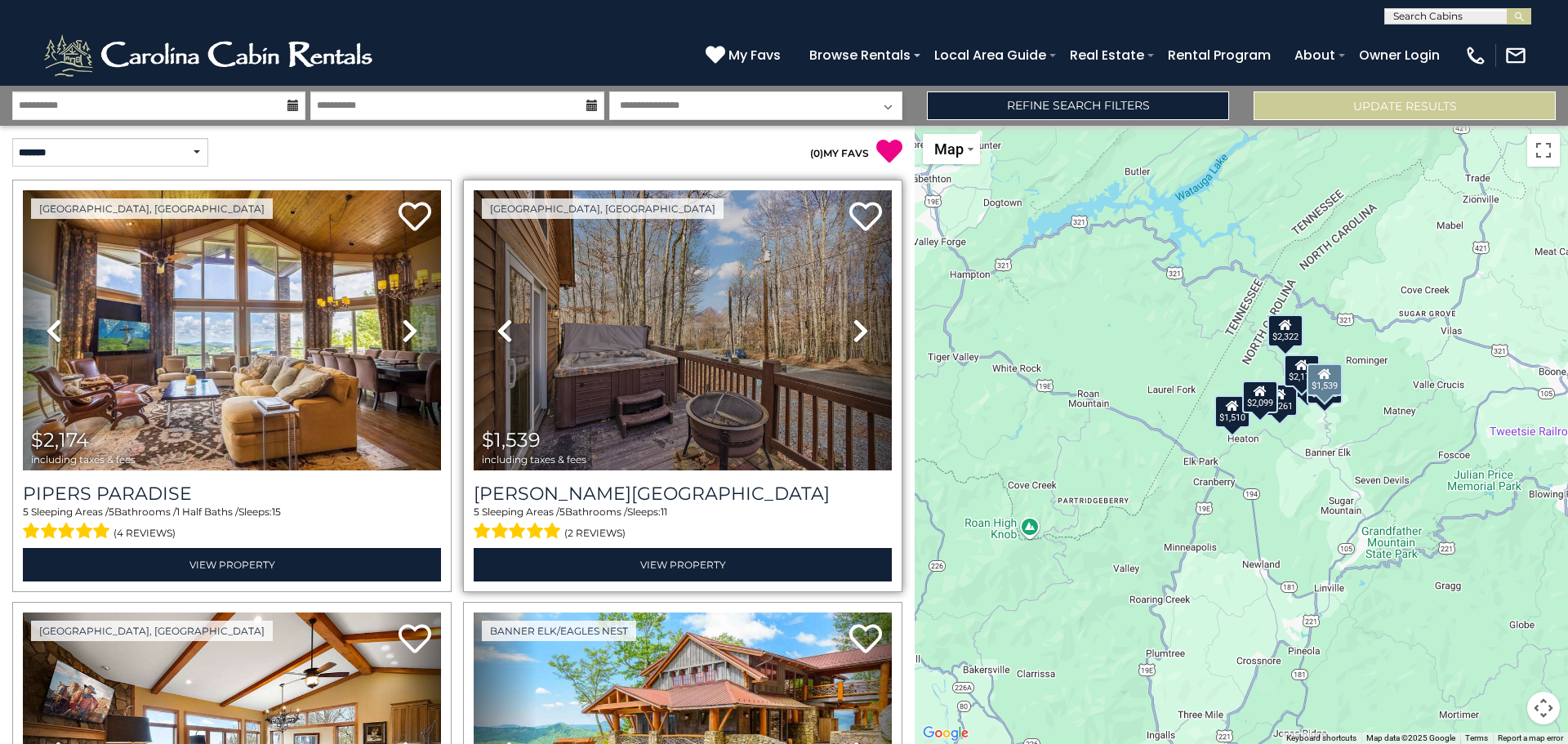
click at [854, 325] on icon at bounding box center [860, 331] width 16 height 26
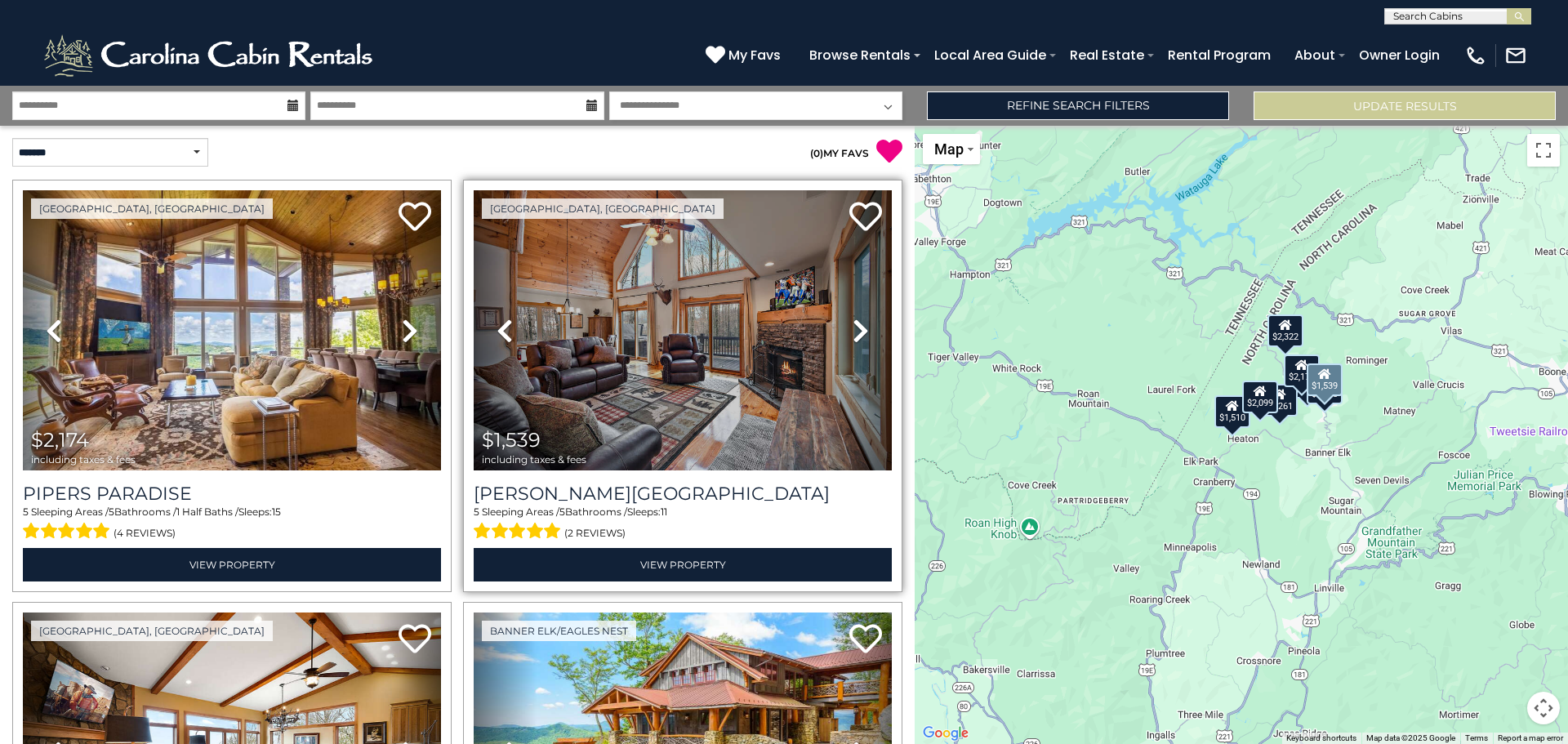
click at [854, 325] on icon at bounding box center [860, 331] width 16 height 26
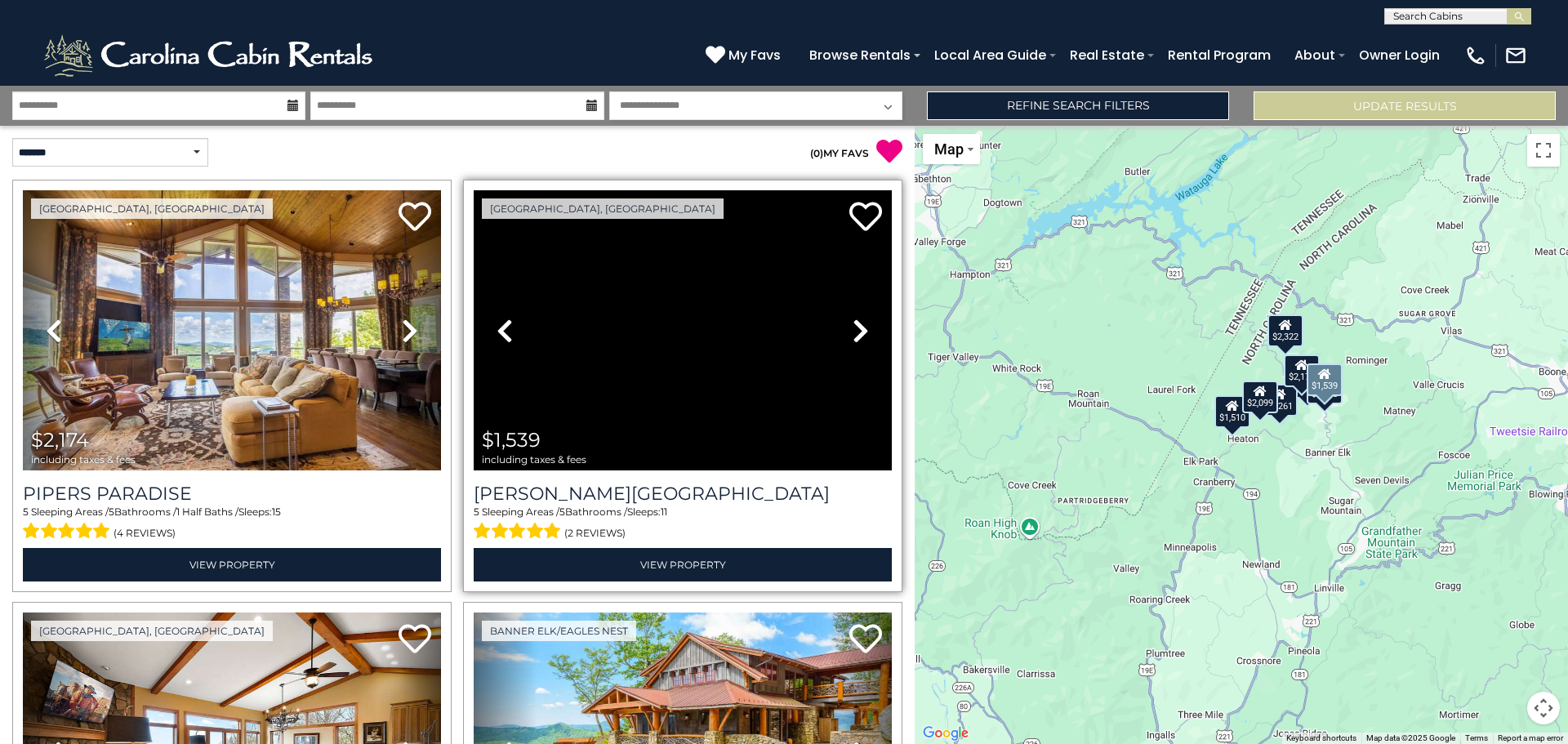
click at [854, 325] on icon at bounding box center [860, 331] width 16 height 26
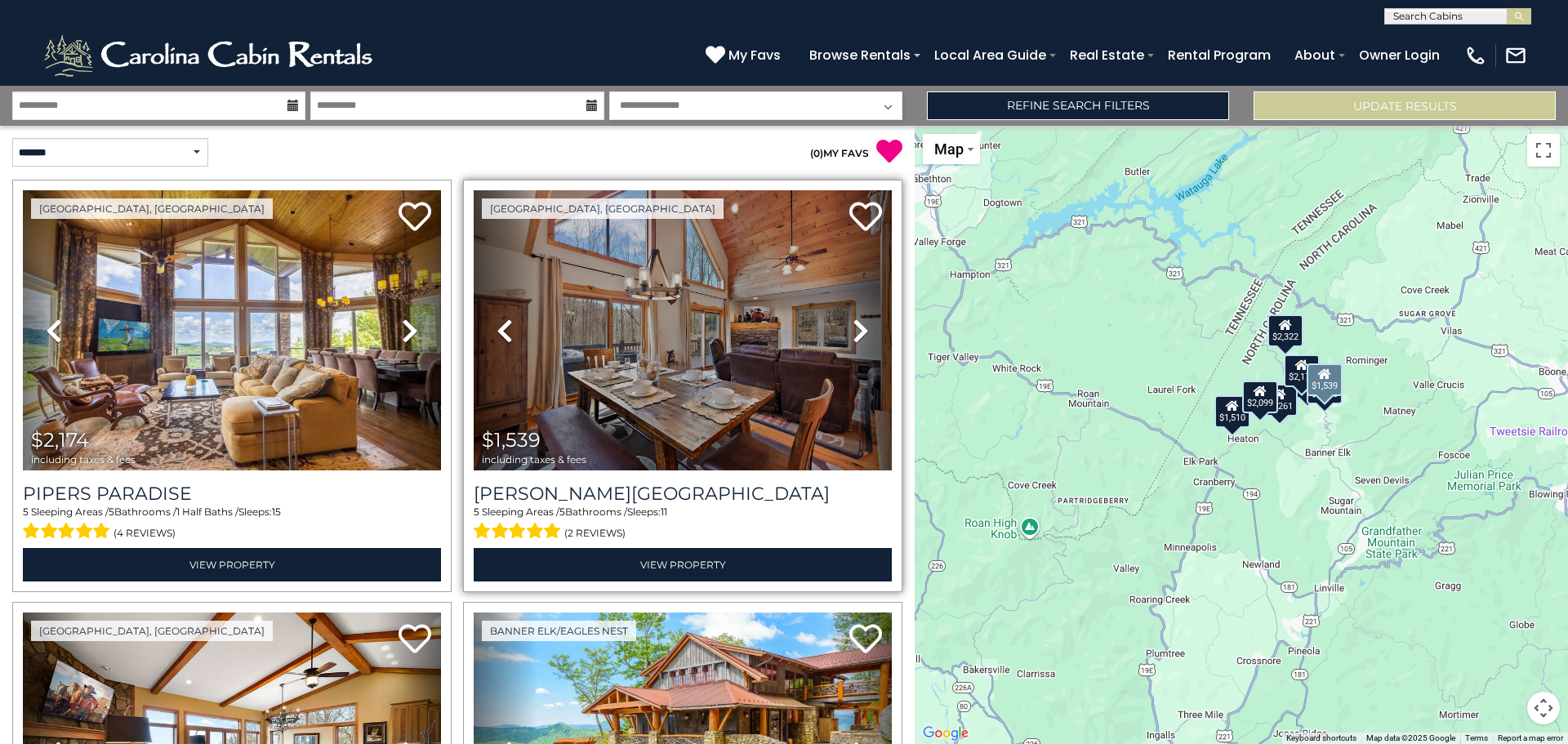
click at [854, 325] on icon at bounding box center [860, 331] width 16 height 26
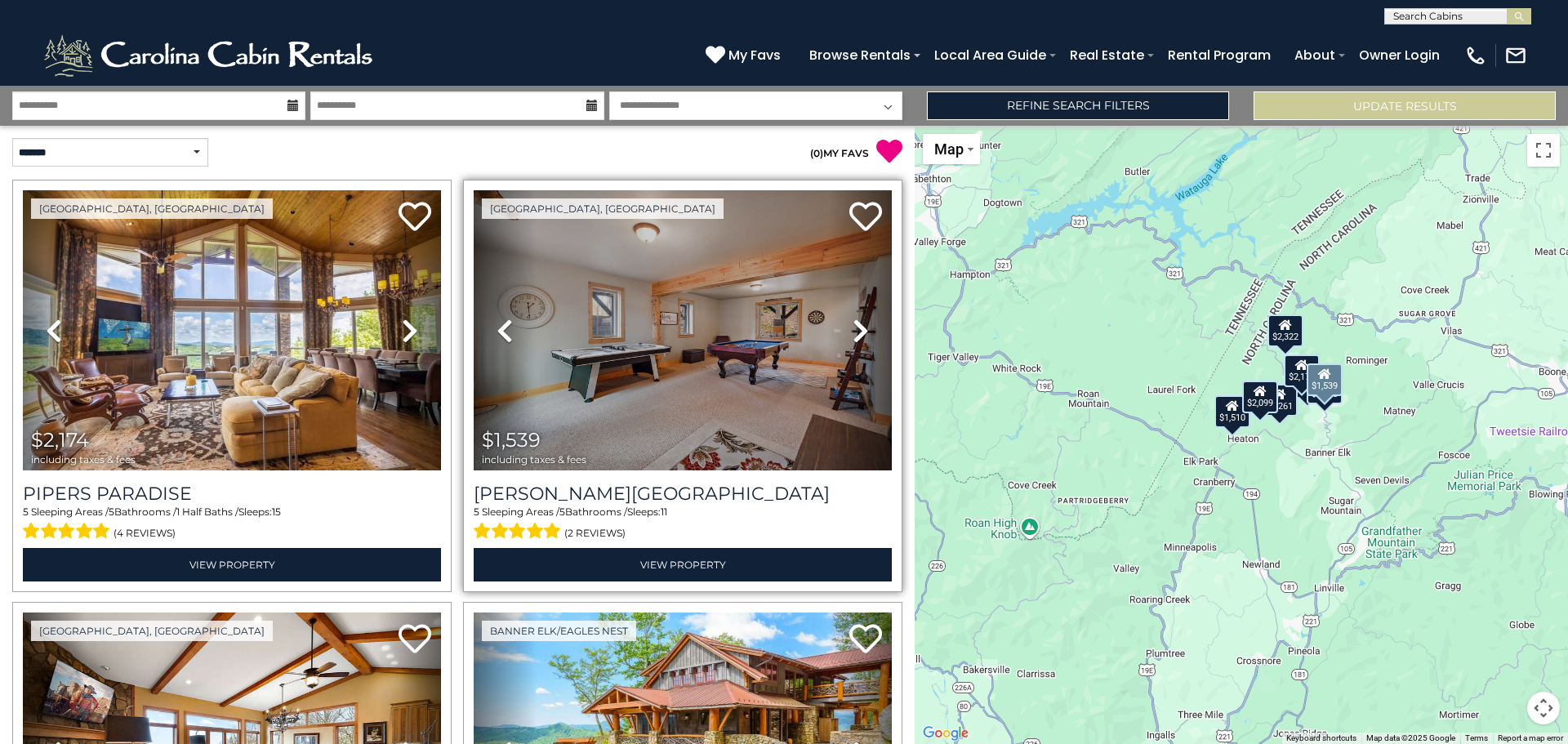
click at [854, 325] on icon at bounding box center [860, 331] width 16 height 26
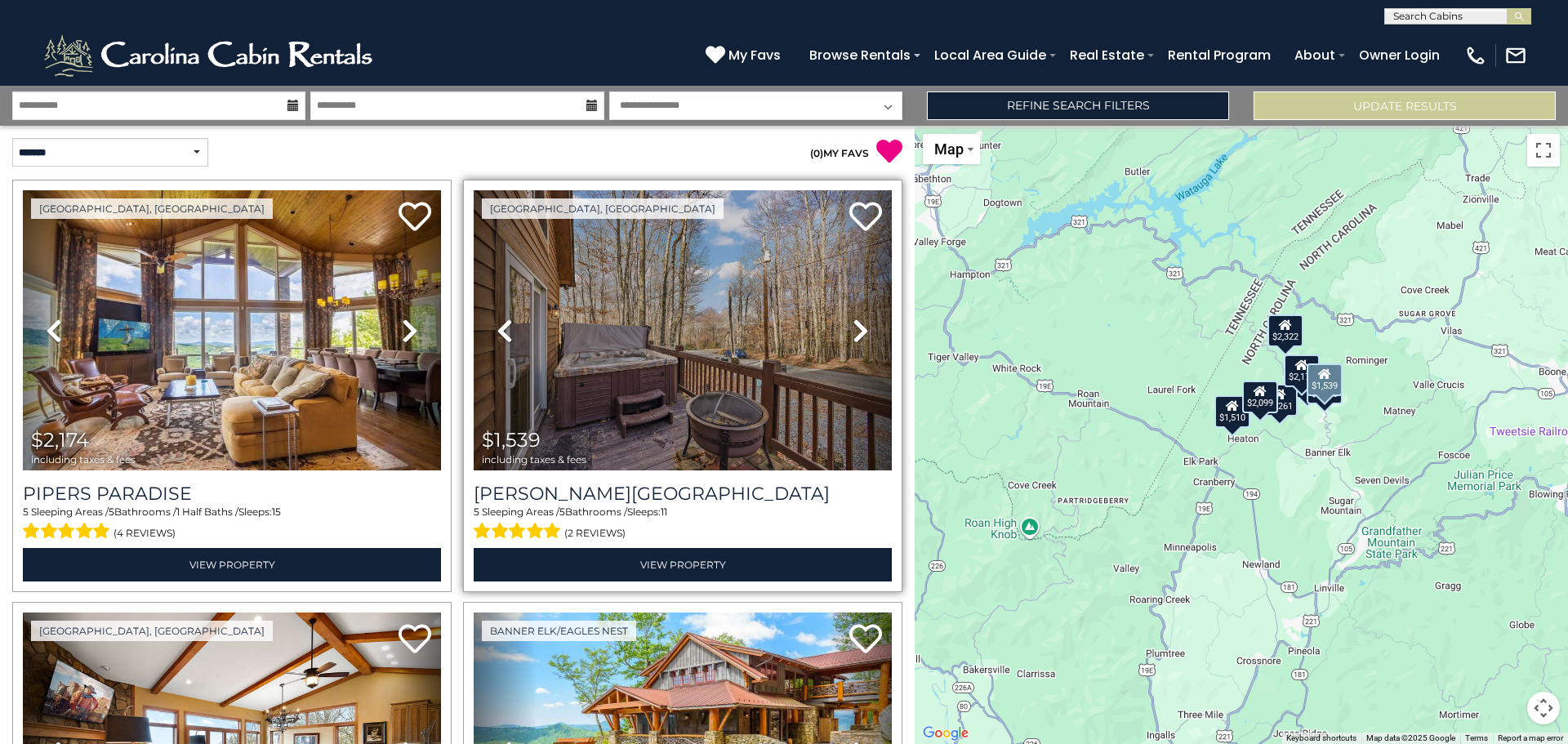
click at [854, 325] on icon at bounding box center [860, 331] width 16 height 26
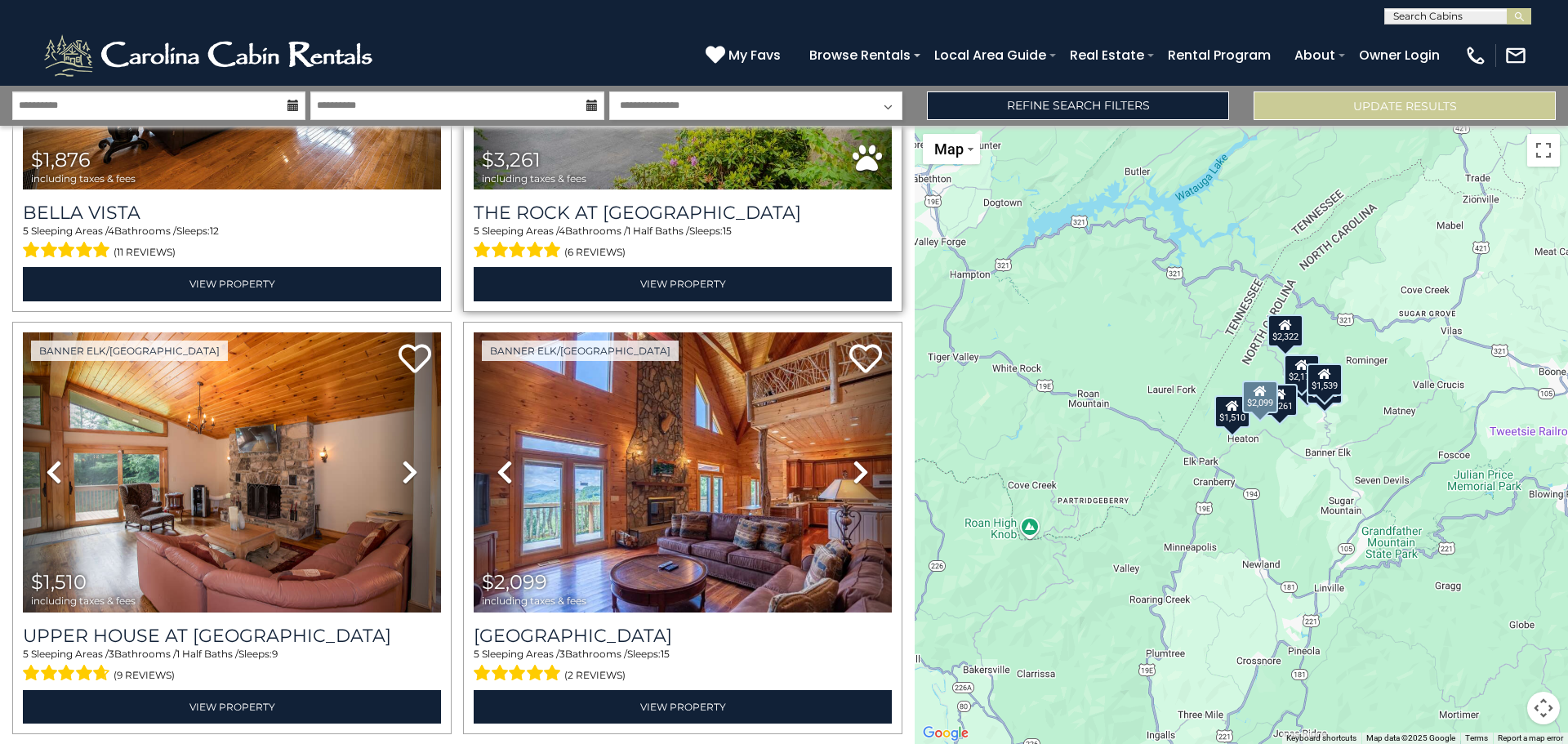
scroll to position [704, 0]
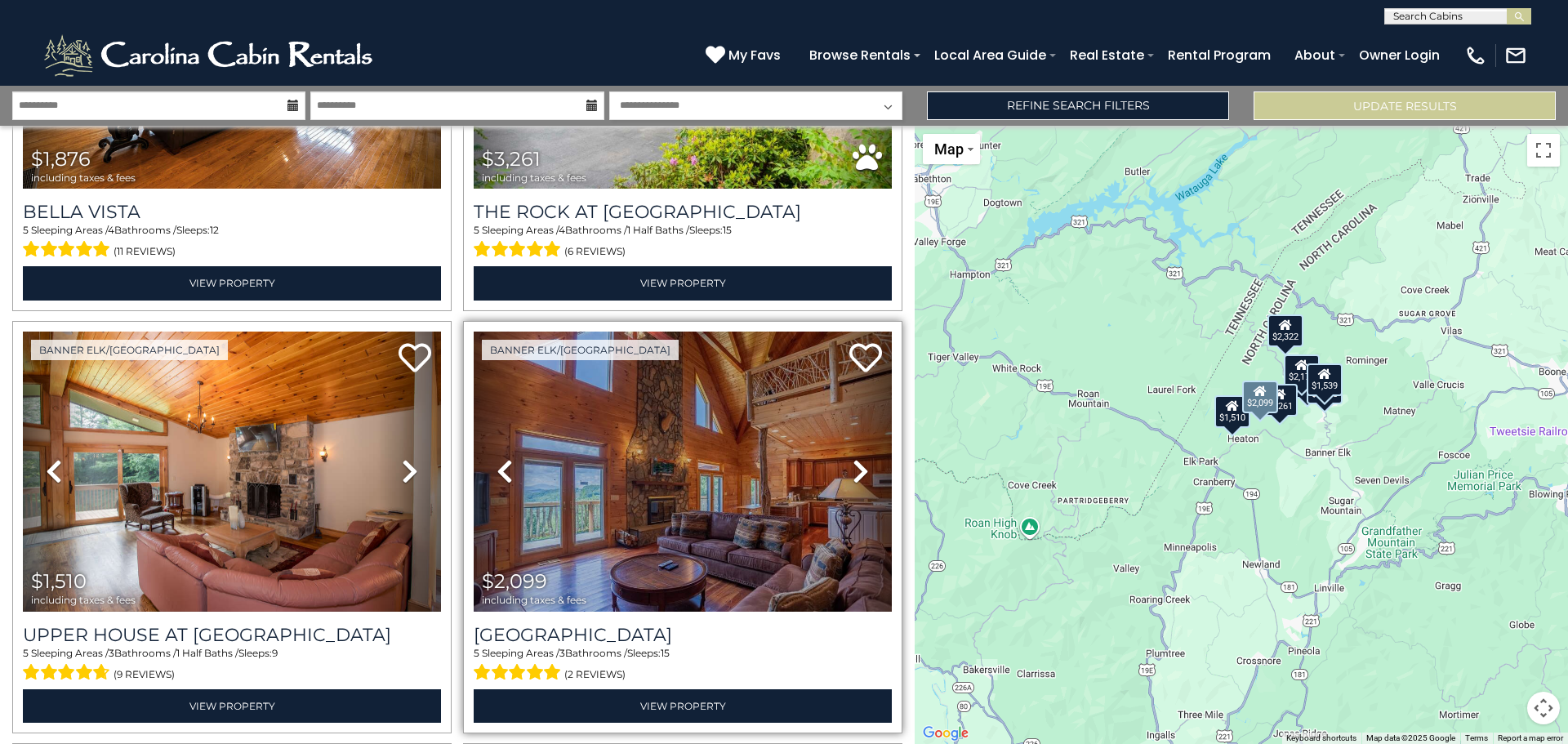
click at [852, 467] on icon at bounding box center [860, 471] width 16 height 26
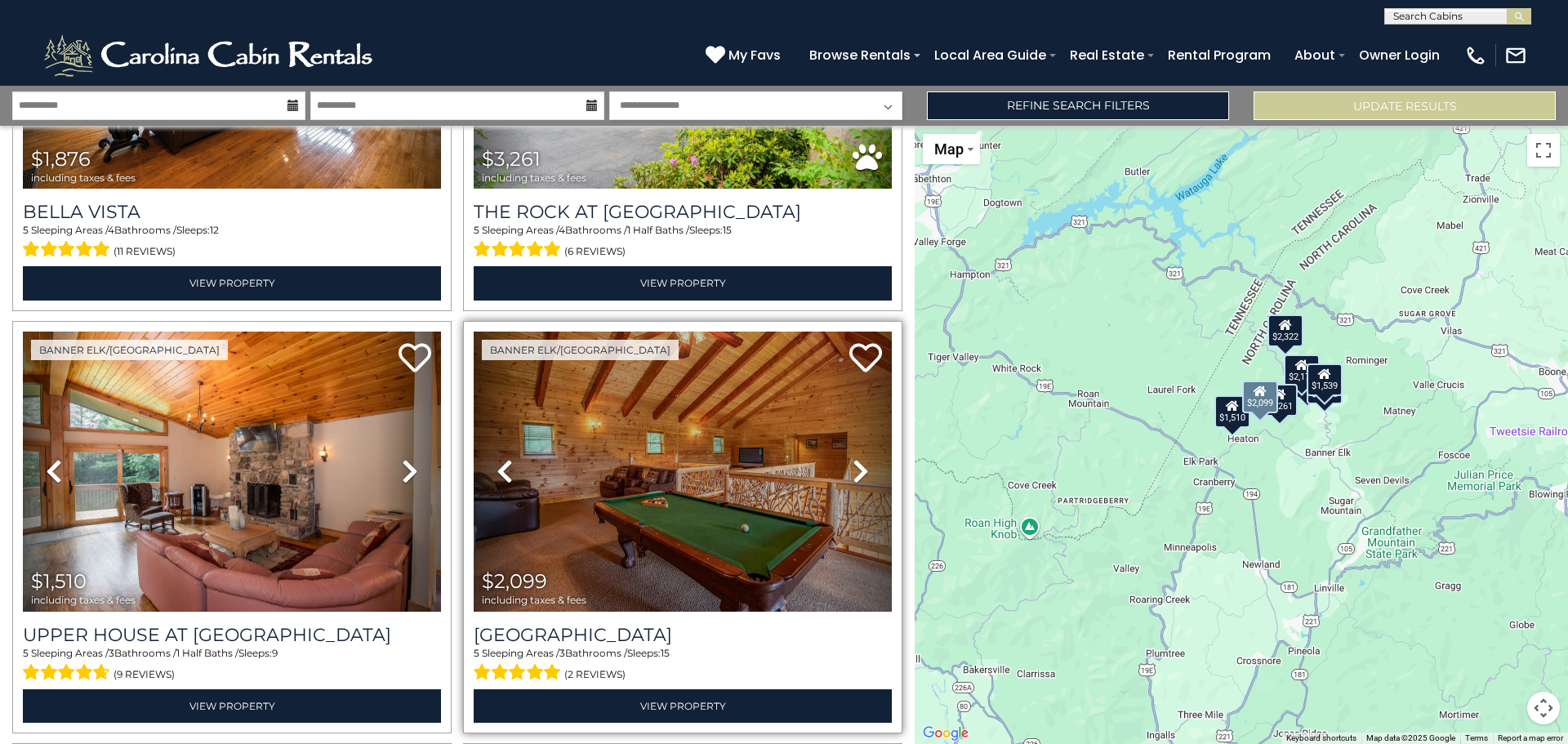
click at [852, 467] on icon at bounding box center [860, 471] width 16 height 26
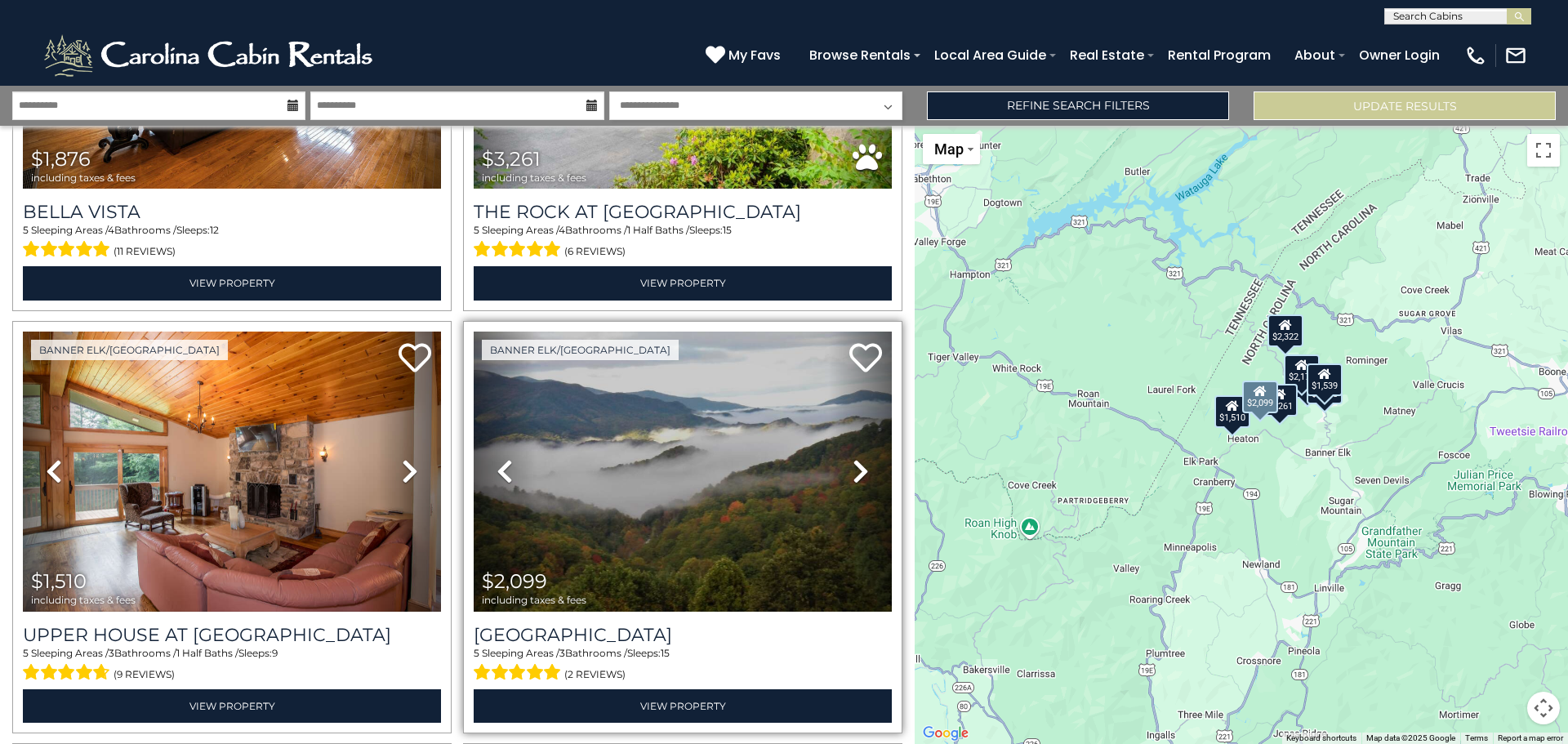
click at [852, 467] on icon at bounding box center [860, 471] width 16 height 26
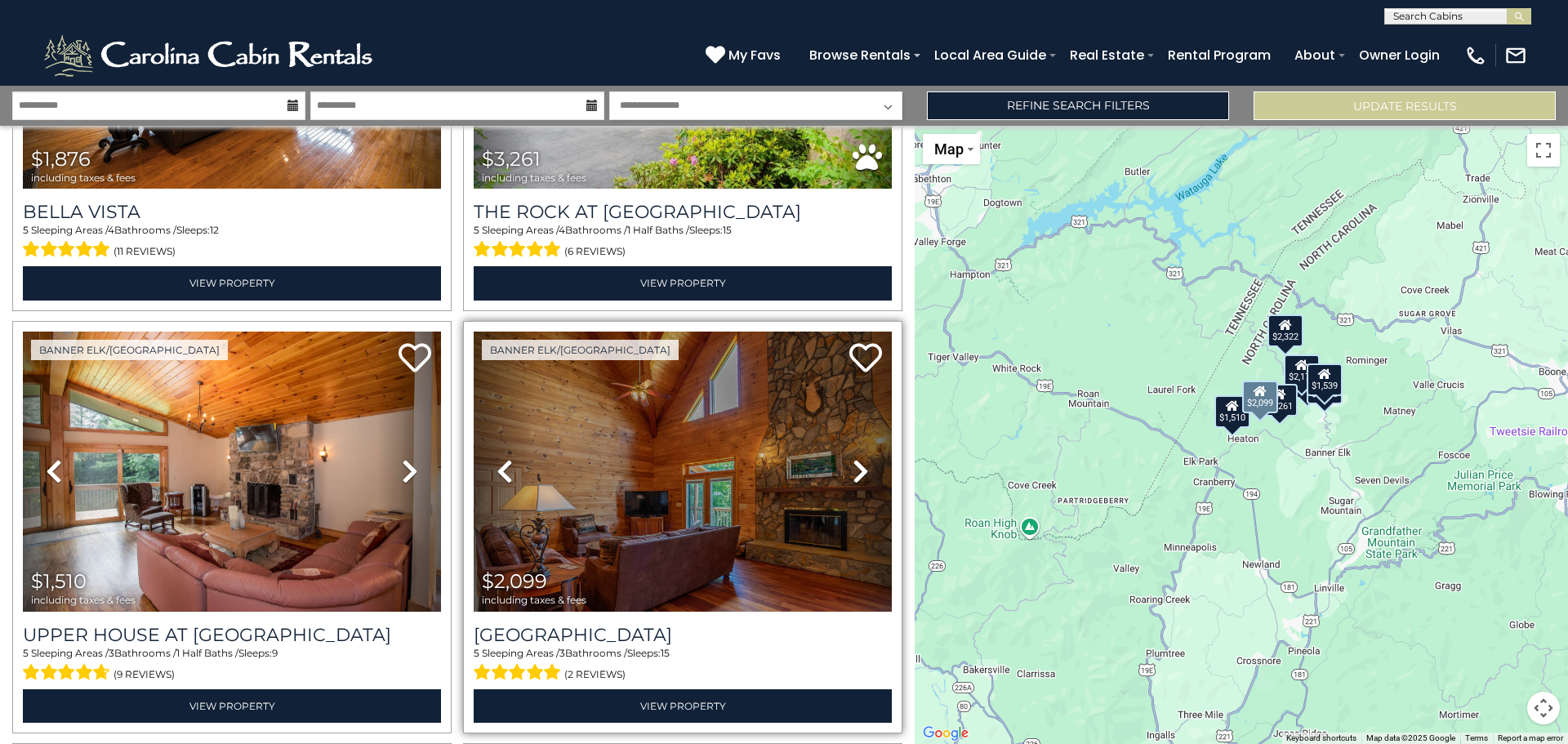
click at [852, 467] on icon at bounding box center [860, 471] width 16 height 26
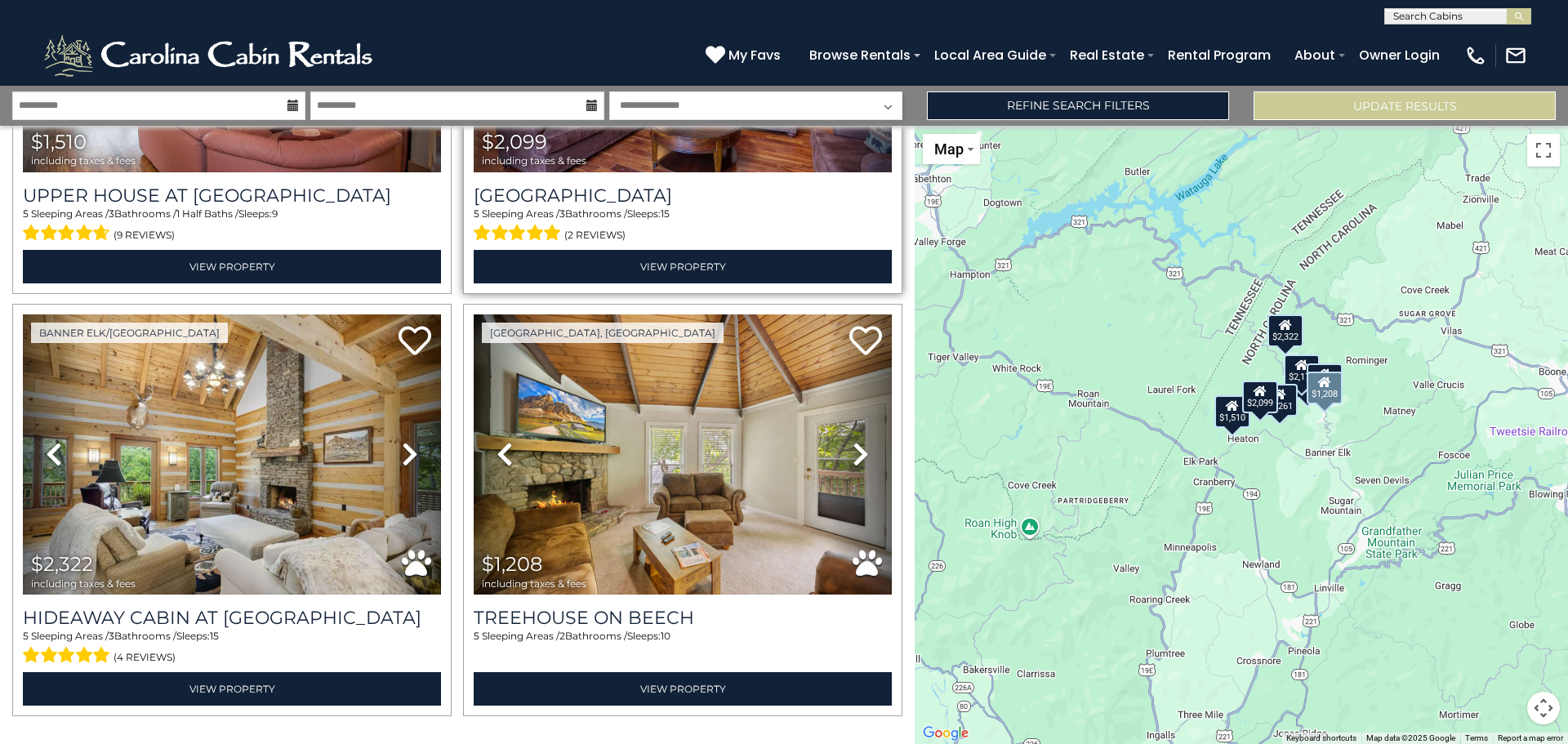
scroll to position [1172, 0]
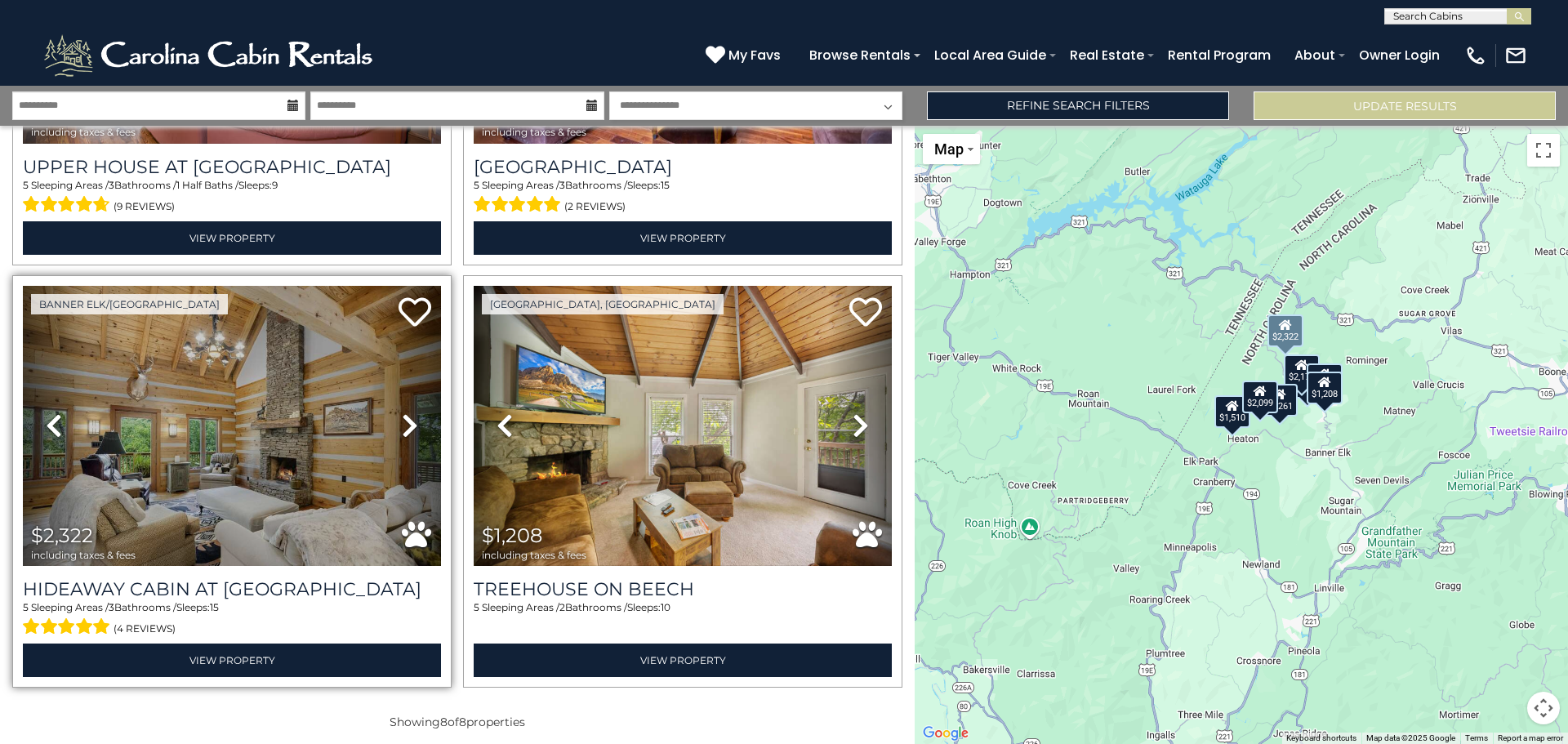
click at [403, 412] on icon at bounding box center [410, 425] width 16 height 26
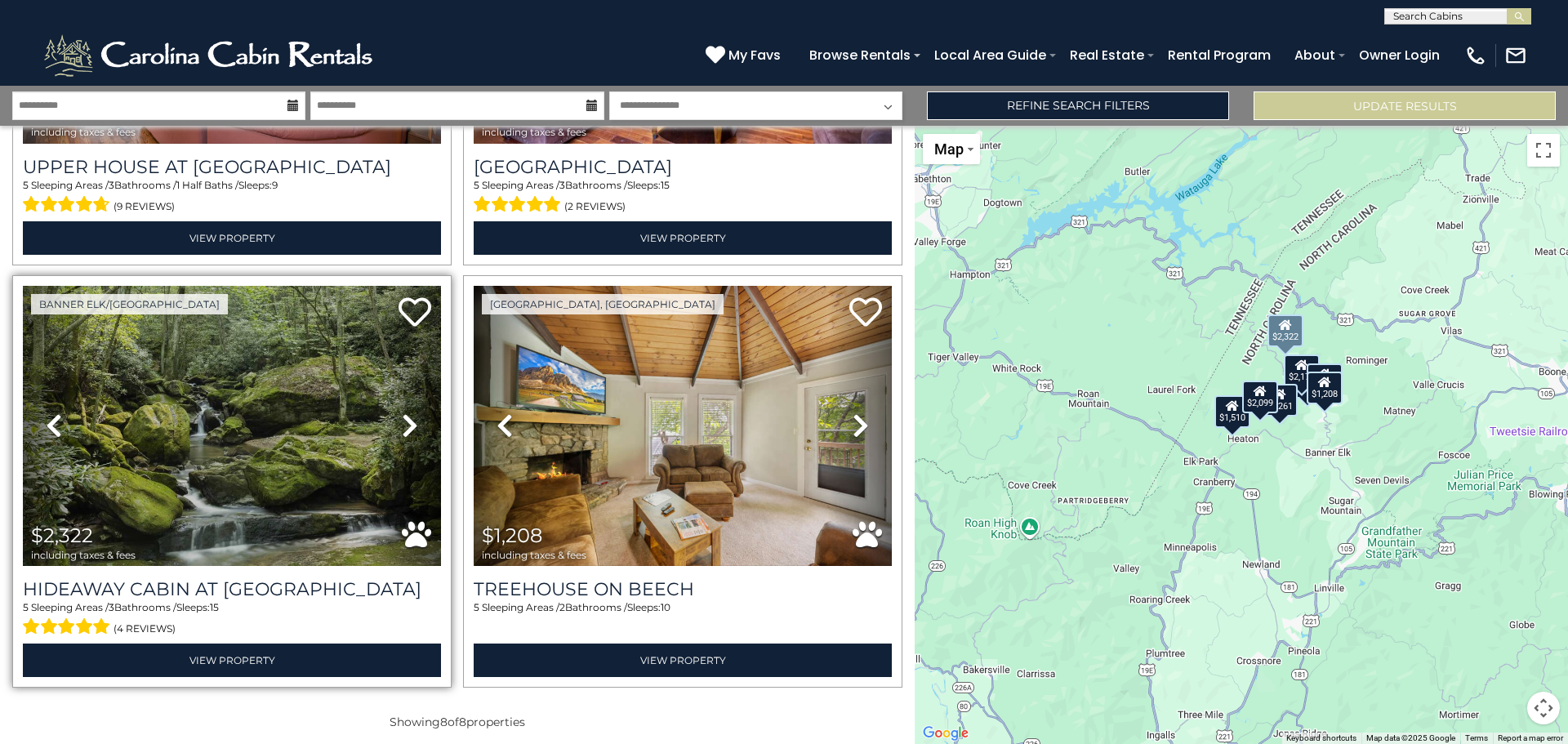
click at [403, 412] on icon at bounding box center [410, 425] width 16 height 26
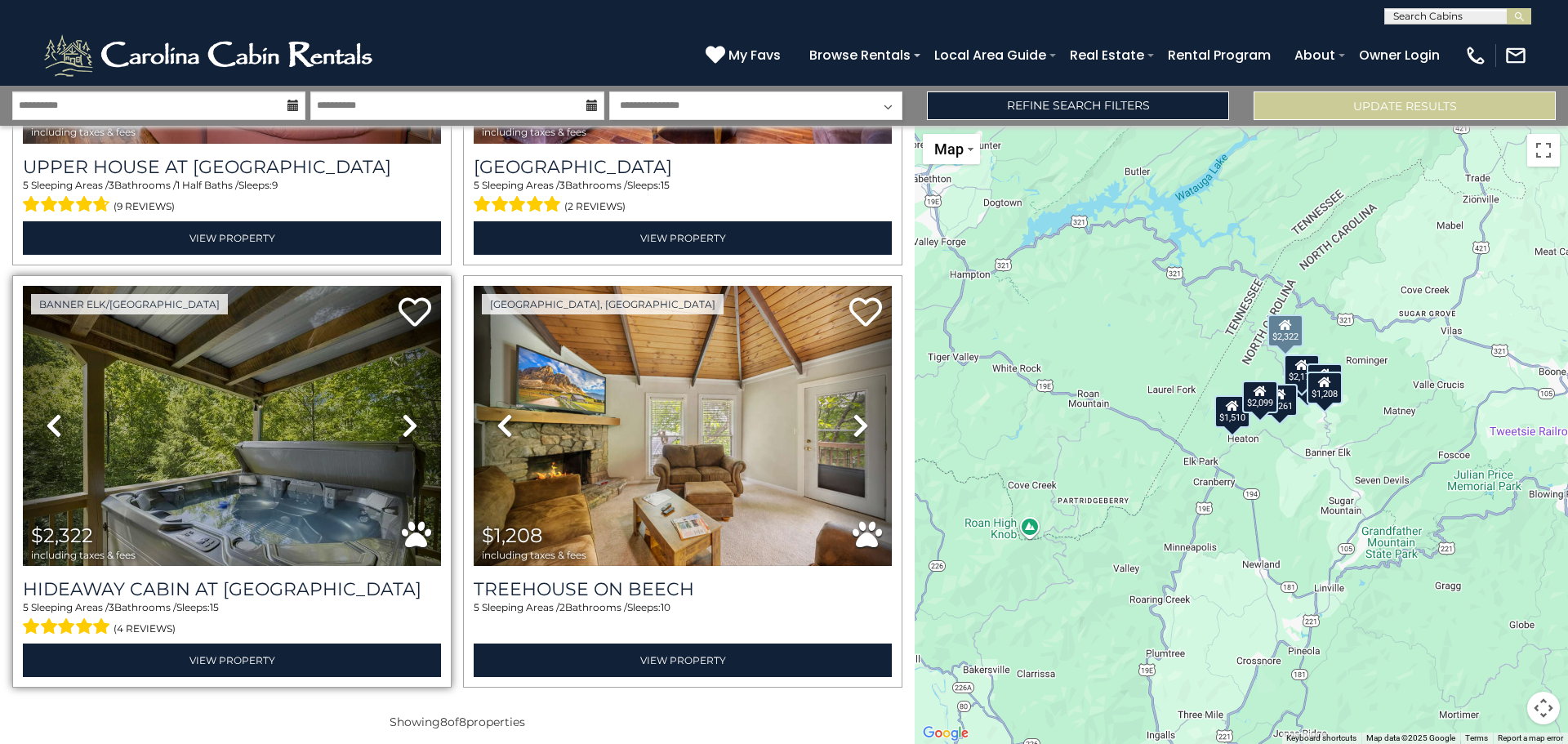
click at [403, 412] on icon at bounding box center [410, 425] width 16 height 26
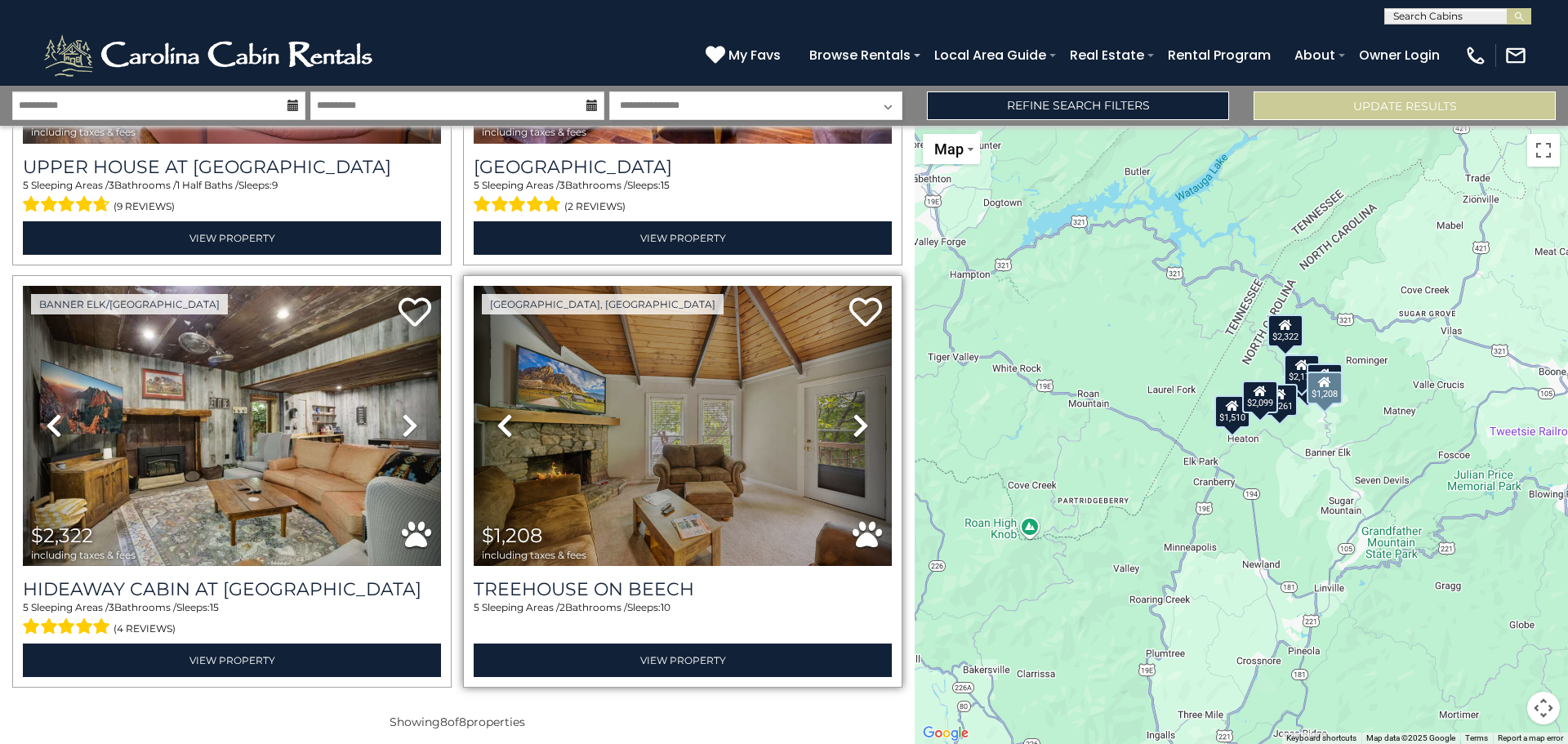
click at [860, 426] on icon at bounding box center [860, 425] width 16 height 26
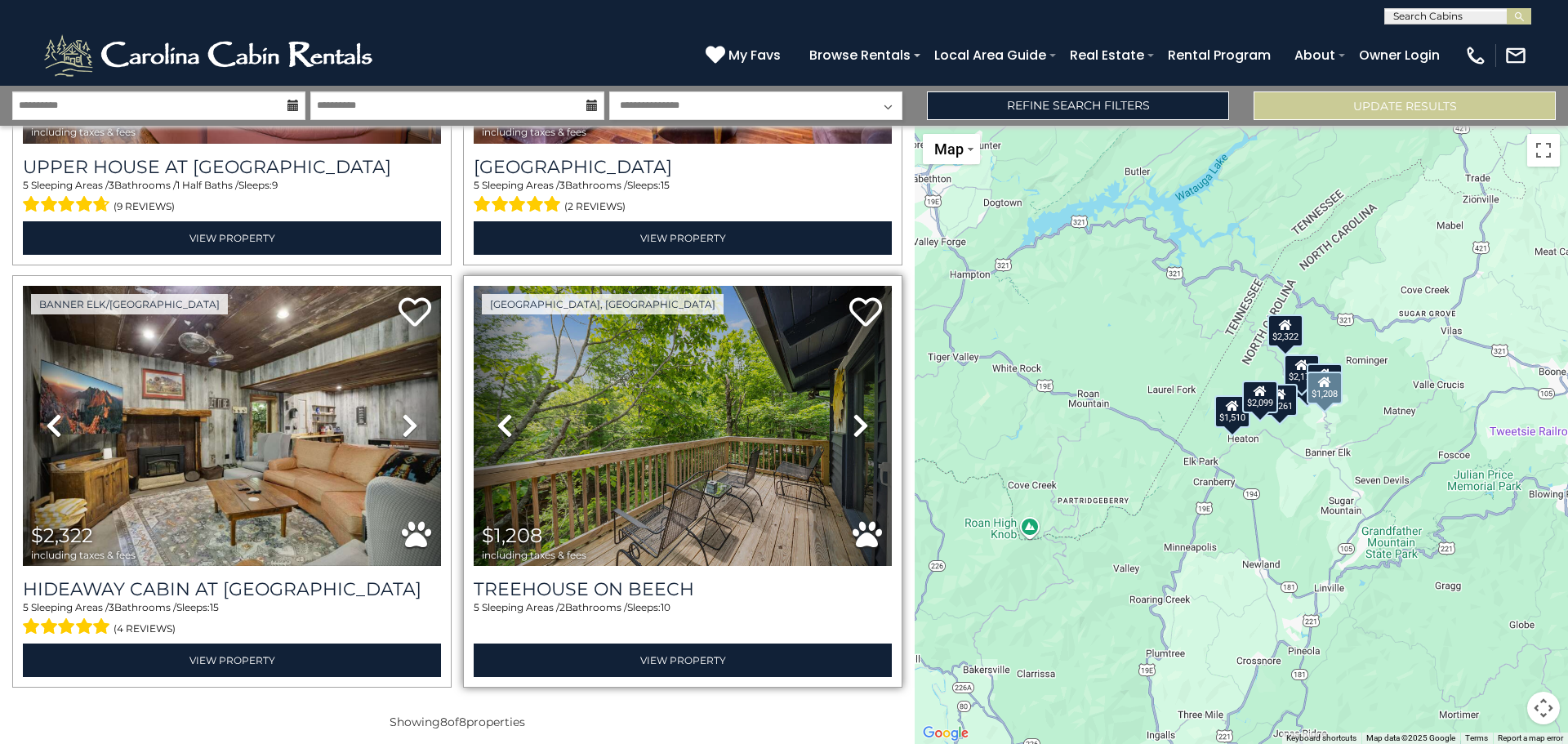
click at [860, 426] on icon at bounding box center [860, 425] width 16 height 26
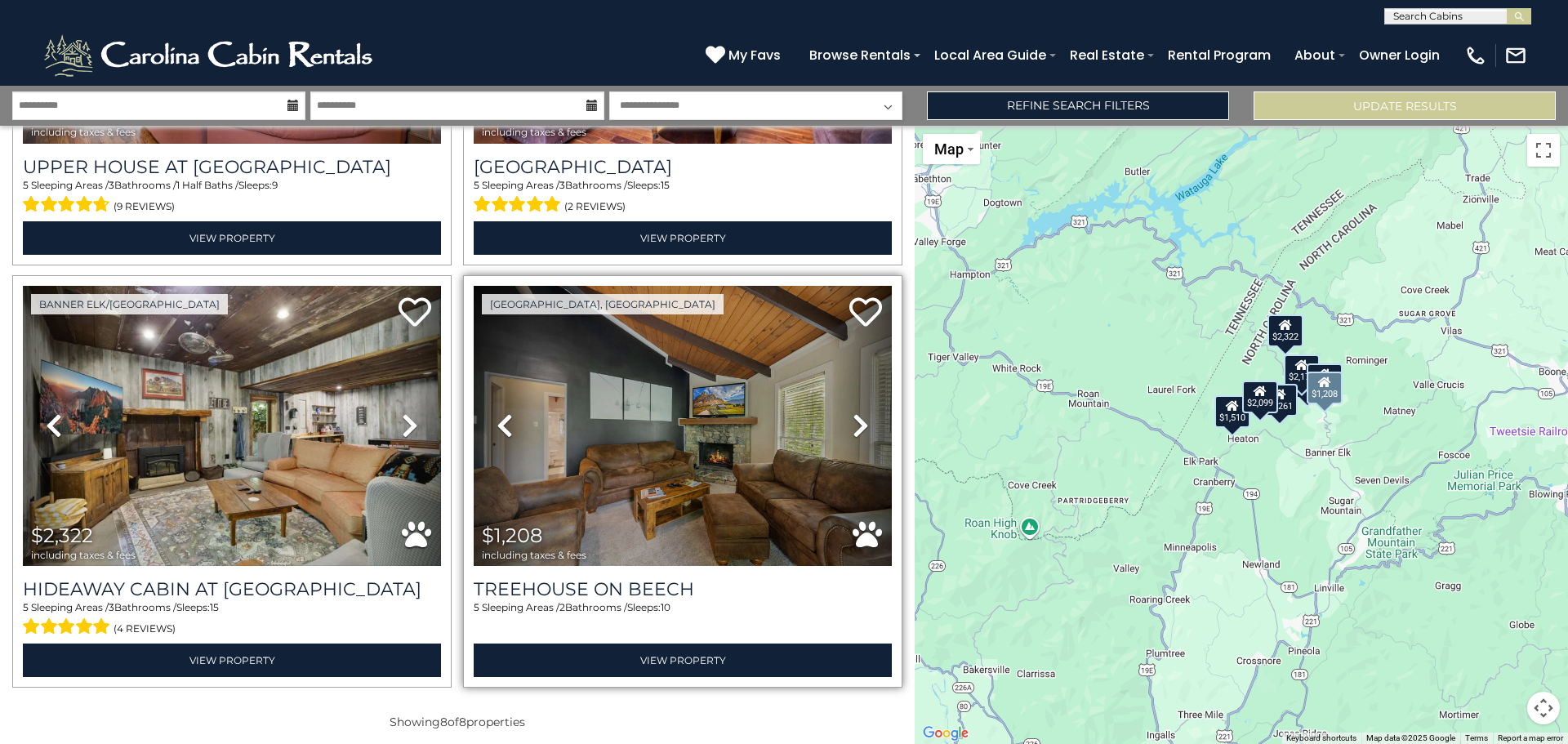
click at [852, 415] on icon at bounding box center [860, 425] width 16 height 26
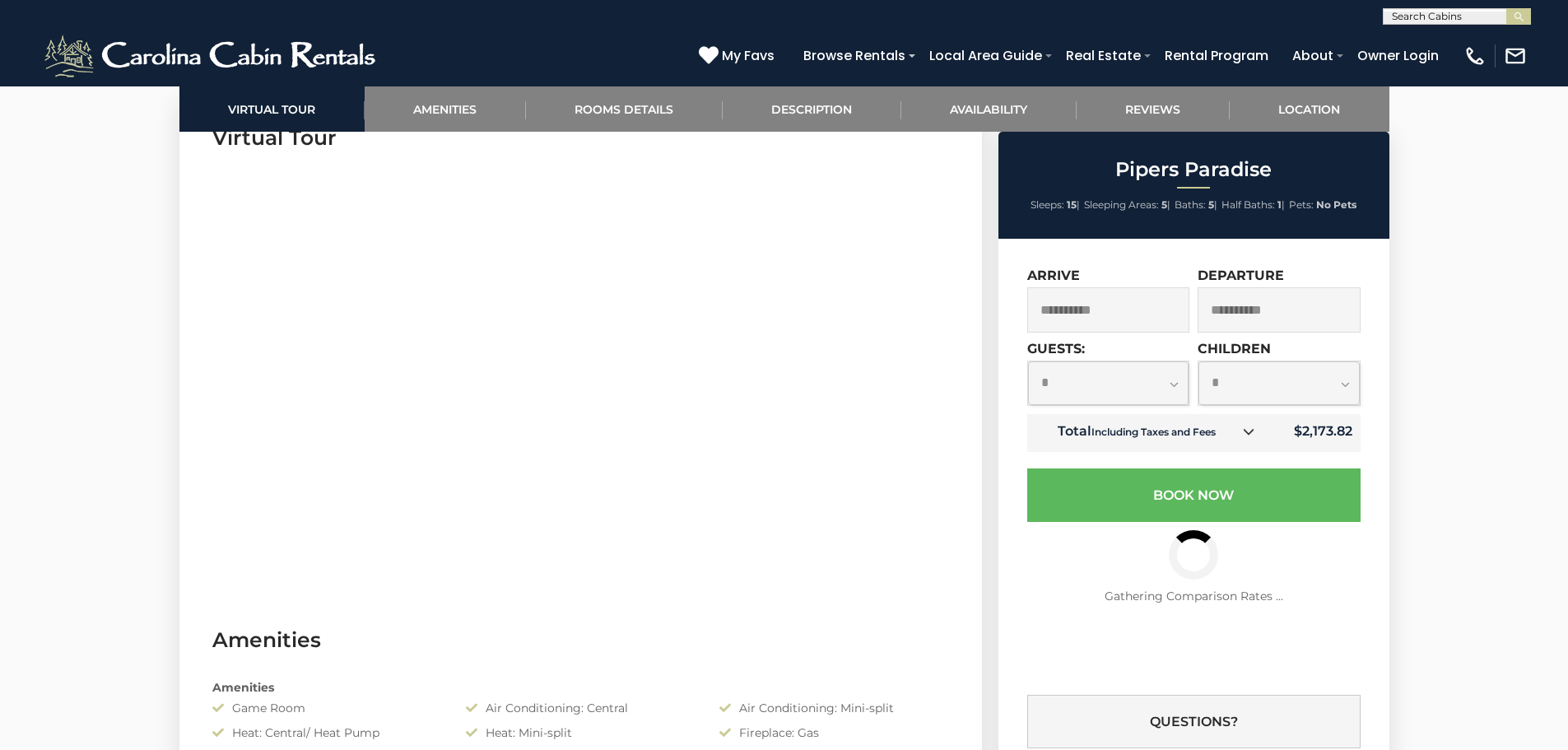
scroll to position [925, 0]
